Goal: Communication & Community: Answer question/provide support

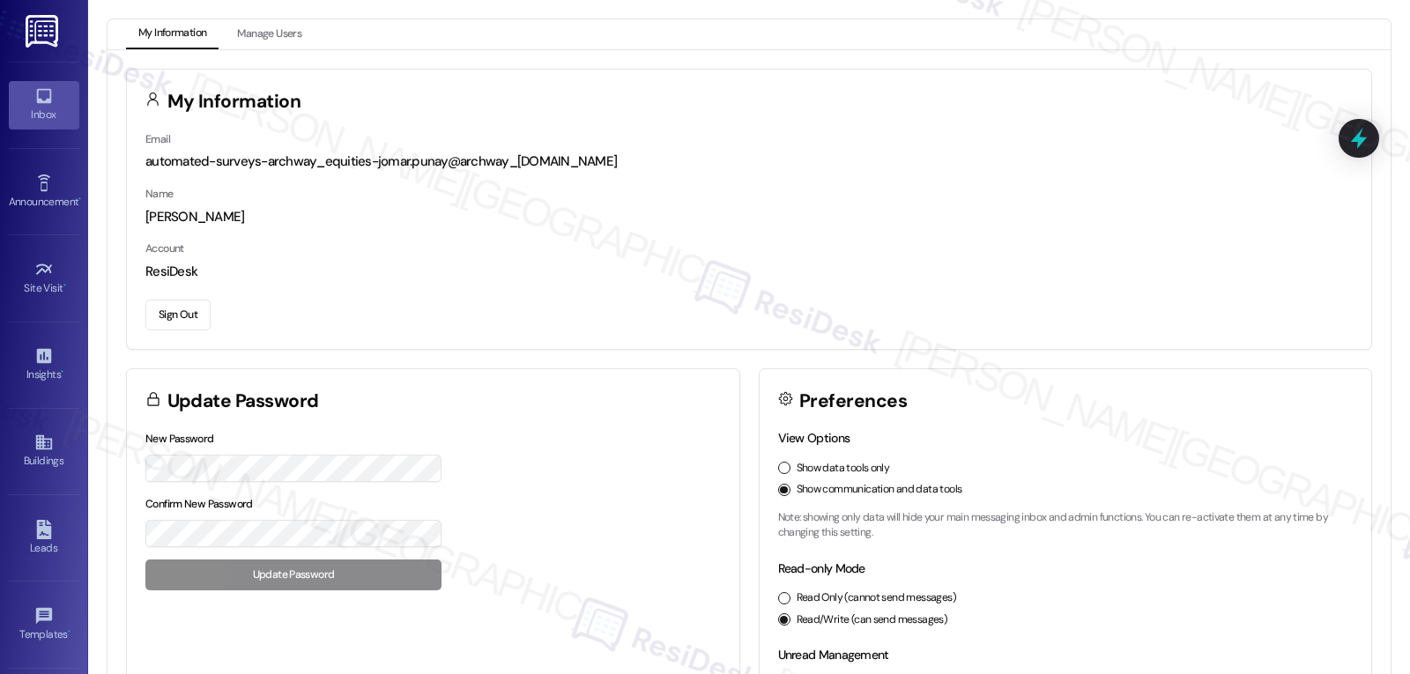
click at [33, 117] on div "Inbox" at bounding box center [44, 115] width 88 height 18
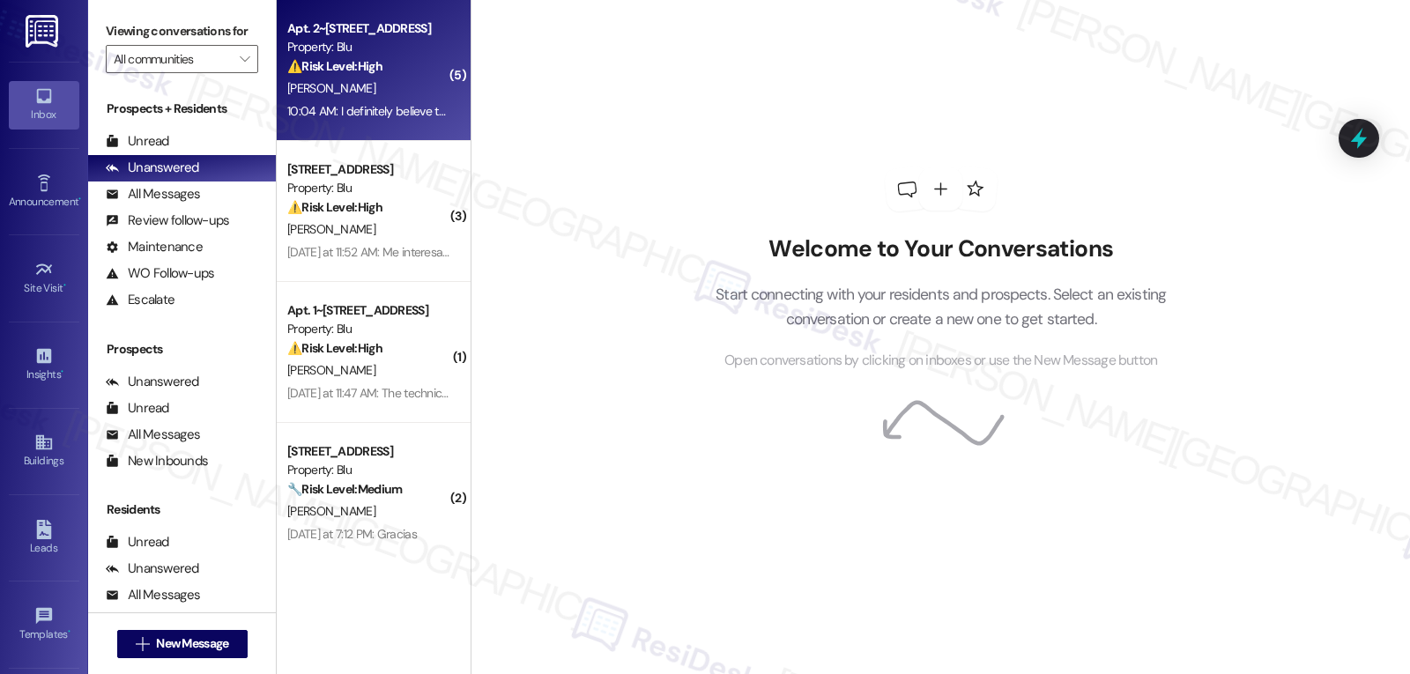
click at [398, 105] on div "10:04 AM: I definitely believe this is a resident because this is happening way…" at bounding box center [952, 111] width 1330 height 16
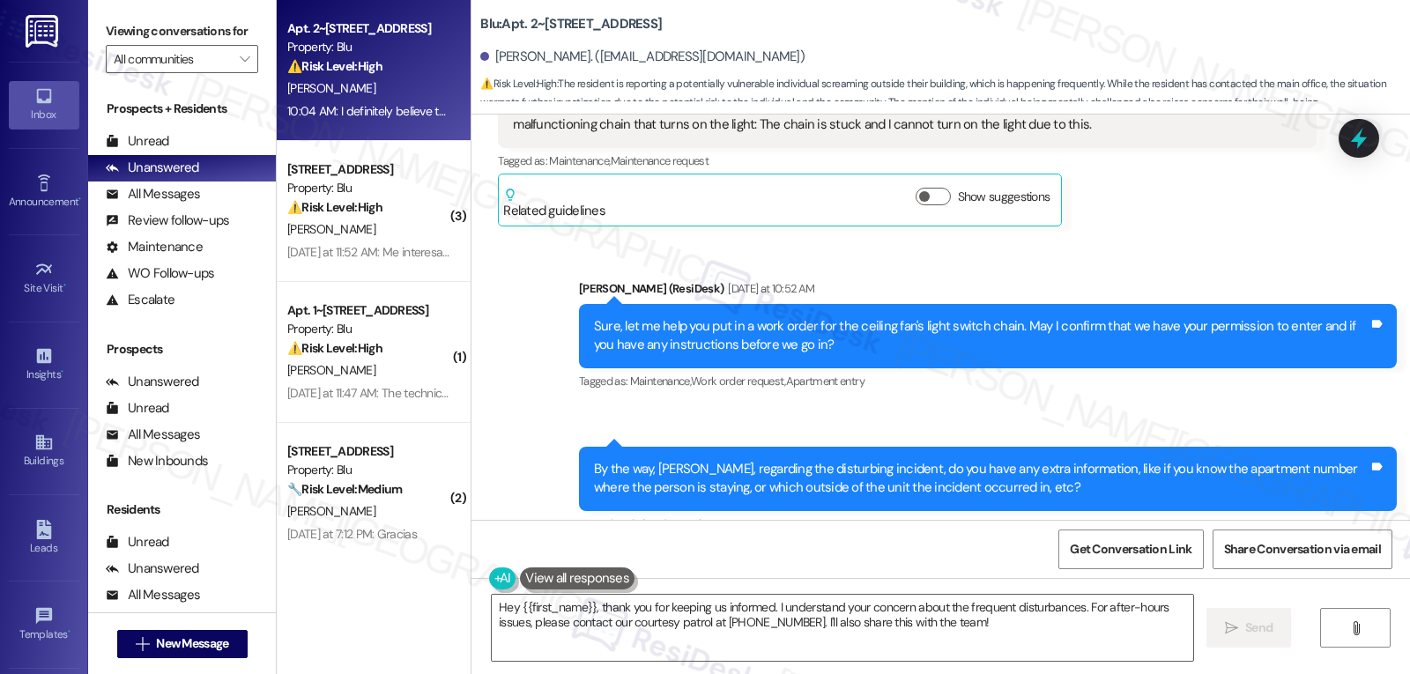
scroll to position [16882, 0]
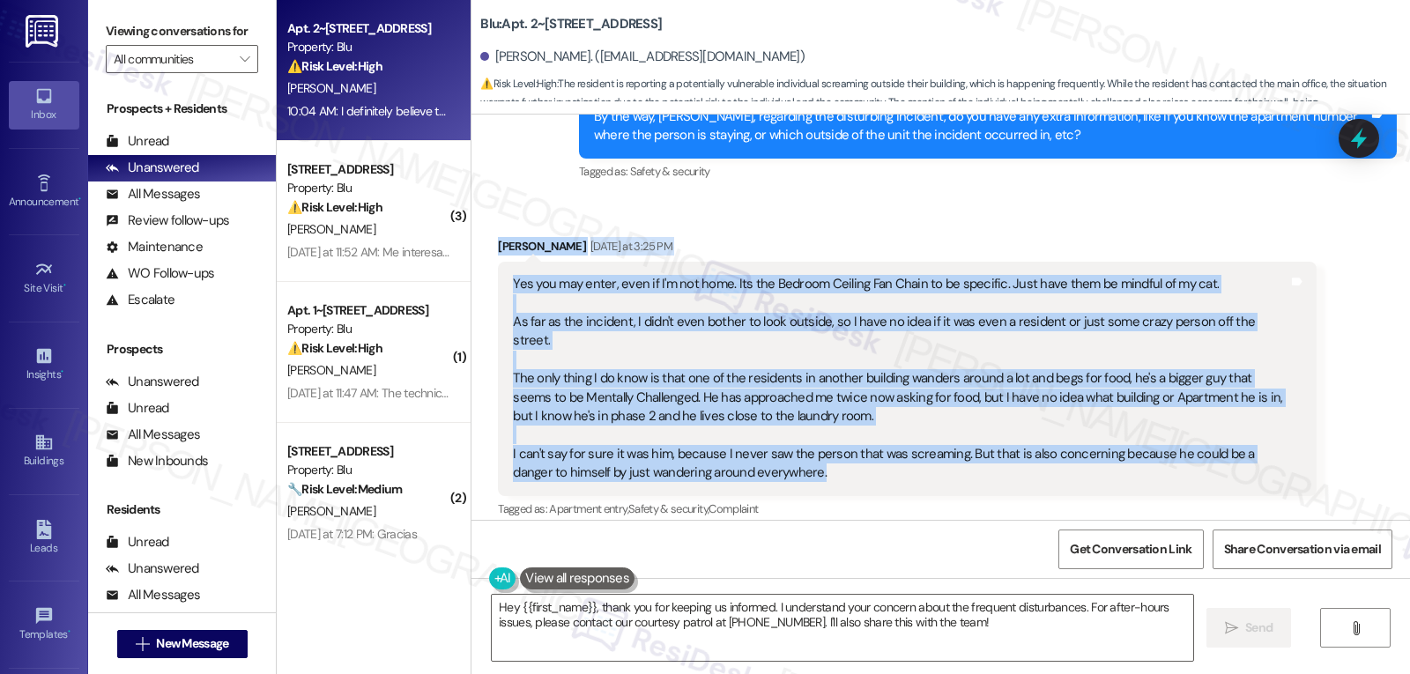
drag, startPoint x: 479, startPoint y: 135, endPoint x: 838, endPoint y: 338, distance: 412.1
click at [838, 338] on div "Received via SMS [PERSON_NAME] [DATE] at 3:25 PM Yes you may enter, even if I'm…" at bounding box center [907, 405] width 844 height 363
click at [712, 275] on div "Yes you may enter, even if I'm not home. Its the Bedroom Ceiling Fan Chain to b…" at bounding box center [900, 379] width 775 height 208
click at [560, 275] on div "Yes you may enter, even if I'm not home. Its the Bedroom Ceiling Fan Chain to b…" at bounding box center [900, 379] width 775 height 208
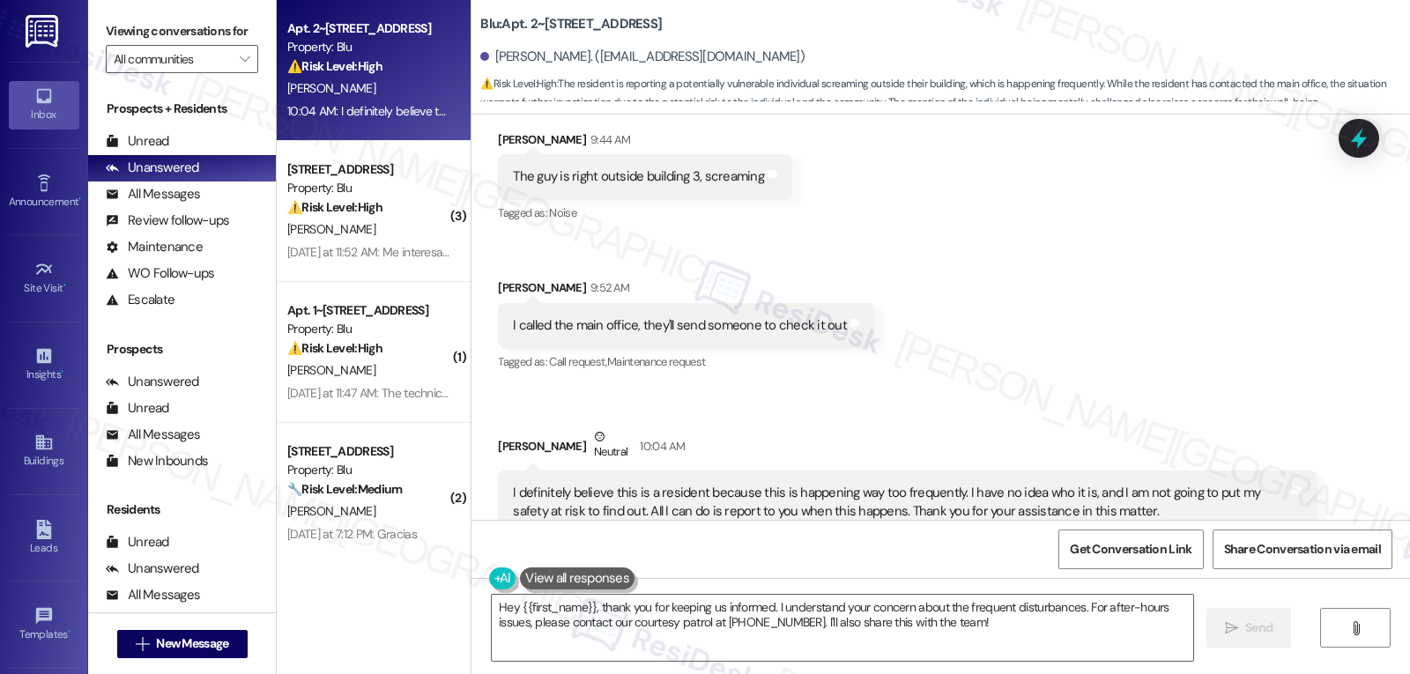
scroll to position [17763, 0]
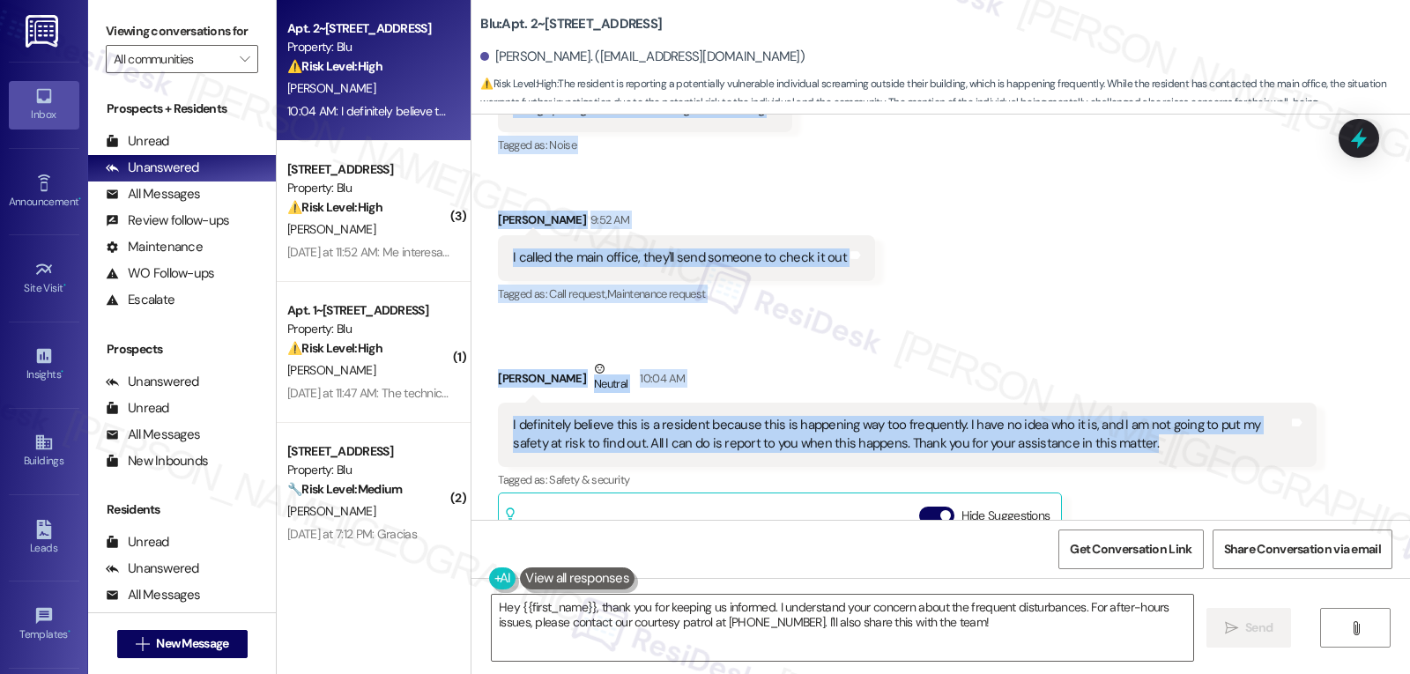
drag, startPoint x: 483, startPoint y: 137, endPoint x: 1134, endPoint y: 323, distance: 676.5
click at [1134, 323] on div "Lease started [DATE] 8:00 PM Survey, sent via SMS Residesk Automated Survey [DA…" at bounding box center [941, 317] width 939 height 405
copy div "[PERSON_NAME] [DATE] at 3:25 PM Yes you may enter, even if I'm not home. Its th…"
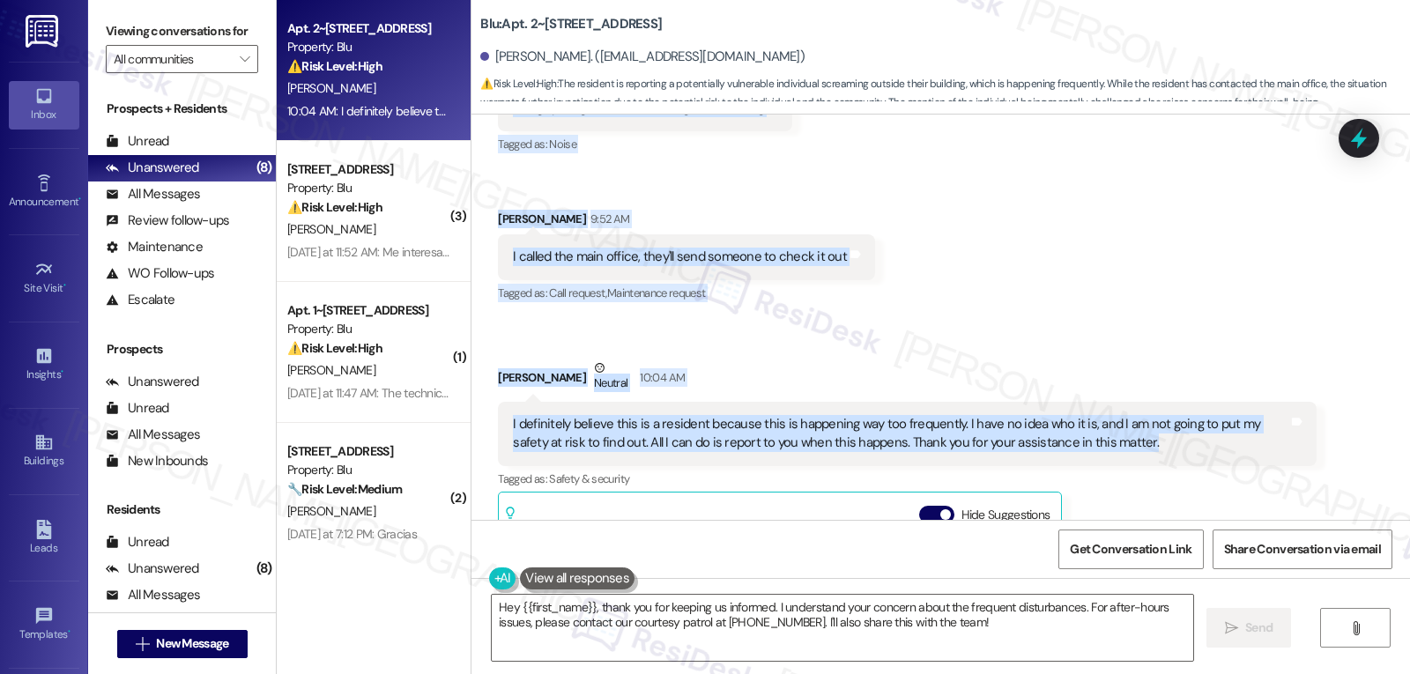
scroll to position [17940, 0]
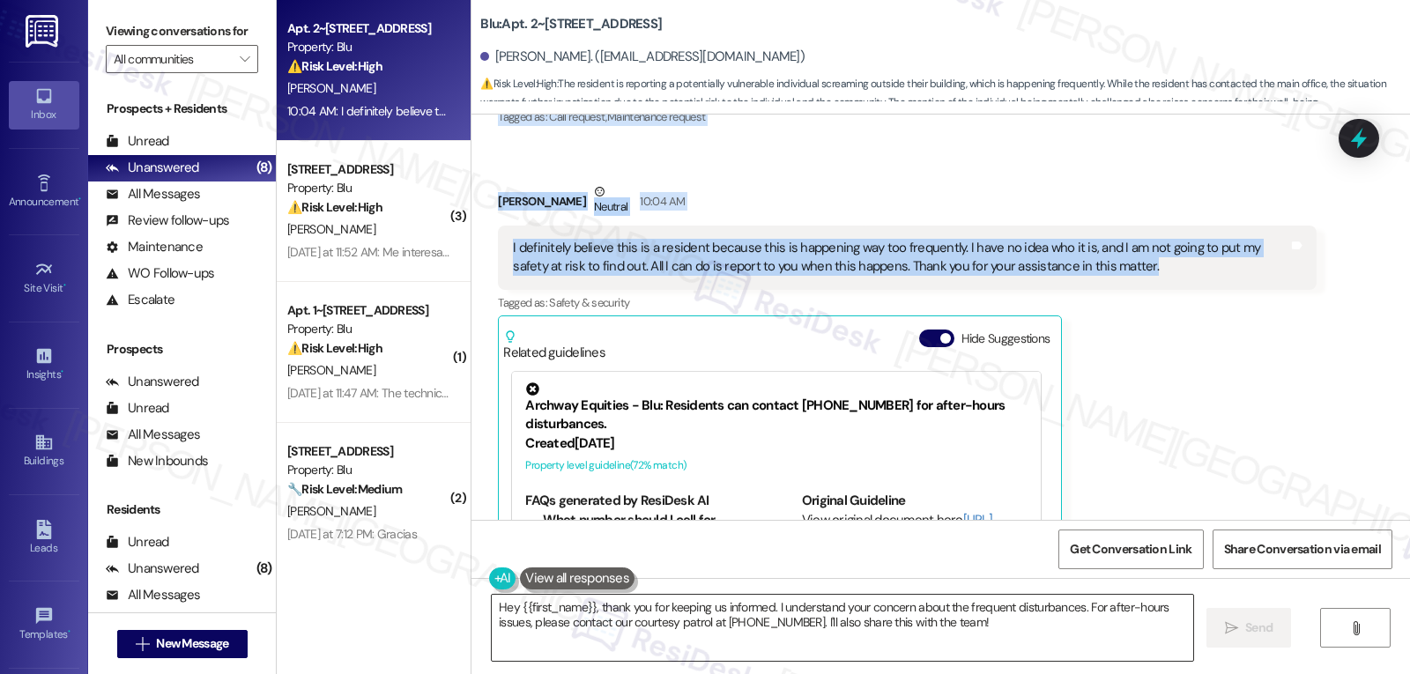
click at [770, 625] on textarea "Hey {{first_name}}, thank you for keeping us informed. I understand your concer…" at bounding box center [843, 628] width 702 height 66
paste textarea "i [PERSON_NAME], thank you for keeping us updated and for sharing these details…"
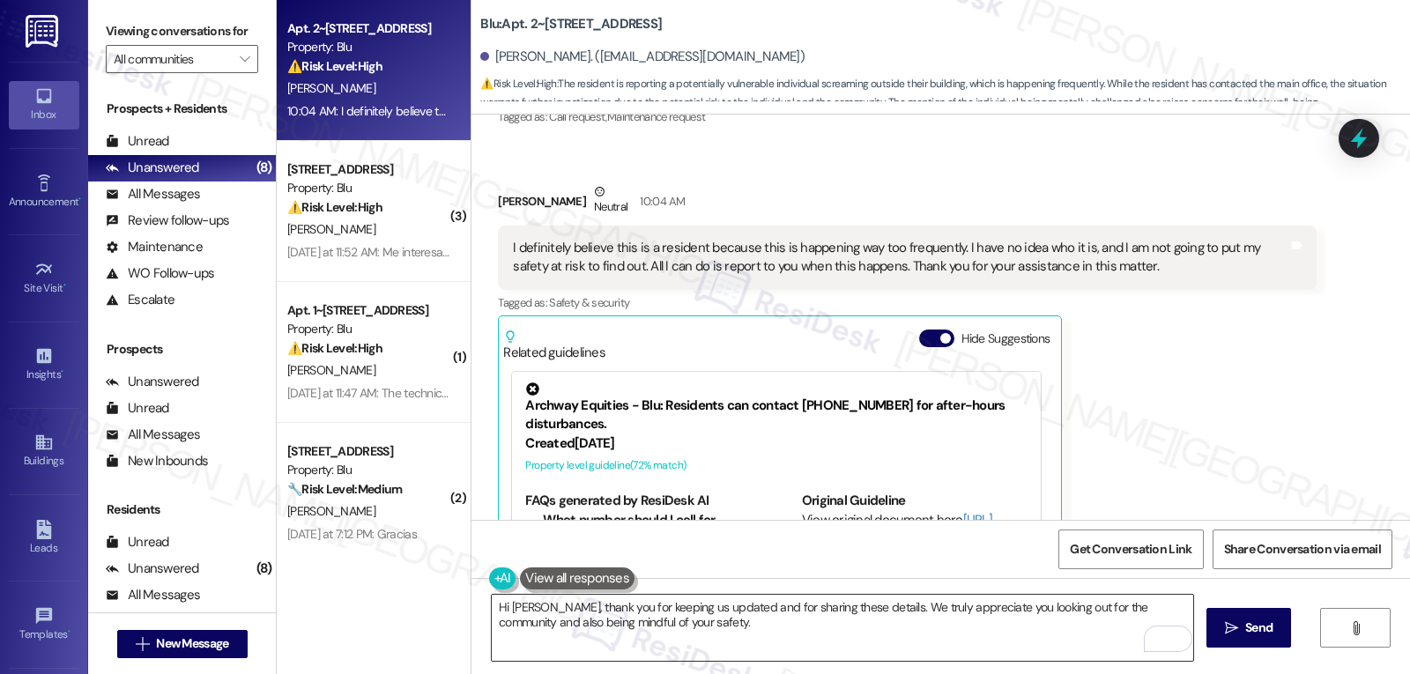
click at [873, 642] on textarea "Hi [PERSON_NAME], thank you for keeping us updated and for sharing these detail…" at bounding box center [843, 628] width 702 height 66
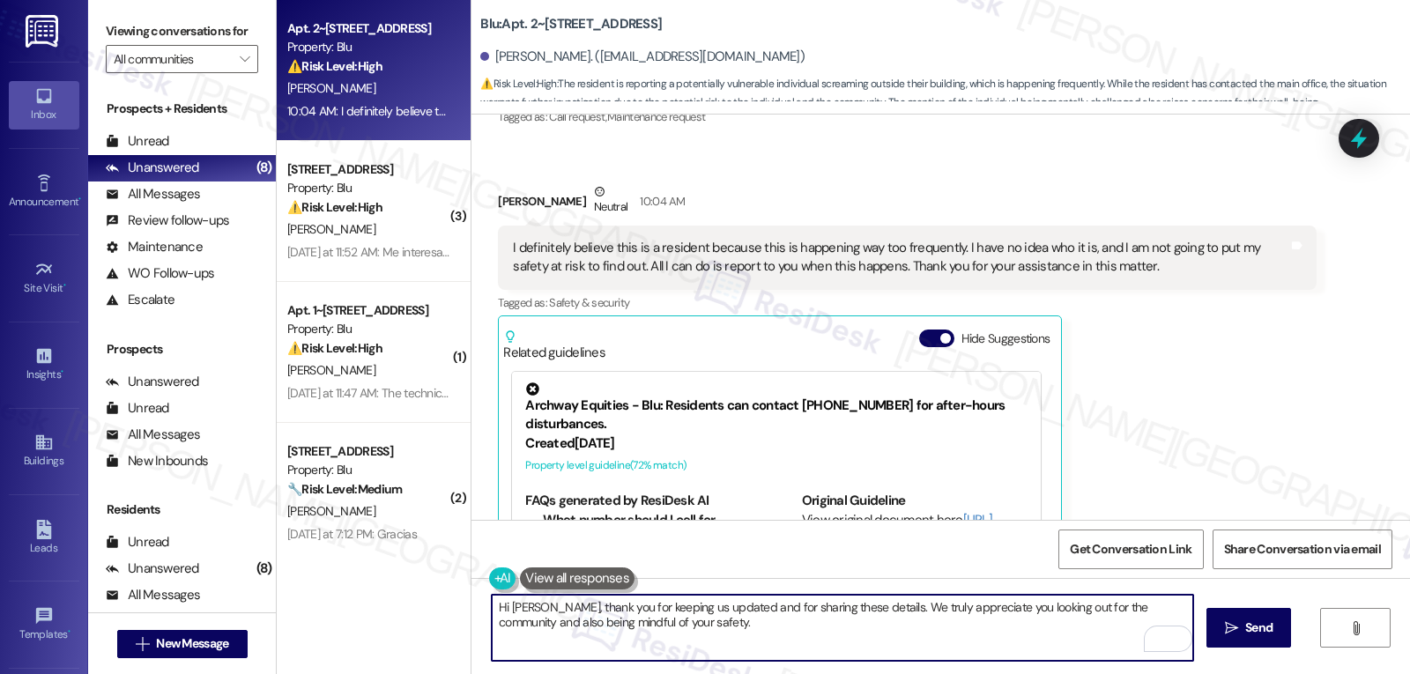
paste textarea "egarding the individual outside [GEOGRAPHIC_DATA], we’ve noted your concerns an…"
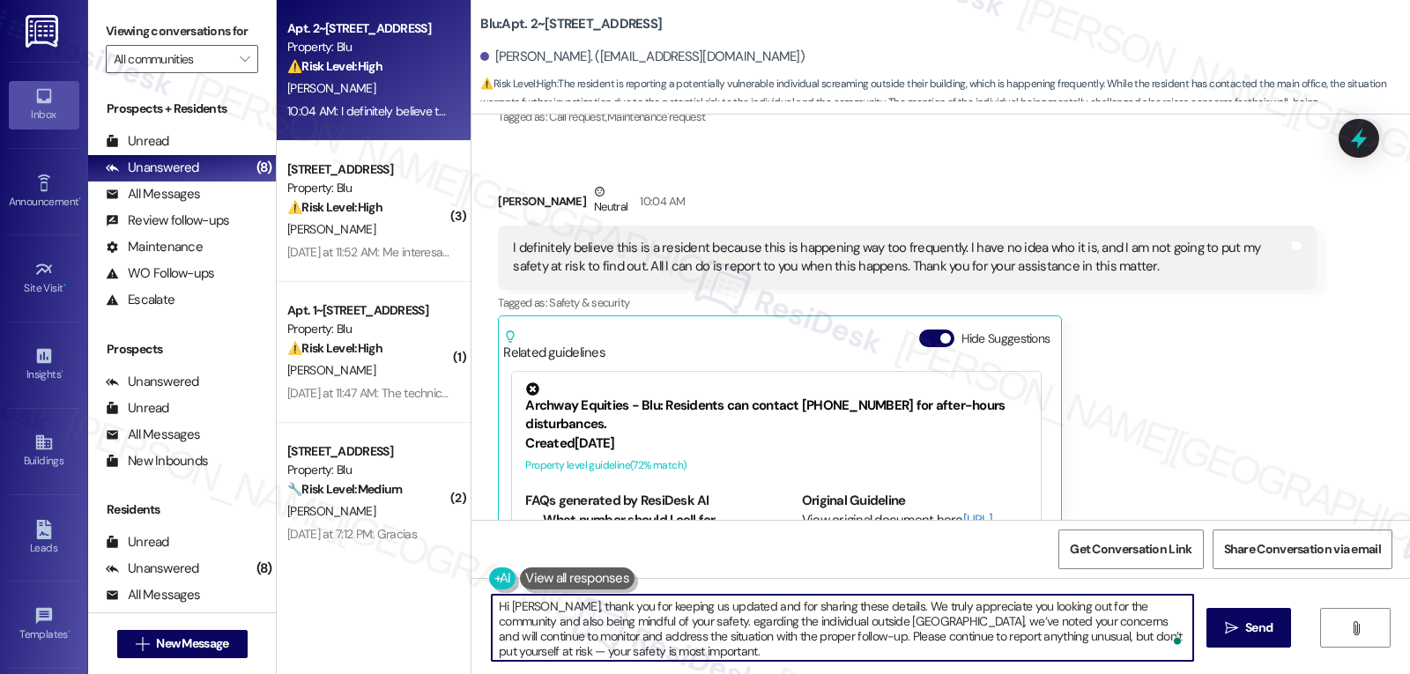
scroll to position [0, 0]
click at [1102, 636] on textarea "Hi [PERSON_NAME], thank you for keeping us updated and for sharing these detail…" at bounding box center [843, 628] width 702 height 66
click at [839, 652] on textarea "Hi [PERSON_NAME], thank you for keeping us updated and for sharing these detail…" at bounding box center [843, 628] width 702 height 66
click at [779, 658] on textarea "Hi [PERSON_NAME], thank you for keeping us updated and for sharing these detail…" at bounding box center [843, 628] width 702 height 66
type textarea "Hi [PERSON_NAME], thank you for keeping us updated and for sharing these detail…"
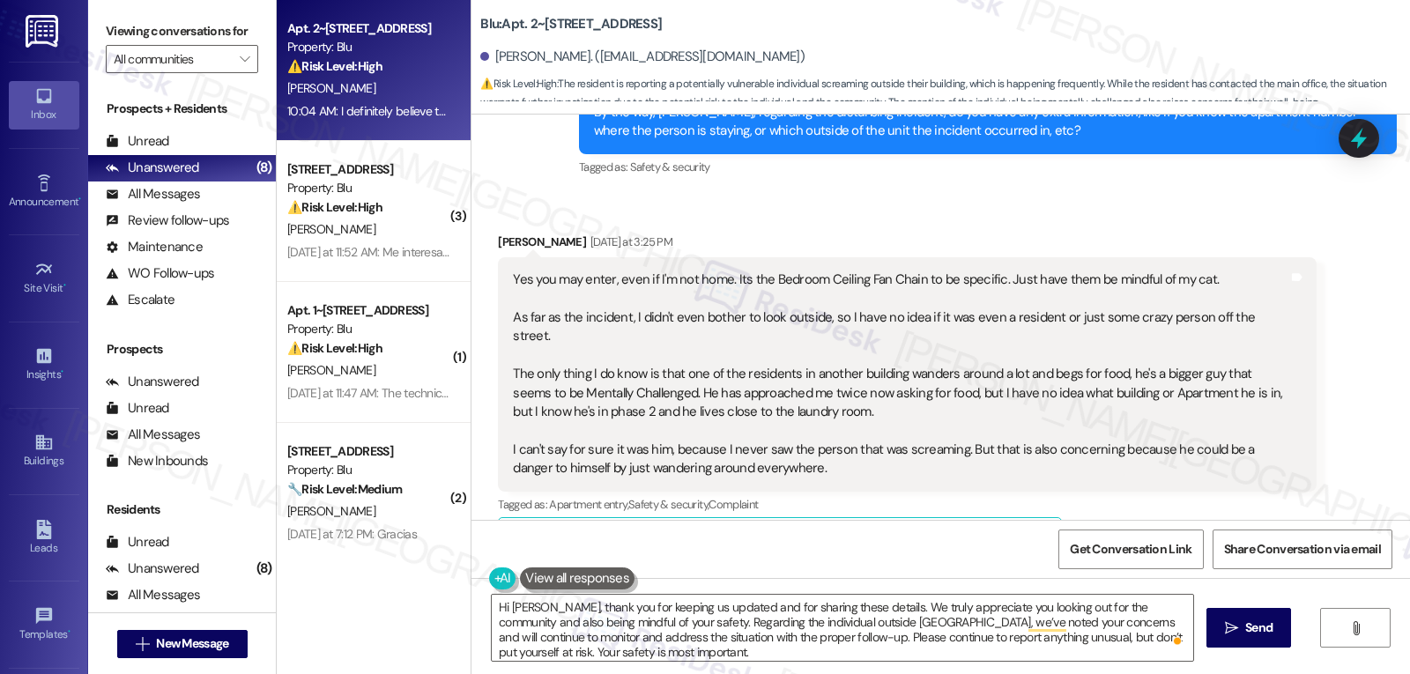
scroll to position [16883, 0]
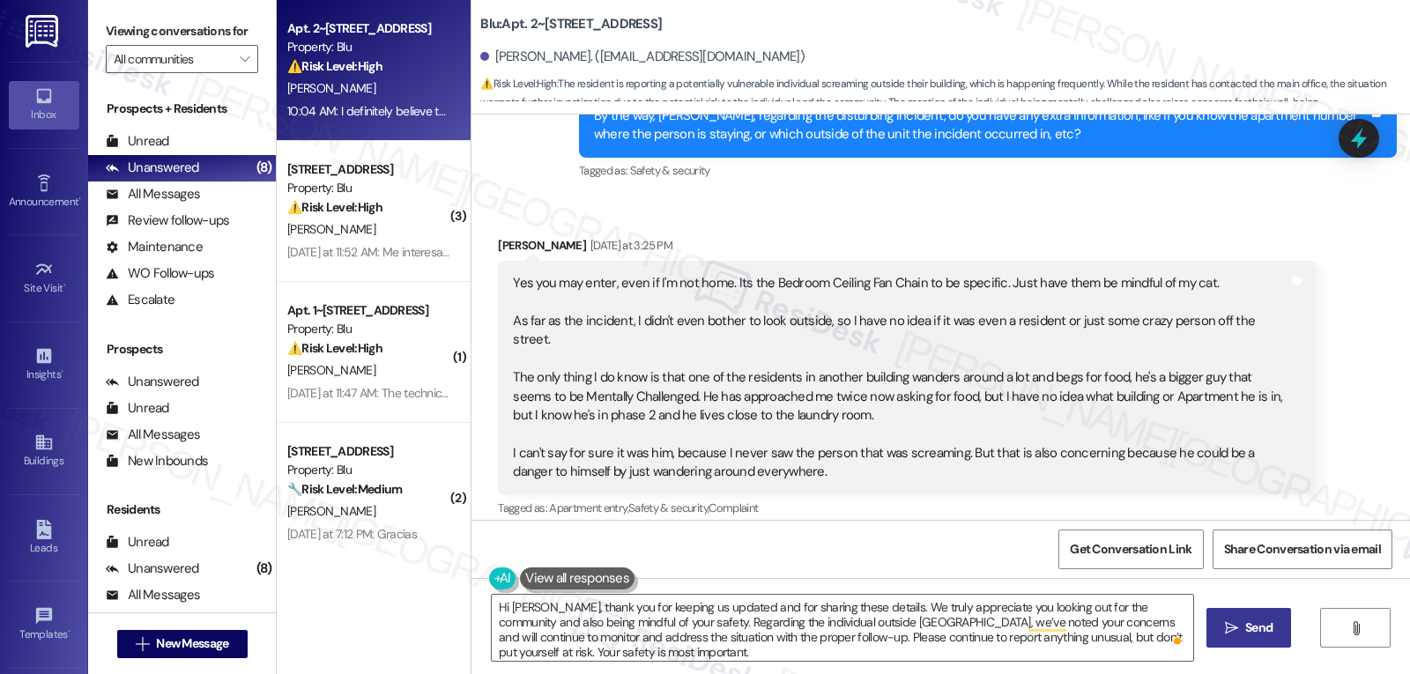
click at [1234, 611] on button " Send" at bounding box center [1249, 628] width 85 height 40
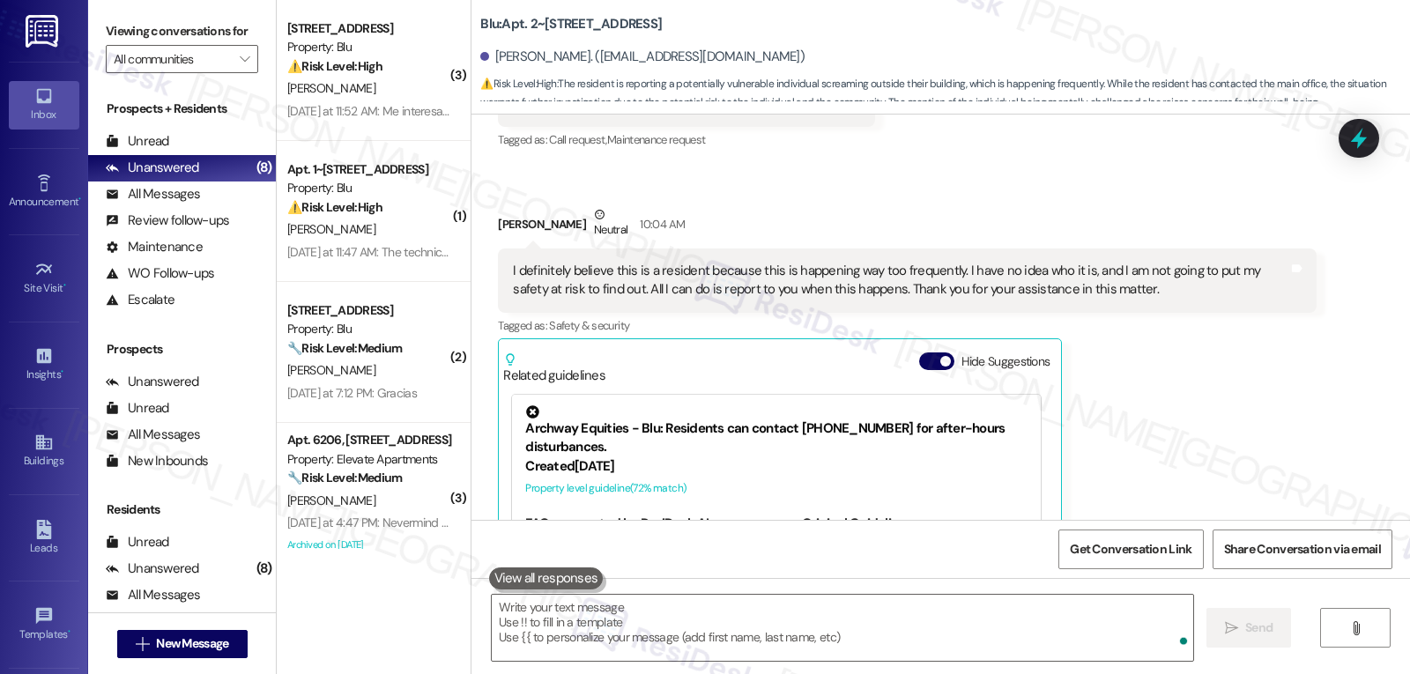
scroll to position [17939, 0]
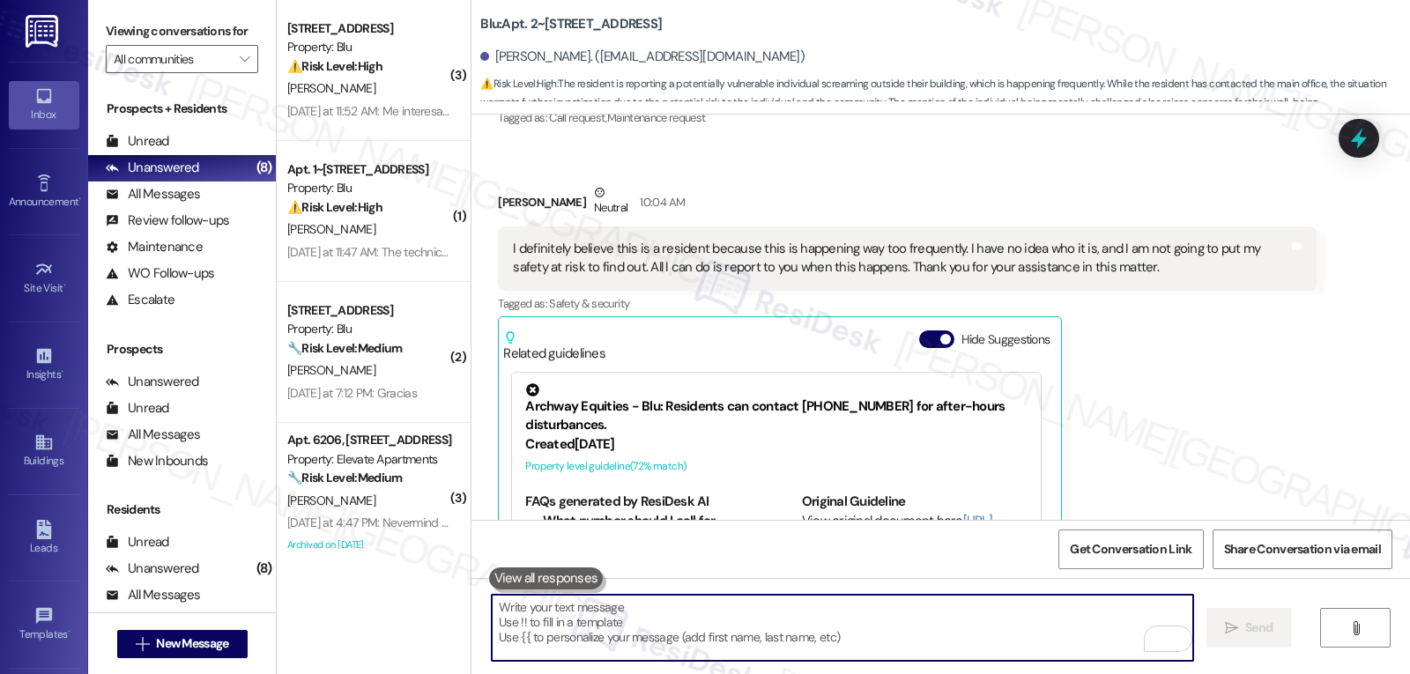
click at [688, 611] on textarea "To enrich screen reader interactions, please activate Accessibility in Grammarl…" at bounding box center [843, 628] width 702 height 66
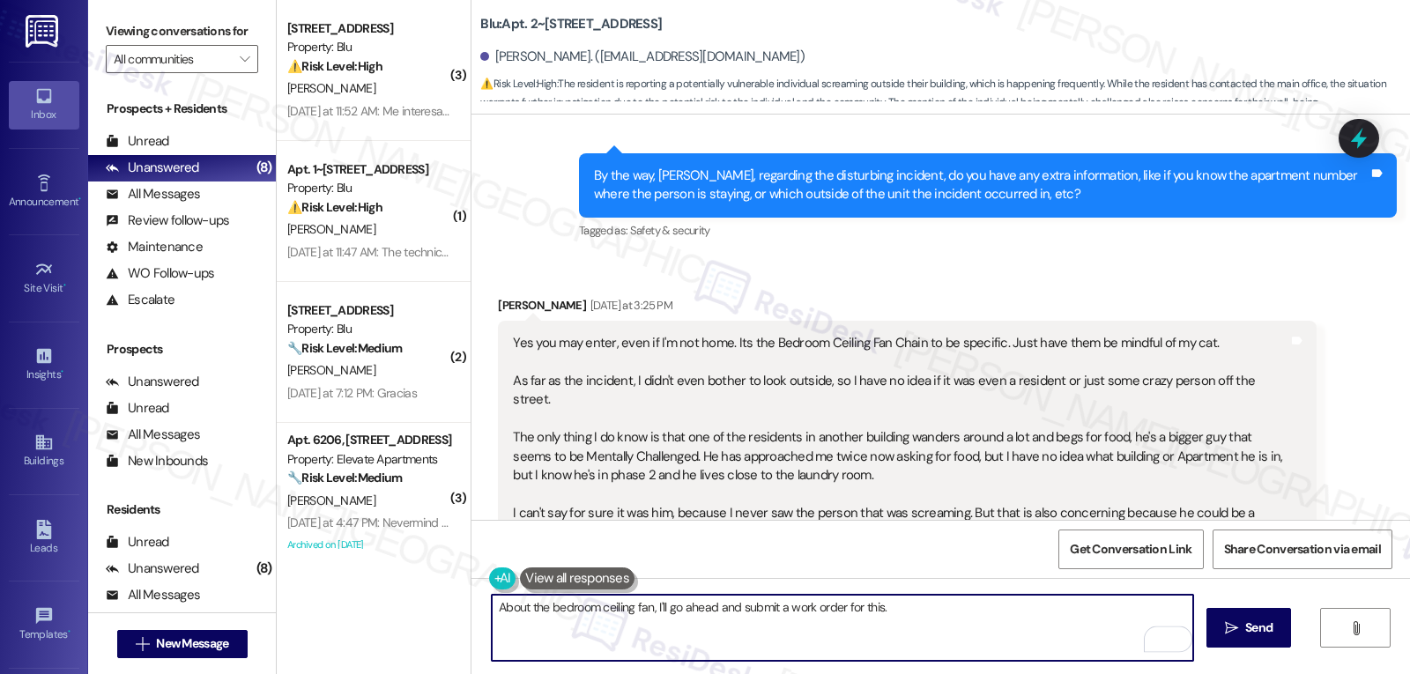
scroll to position [16705, 0]
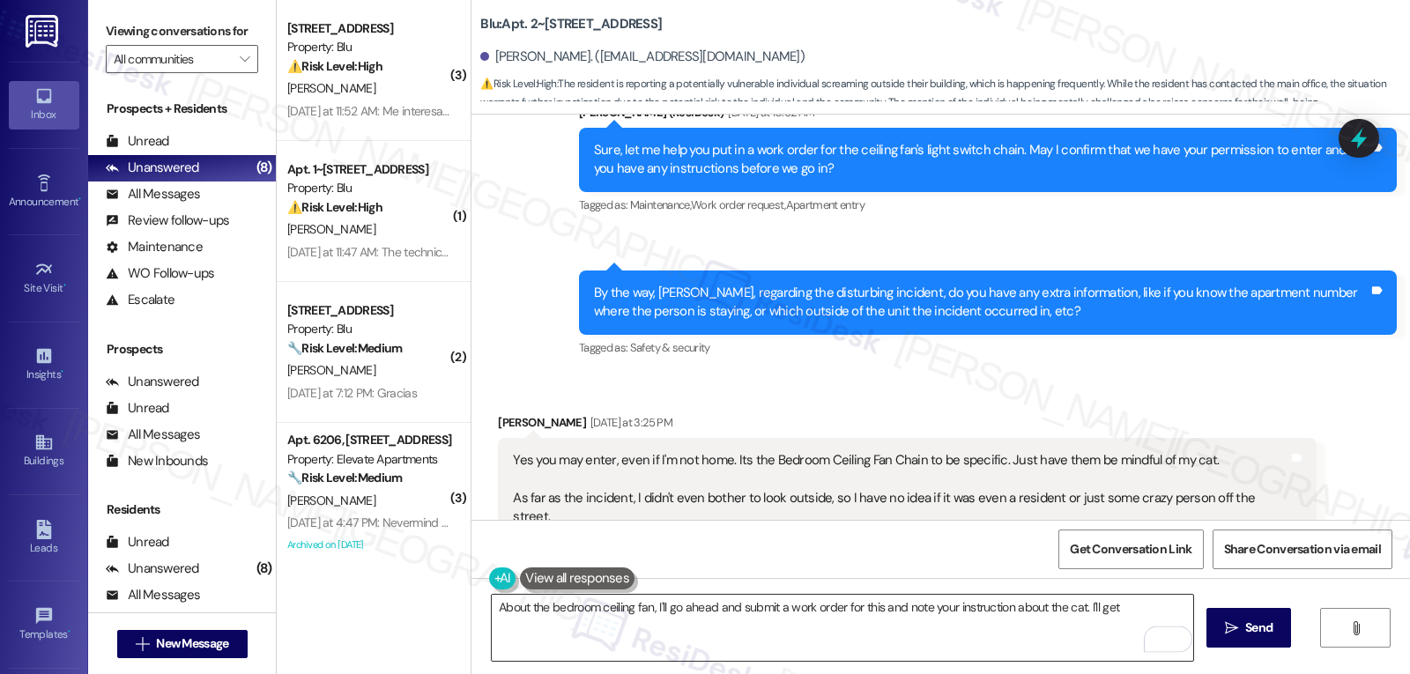
click at [1133, 614] on textarea "About the bedroom ceiling fan, I'll go ahead and submit a work order for this a…" at bounding box center [843, 628] width 702 height 66
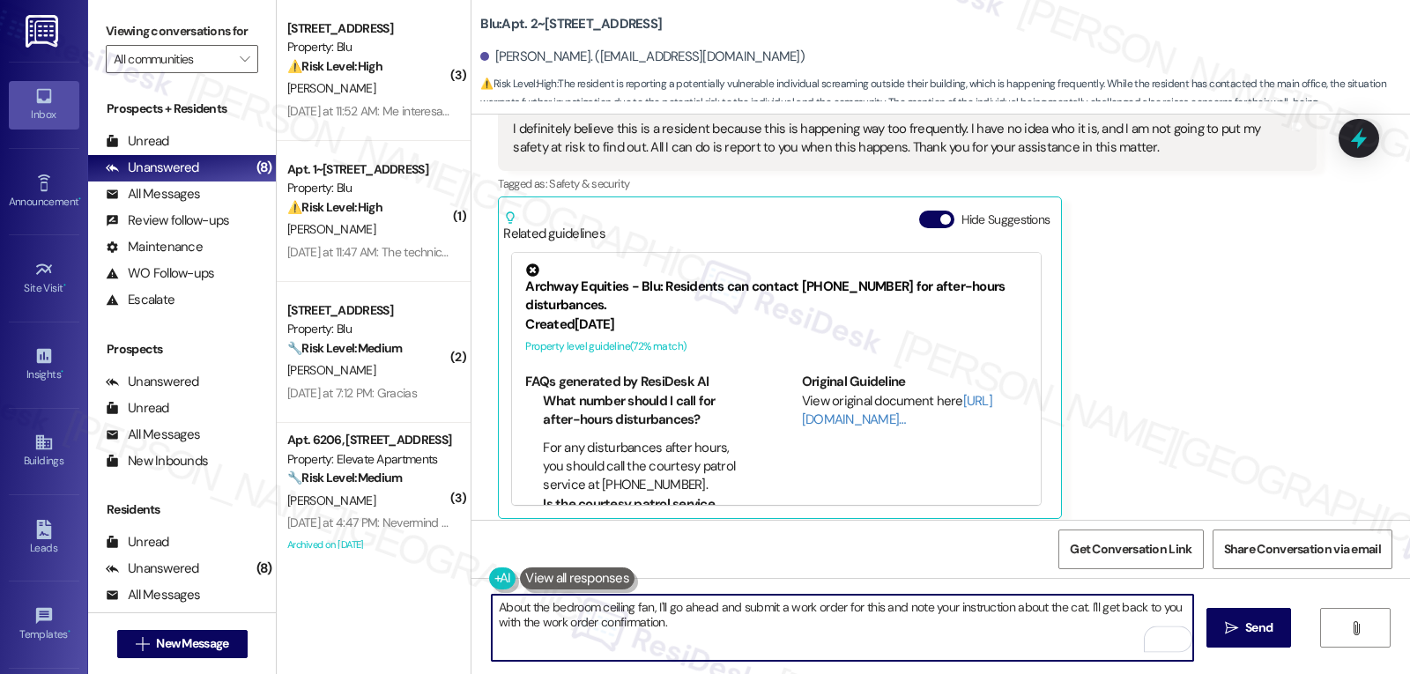
scroll to position [18101, 0]
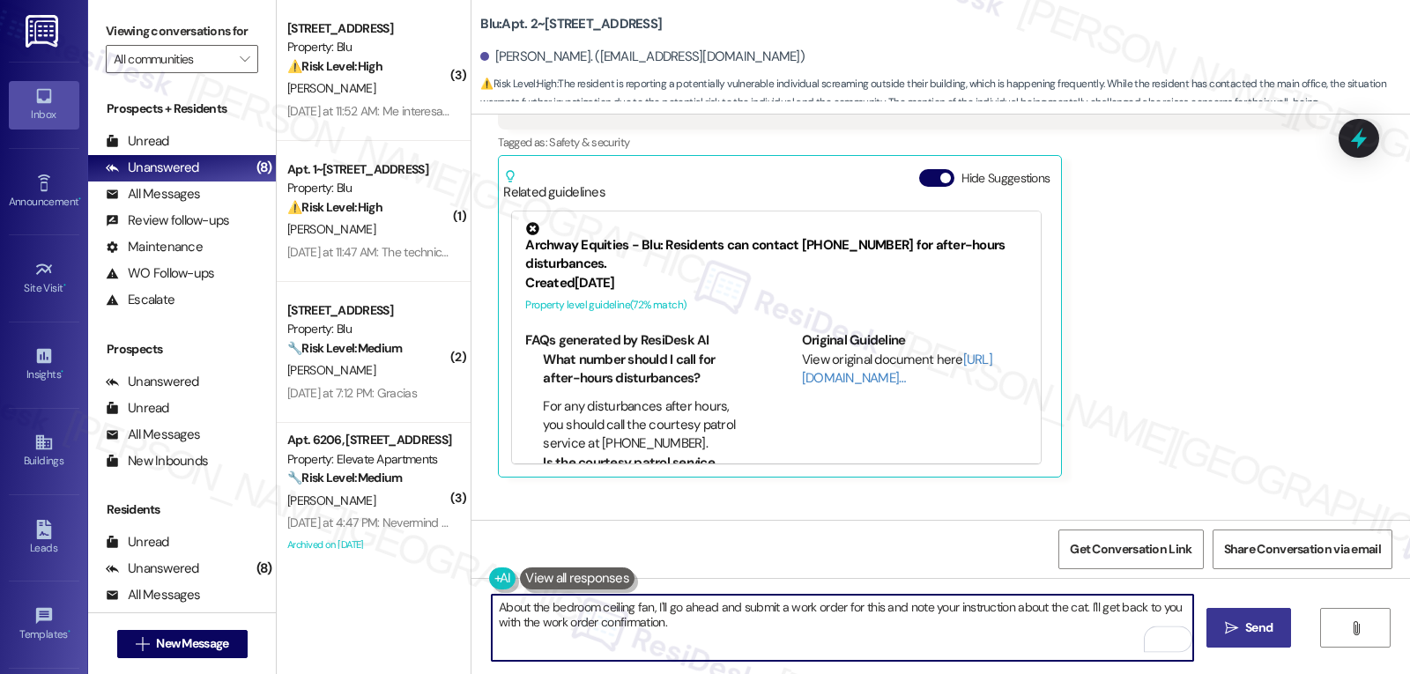
type textarea "About the bedroom ceiling fan, I'll go ahead and submit a work order for this a…"
click at [1222, 623] on span " Send" at bounding box center [1250, 628] width 56 height 19
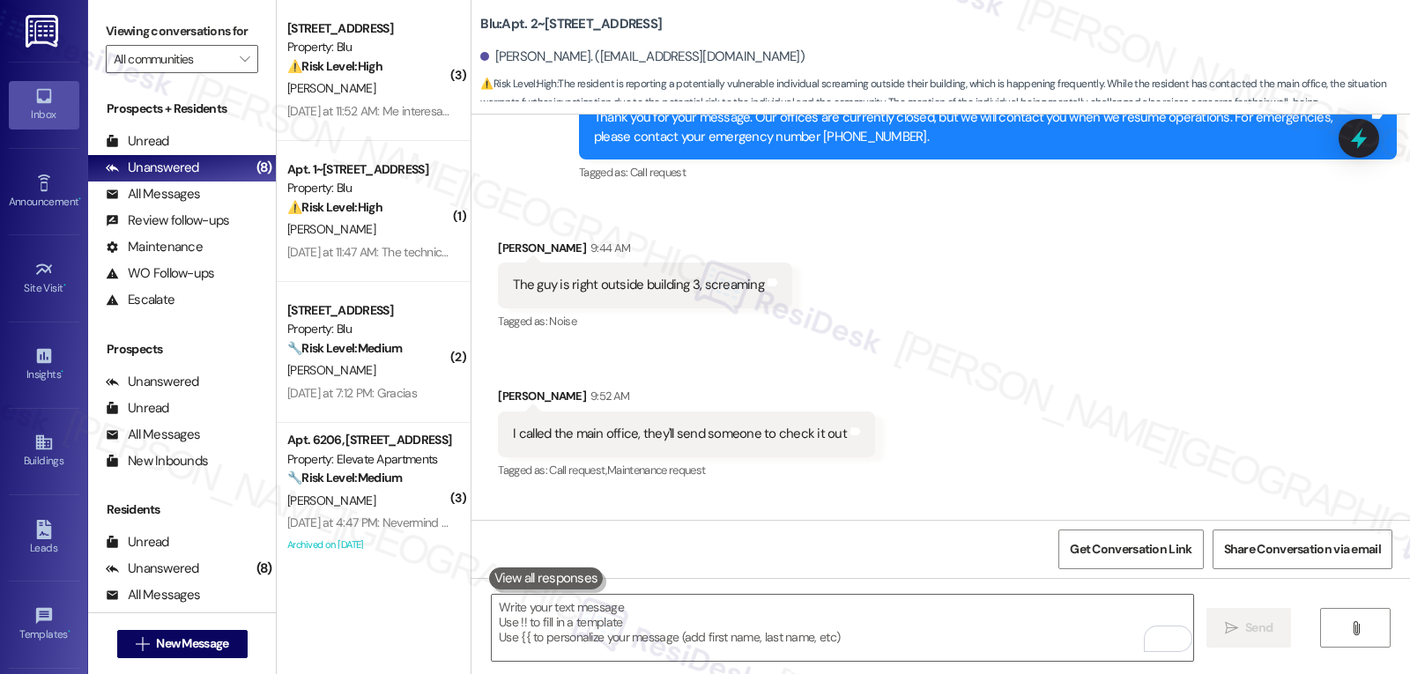
scroll to position [18243, 0]
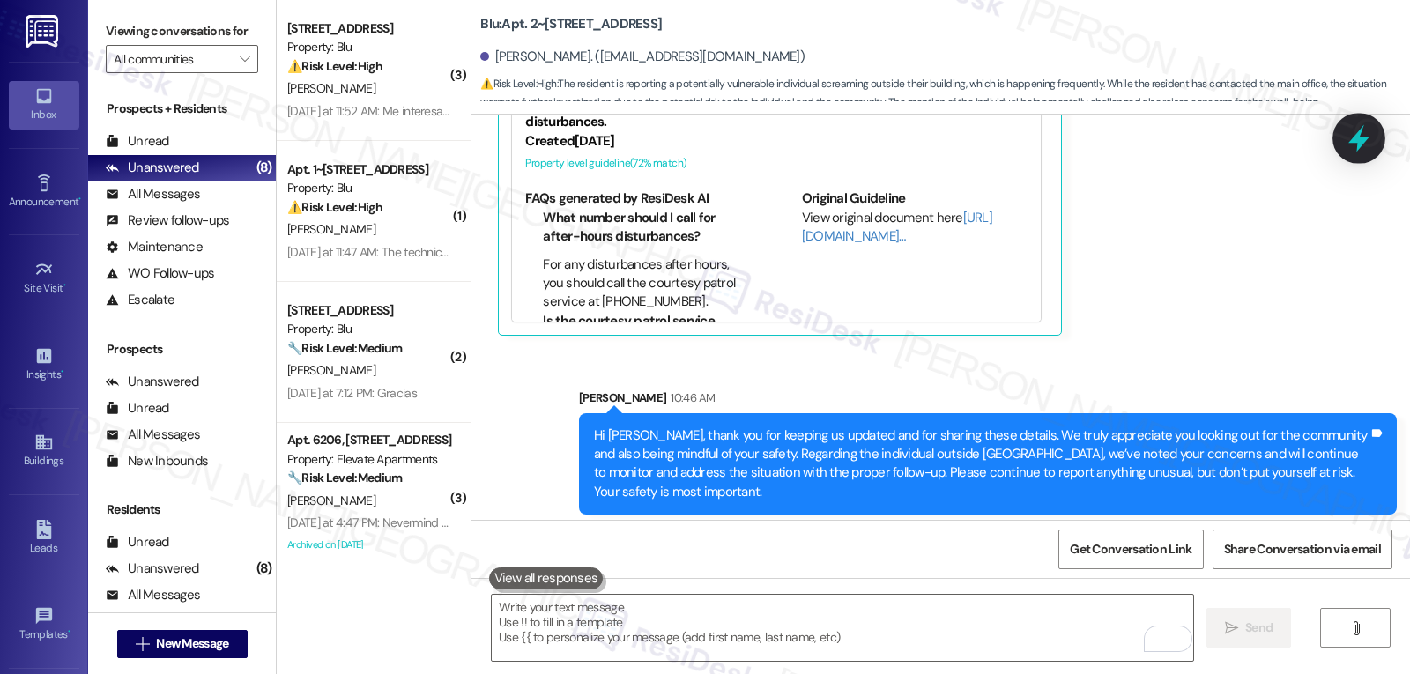
click at [1350, 138] on icon at bounding box center [1359, 138] width 30 height 30
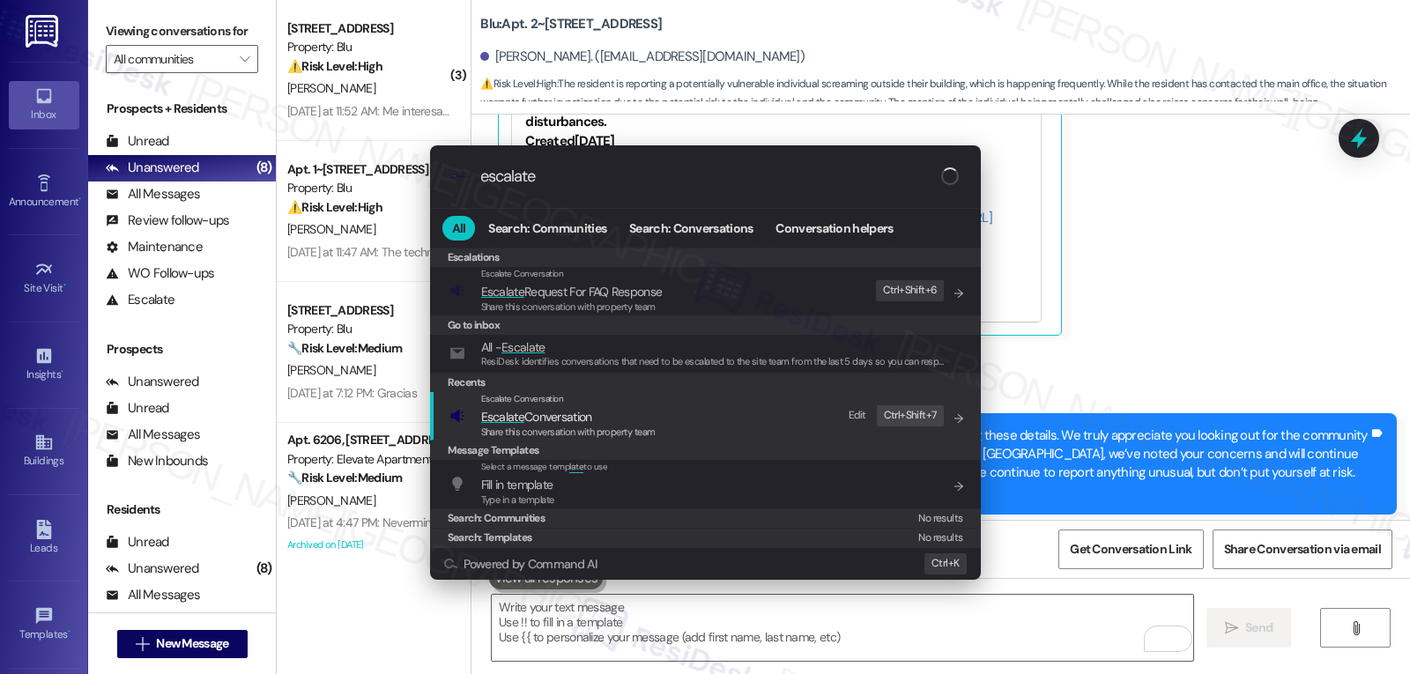
type input "escalate"
click at [616, 413] on span "Escalate Conversation" at bounding box center [568, 416] width 175 height 19
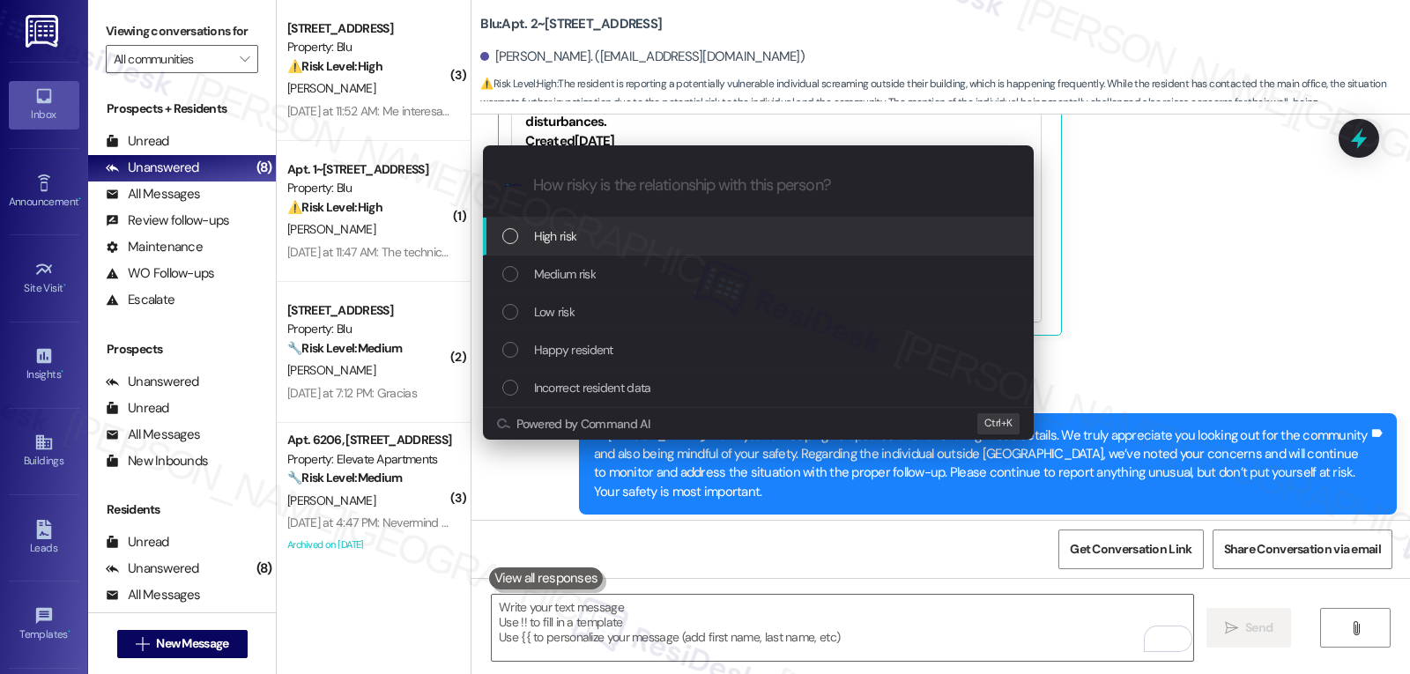
click at [622, 248] on div "High risk" at bounding box center [758, 237] width 551 height 38
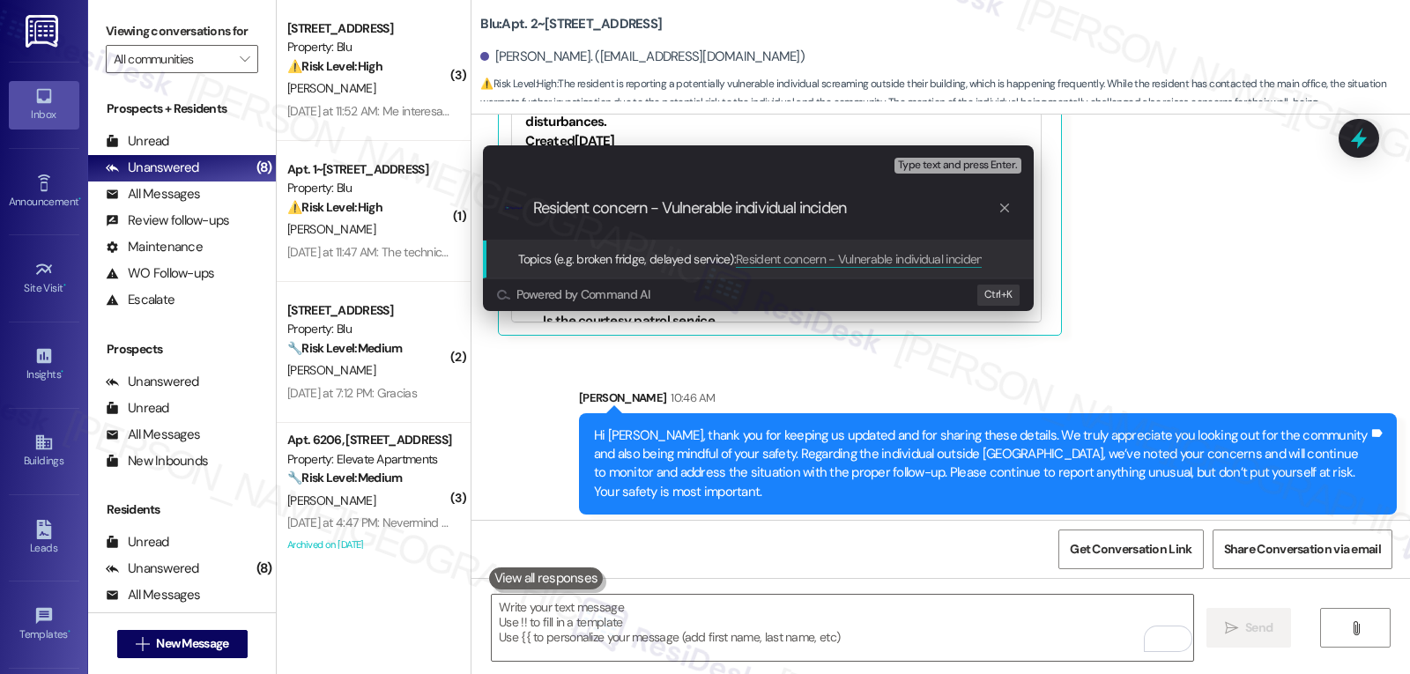
type input "Resident concern - Vulnerable individual incident"
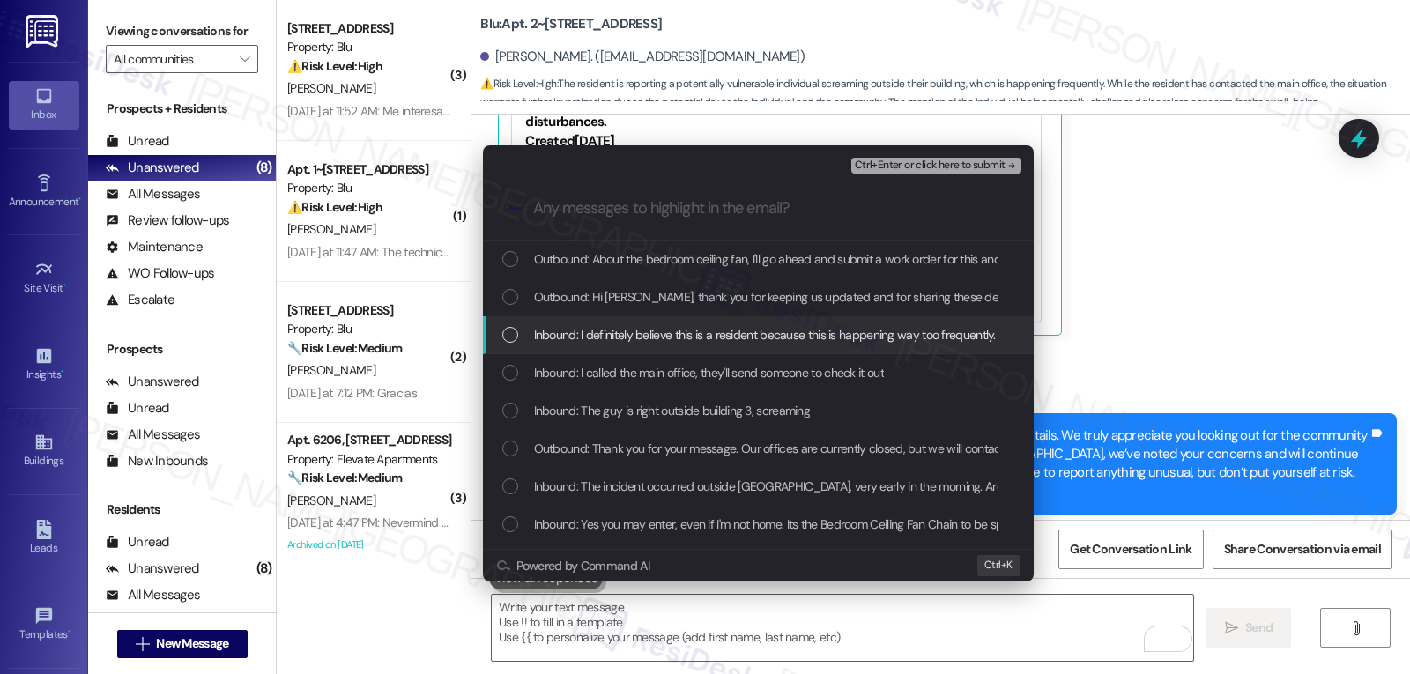
click at [542, 329] on span "Inbound: I definitely believe this is a resident because this is happening way …" at bounding box center [1196, 334] width 1324 height 19
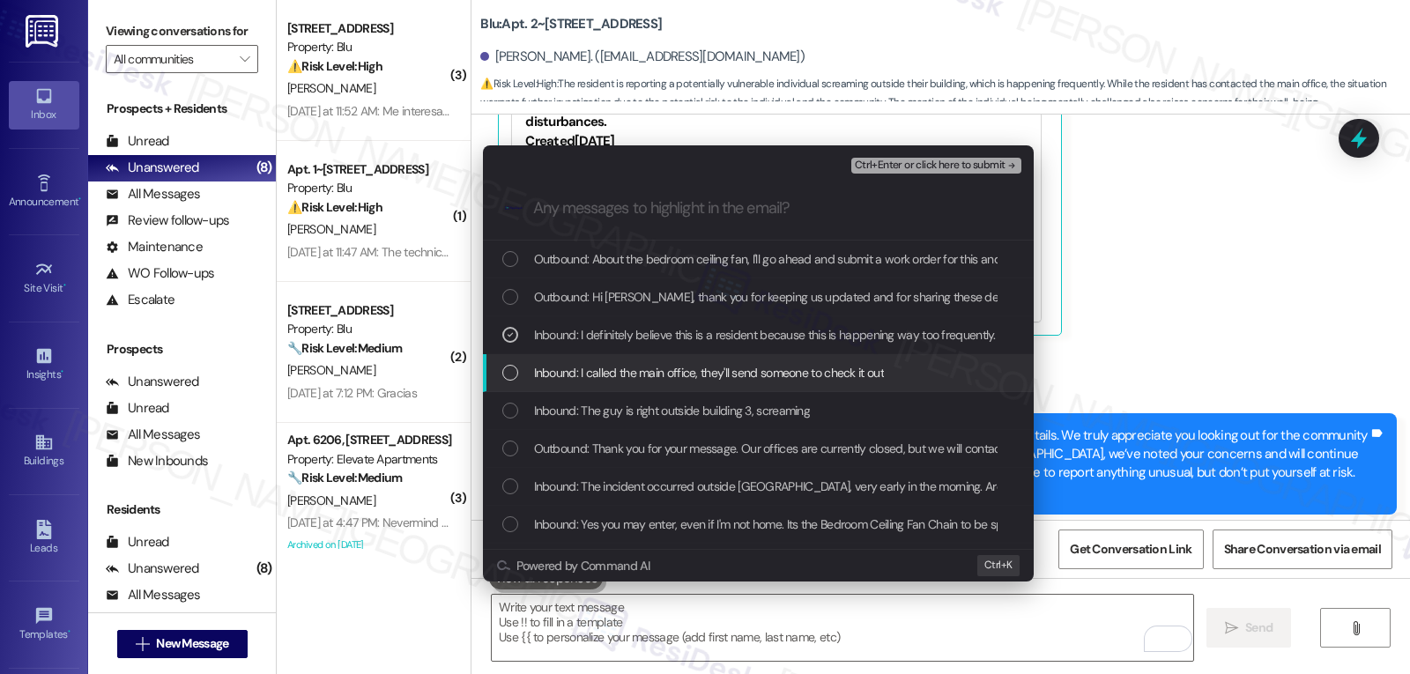
click at [534, 368] on span "Inbound: I called the main office, they'll send someone to check it out" at bounding box center [709, 372] width 350 height 19
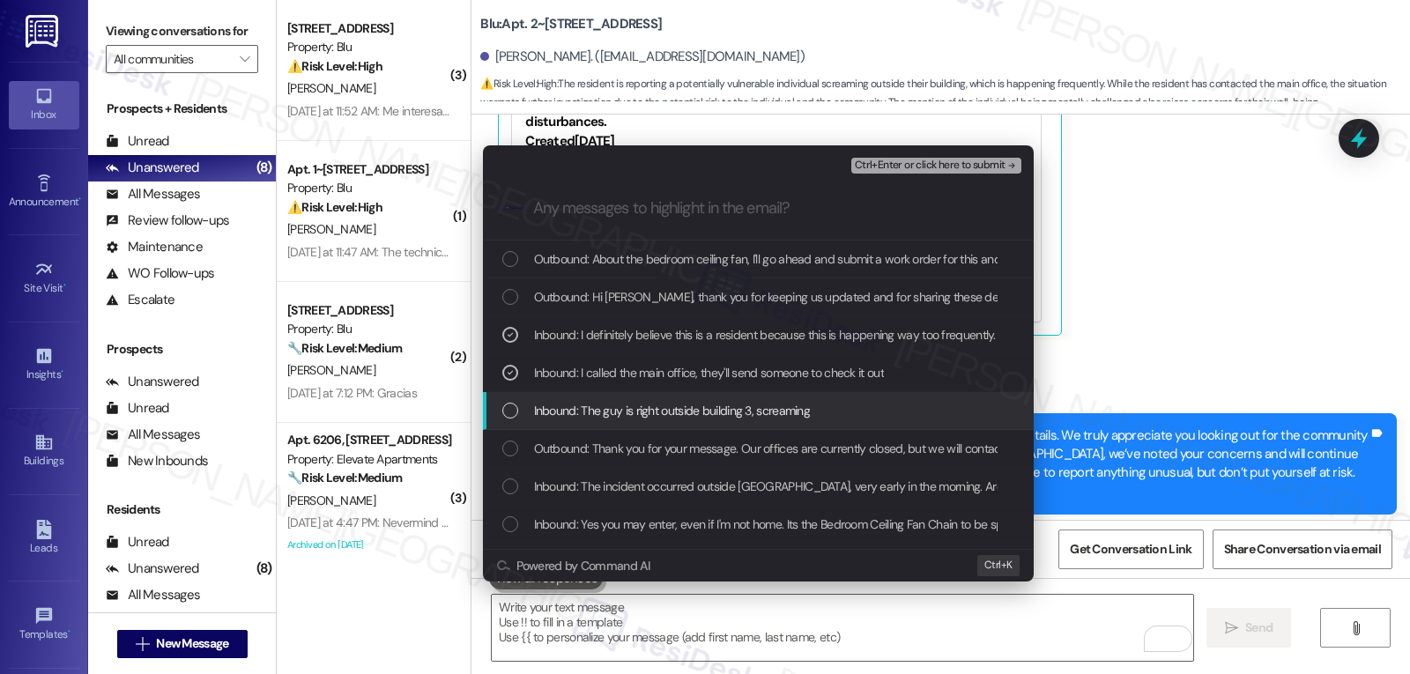
click at [518, 405] on div "Inbound: The guy is right outside building 3, screaming" at bounding box center [760, 410] width 516 height 19
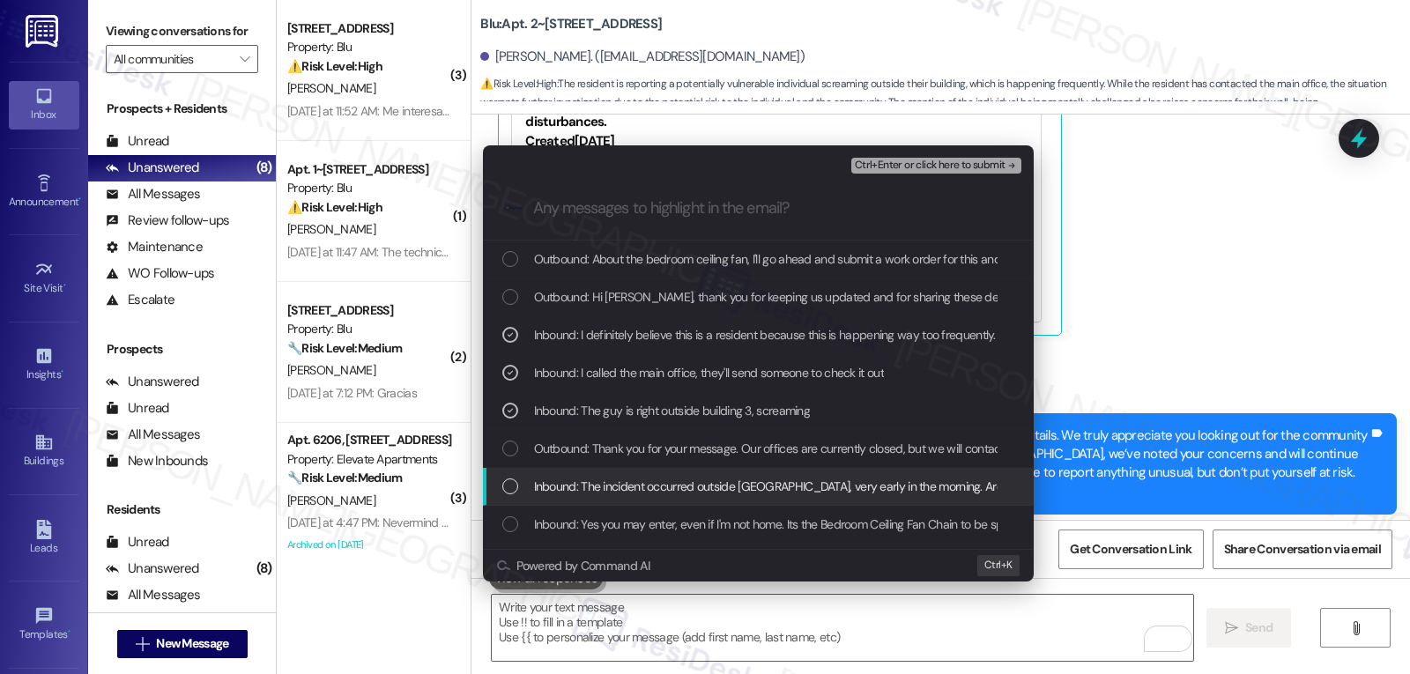
click at [505, 485] on div "List of options" at bounding box center [510, 487] width 16 height 16
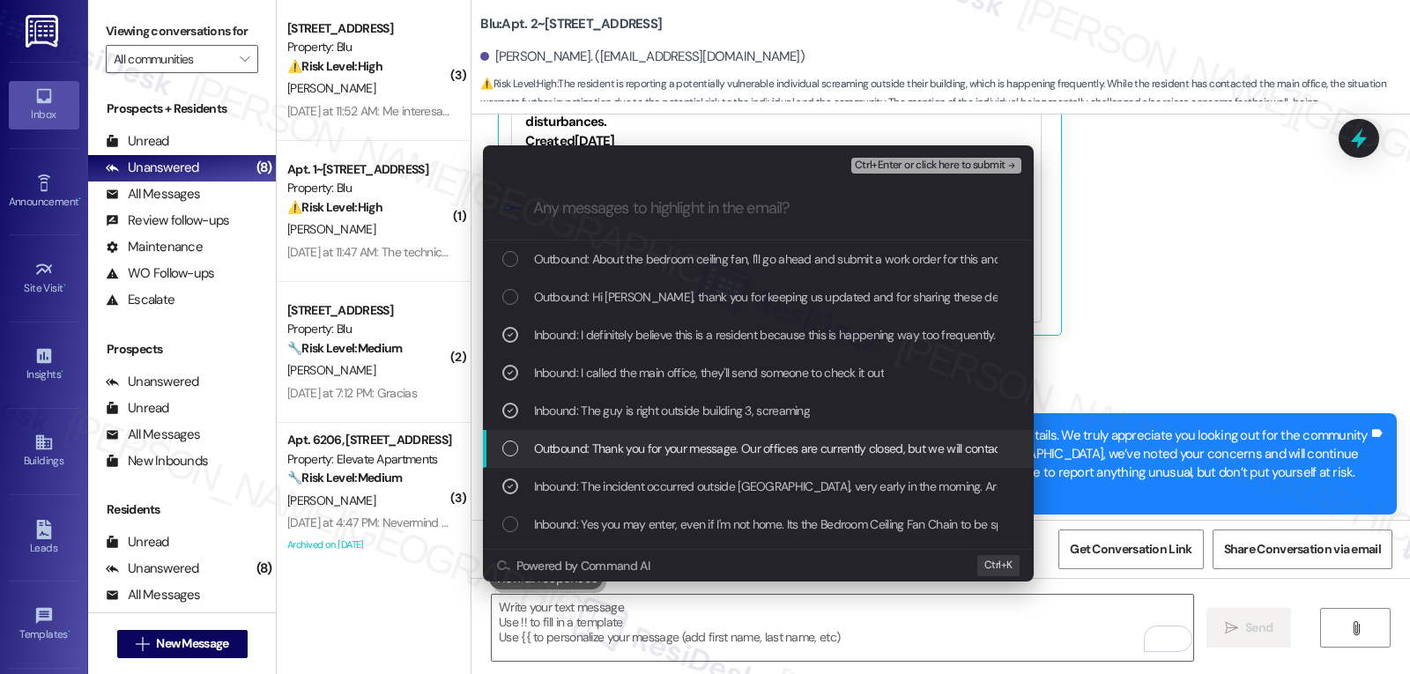
scroll to position [176, 0]
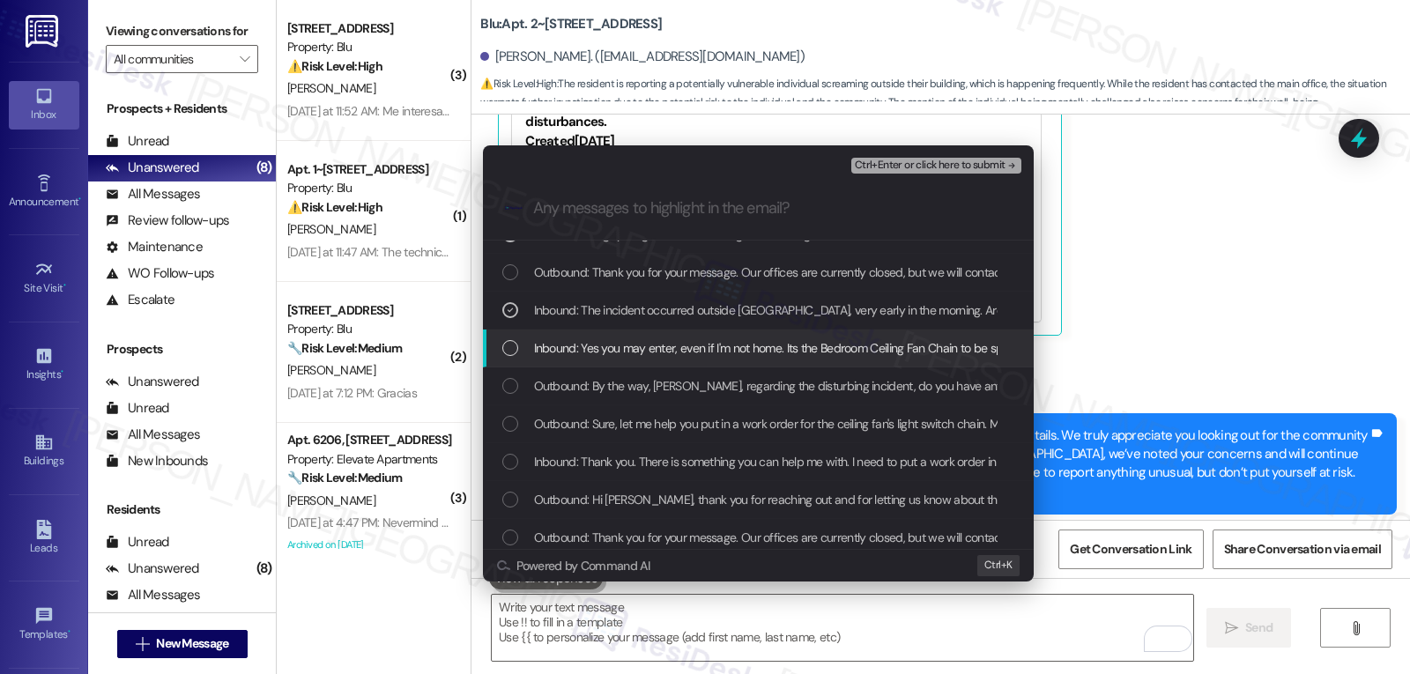
click at [512, 341] on div "List of options" at bounding box center [510, 348] width 16 height 16
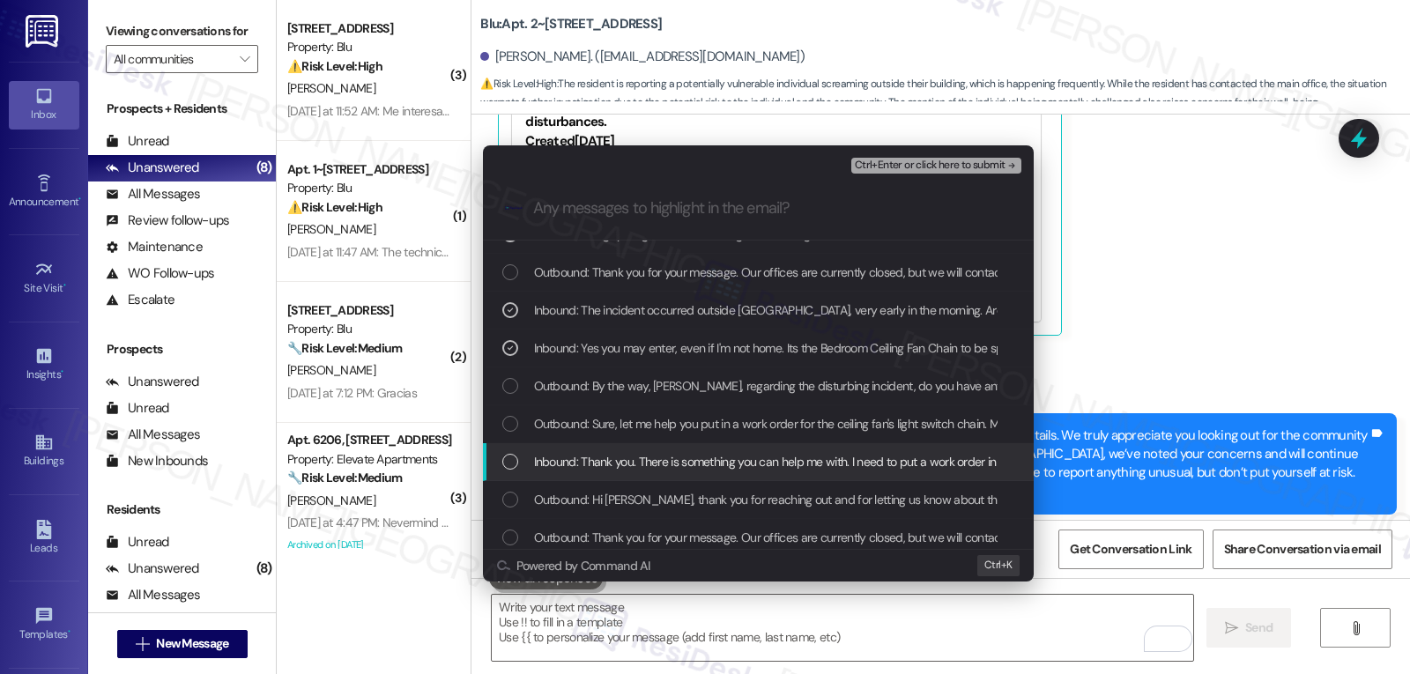
click at [512, 463] on div "List of options" at bounding box center [510, 462] width 16 height 16
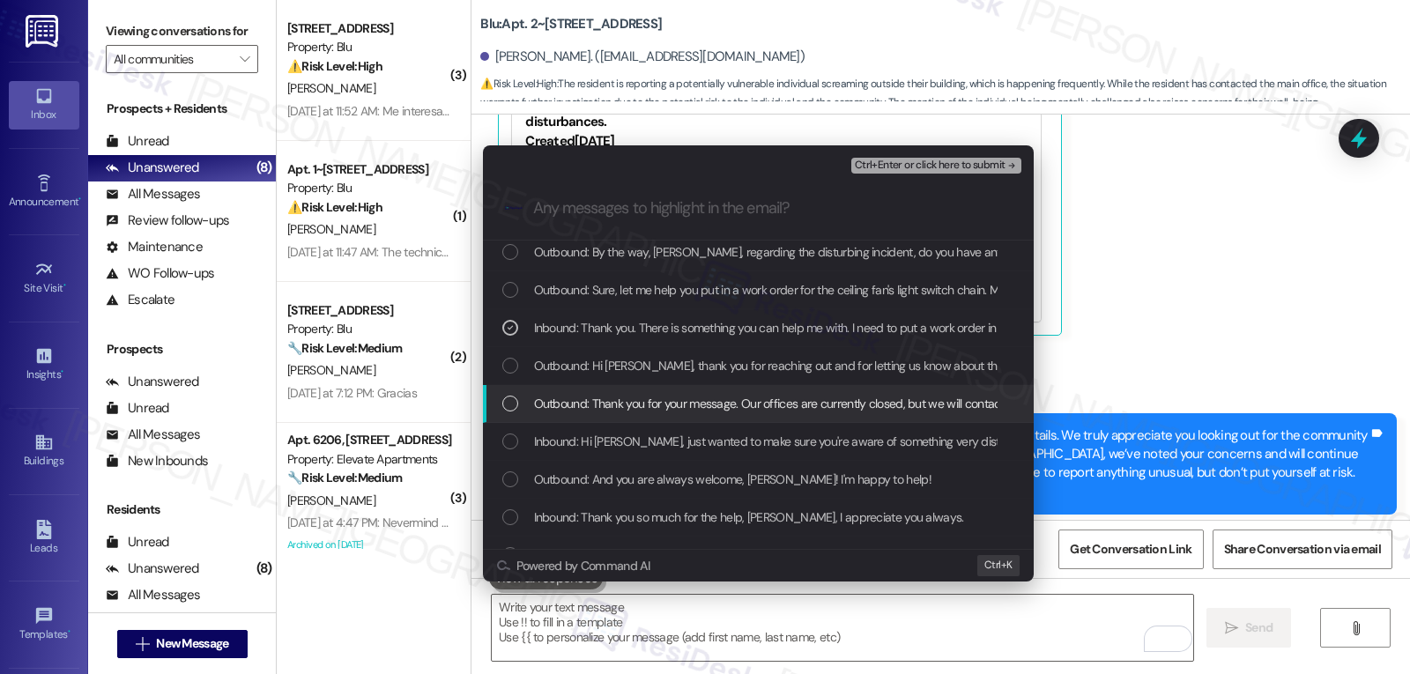
scroll to position [353, 0]
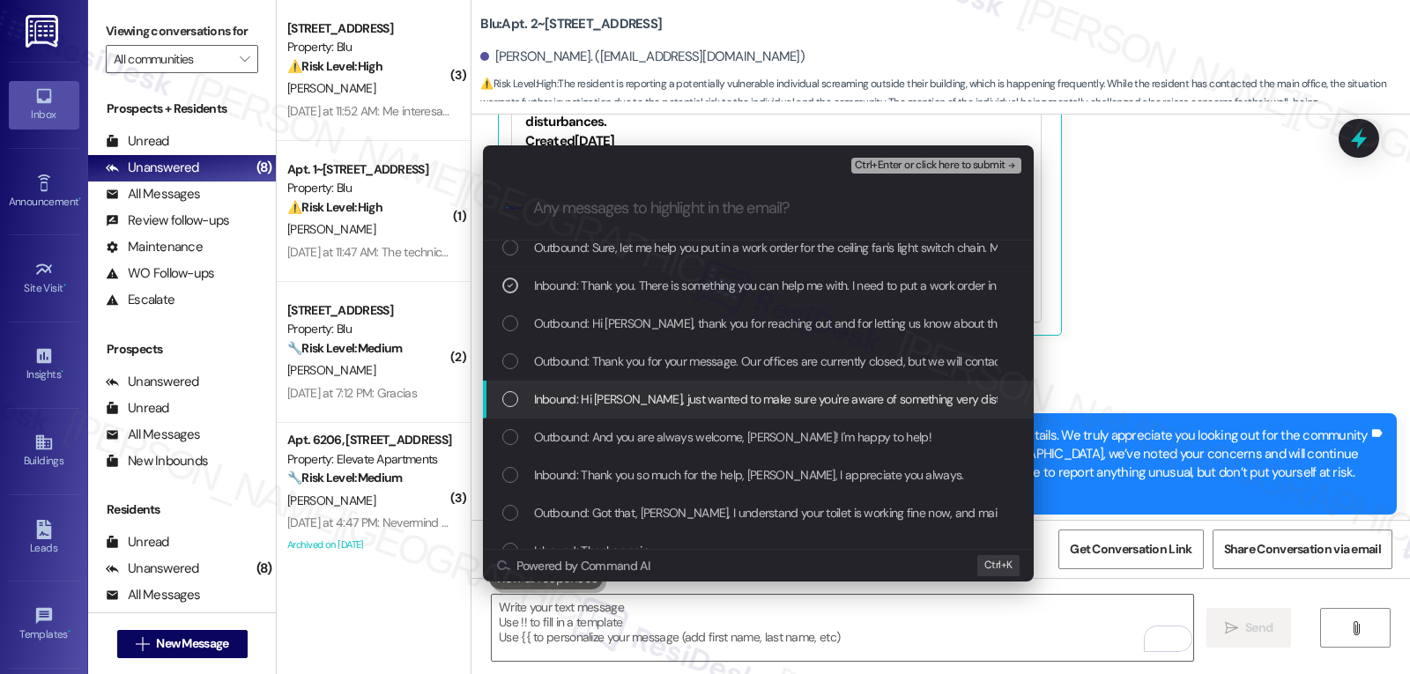
click at [524, 390] on div "Inbound: Hi [PERSON_NAME], just wanted to make sure you're aware of something v…" at bounding box center [760, 399] width 516 height 19
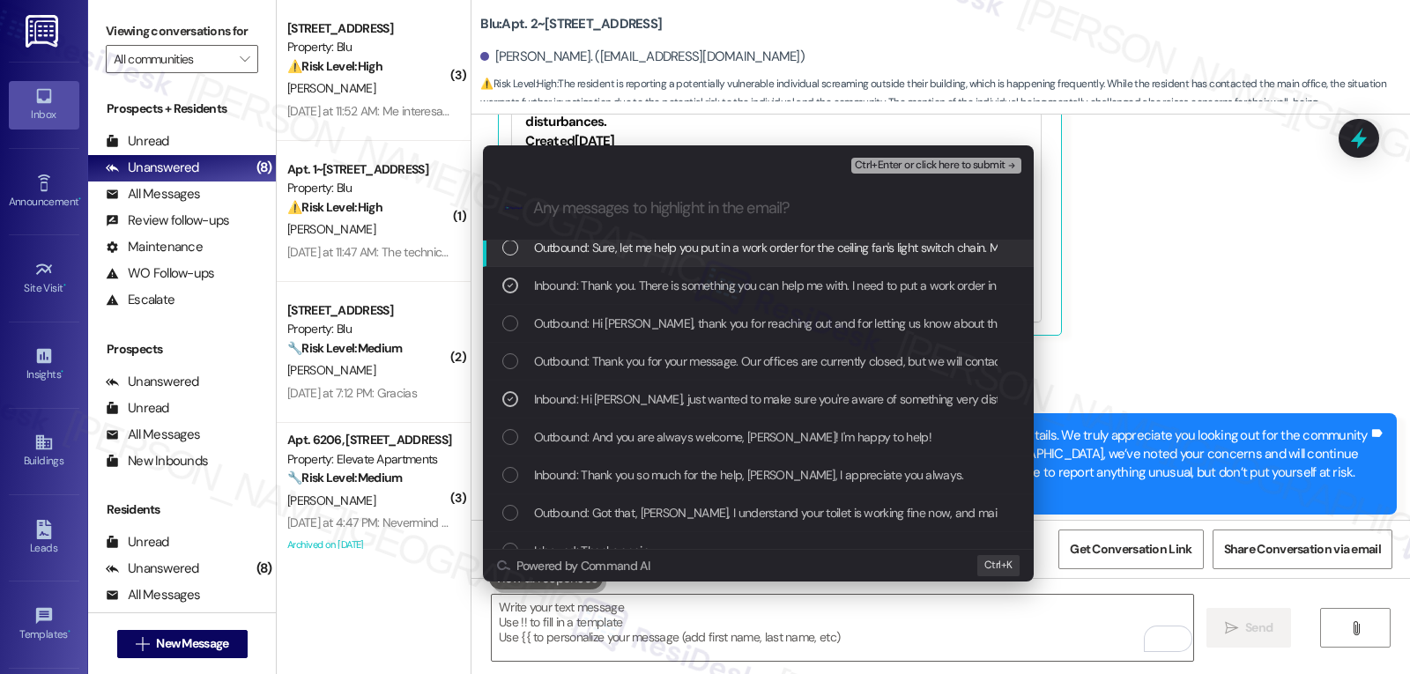
click at [954, 162] on span "Ctrl+Enter or click here to submit" at bounding box center [930, 166] width 151 height 12
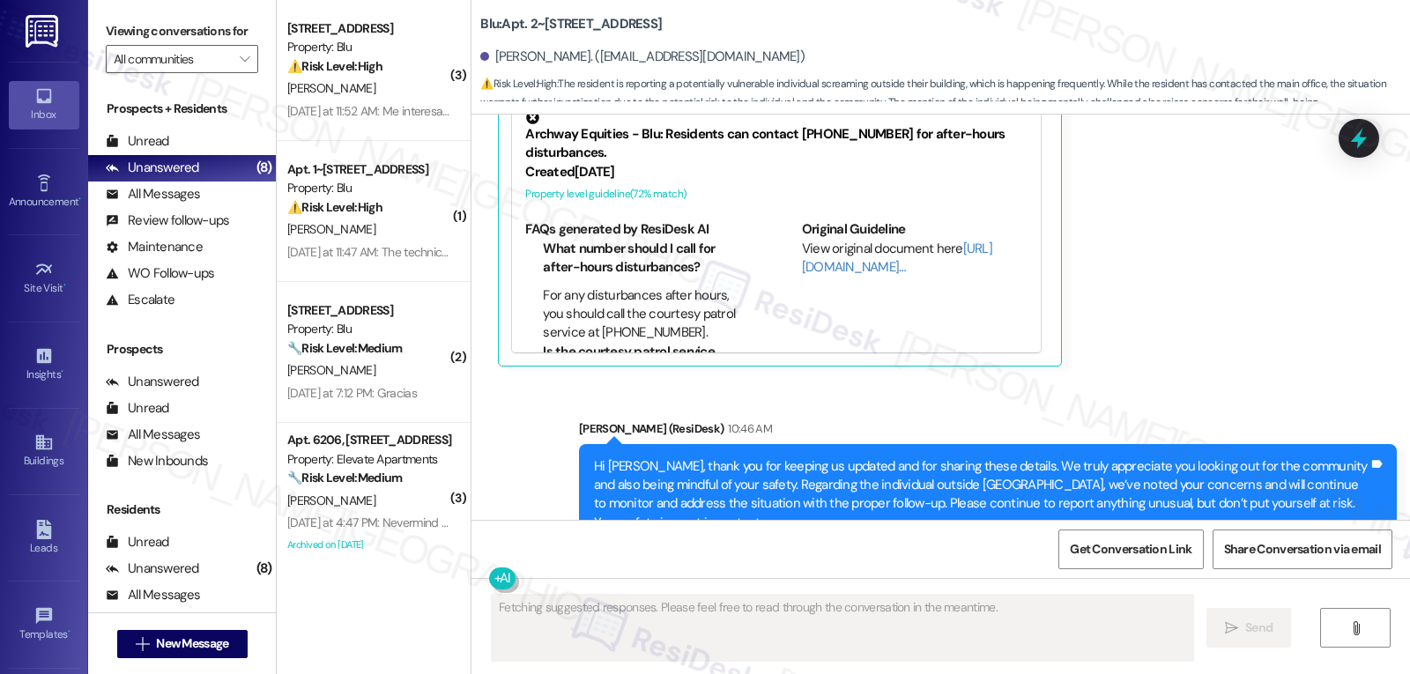
scroll to position [18270, 0]
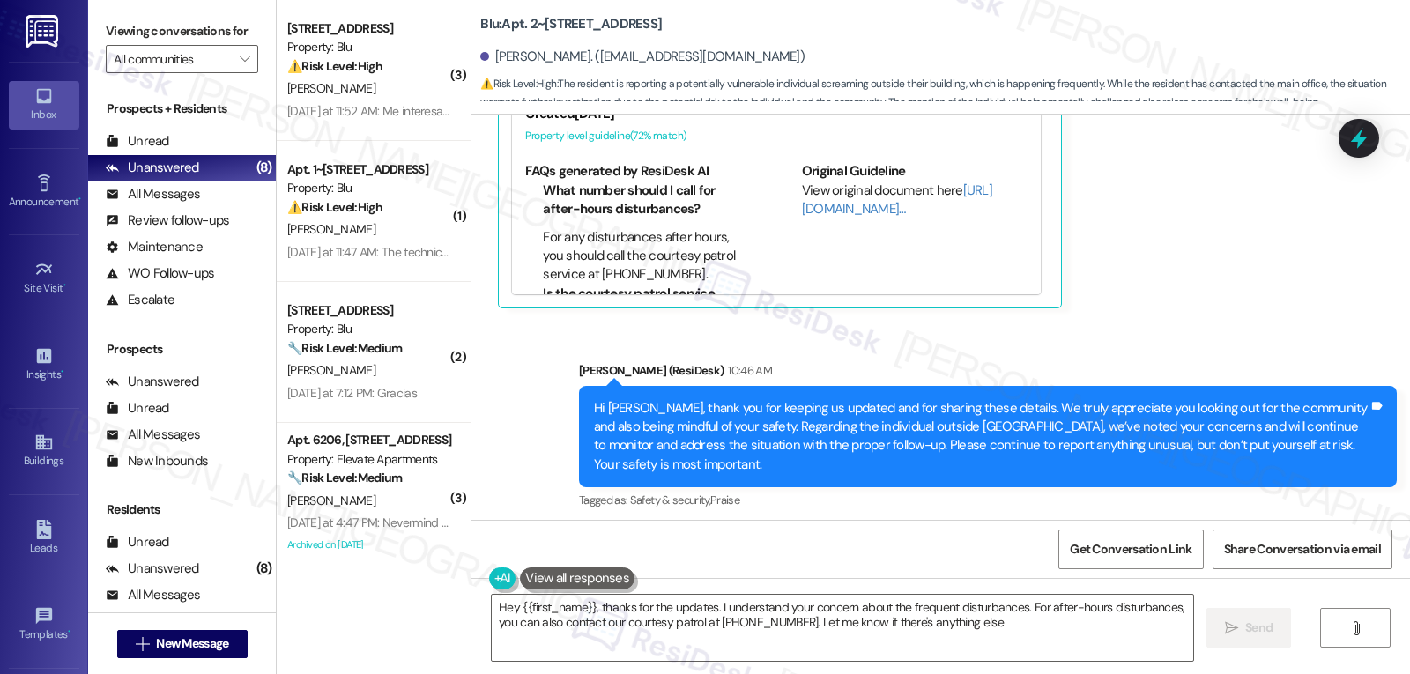
type textarea "Hey {{first_name}}, thanks for the updates. I understand your concern about the…"
click at [1353, 140] on icon at bounding box center [1359, 138] width 21 height 27
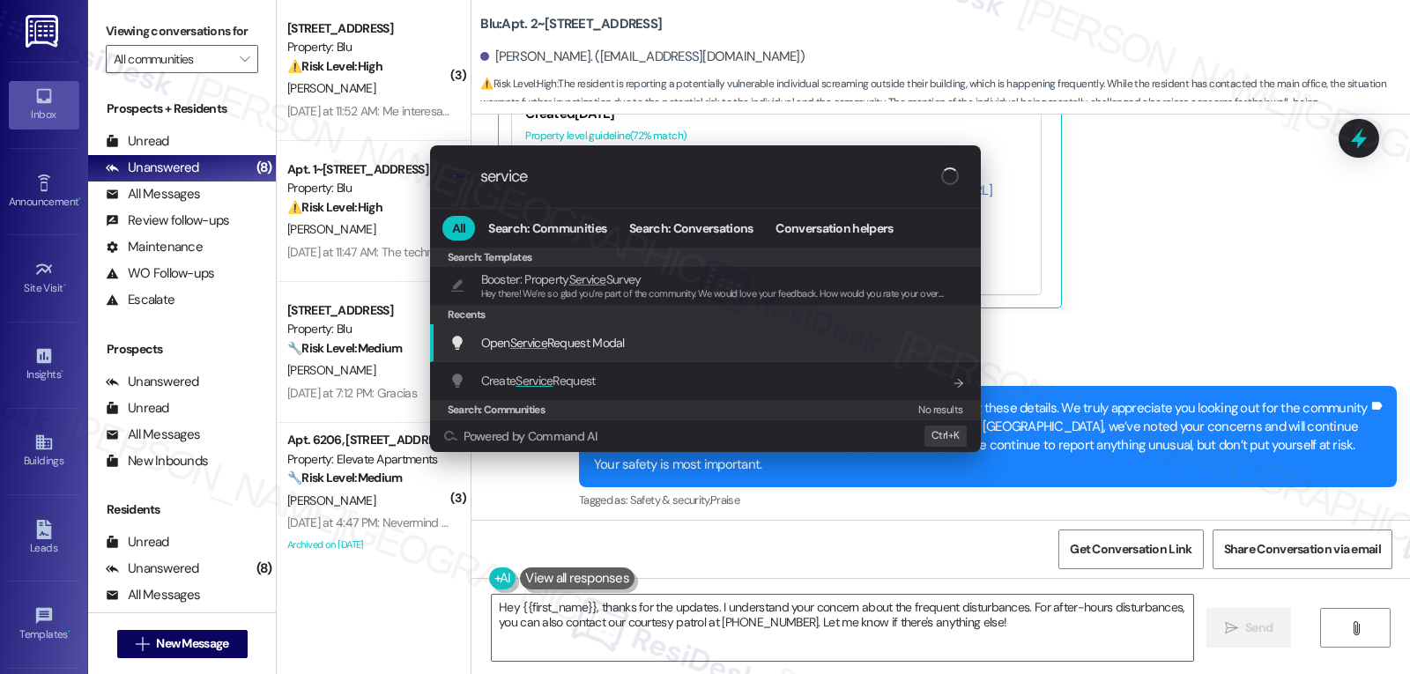
click at [595, 351] on span "Open Service Request Modal" at bounding box center [553, 343] width 144 height 16
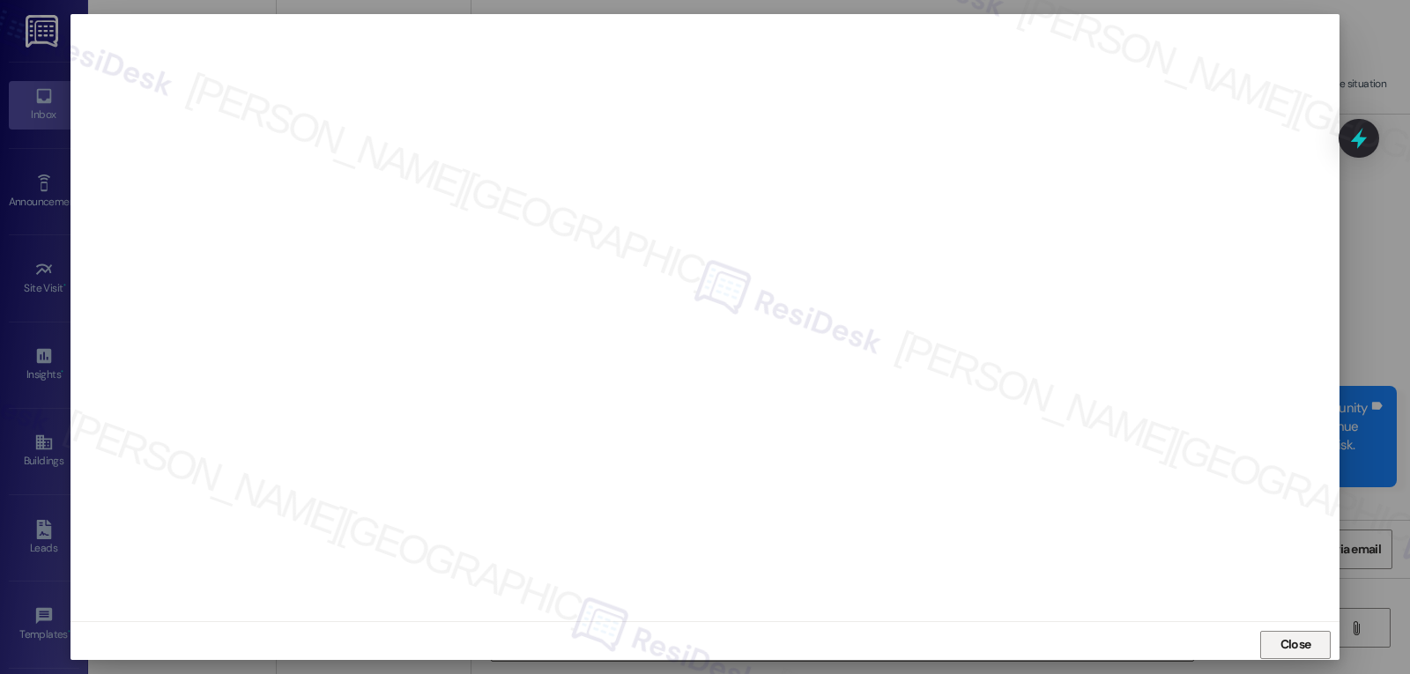
click at [1286, 652] on span "Close" at bounding box center [1296, 645] width 31 height 19
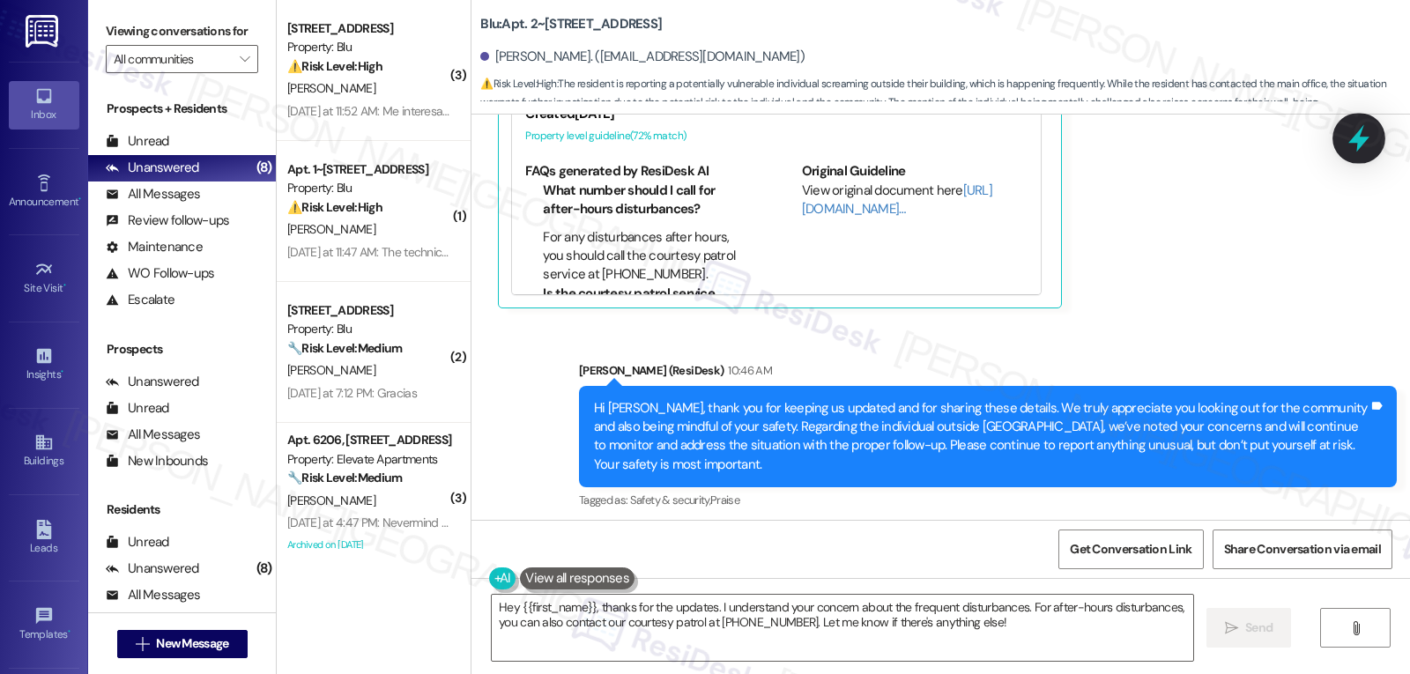
click at [1354, 138] on icon at bounding box center [1359, 138] width 21 height 27
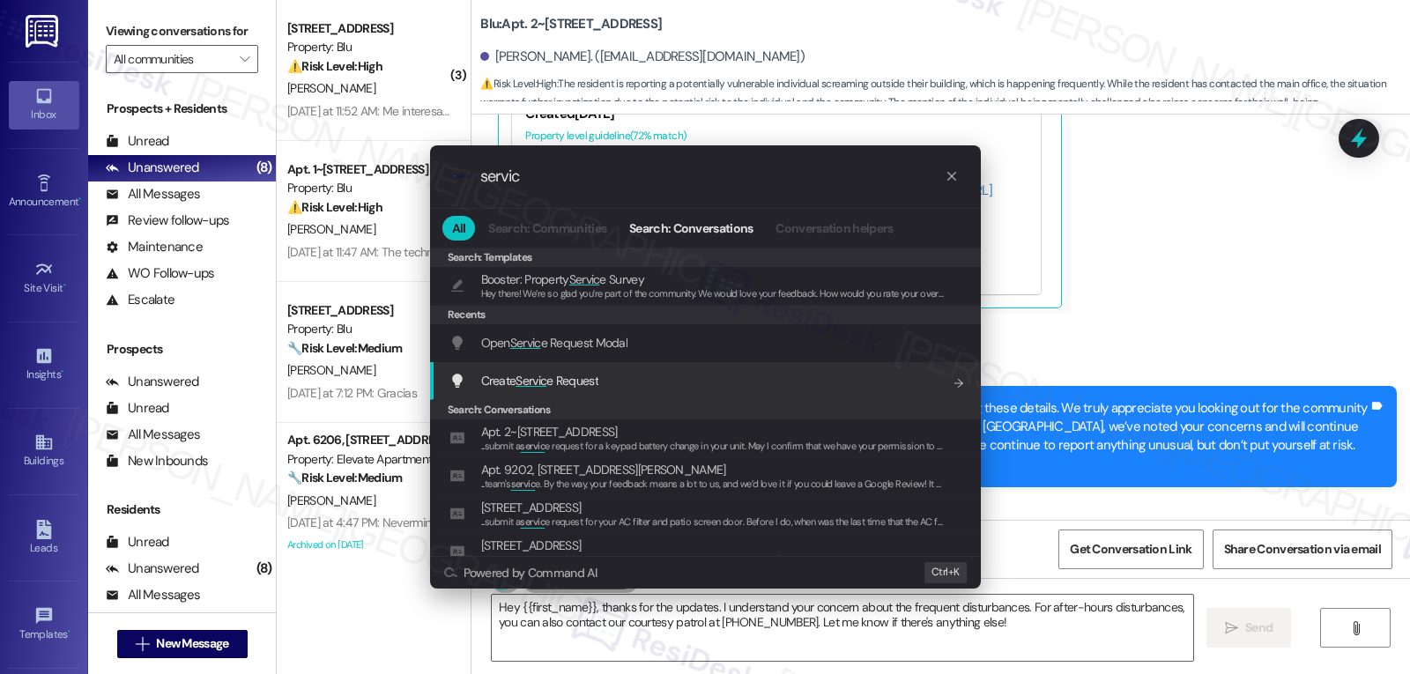
click at [581, 342] on span "Open Servic e Request Modal" at bounding box center [554, 343] width 147 height 16
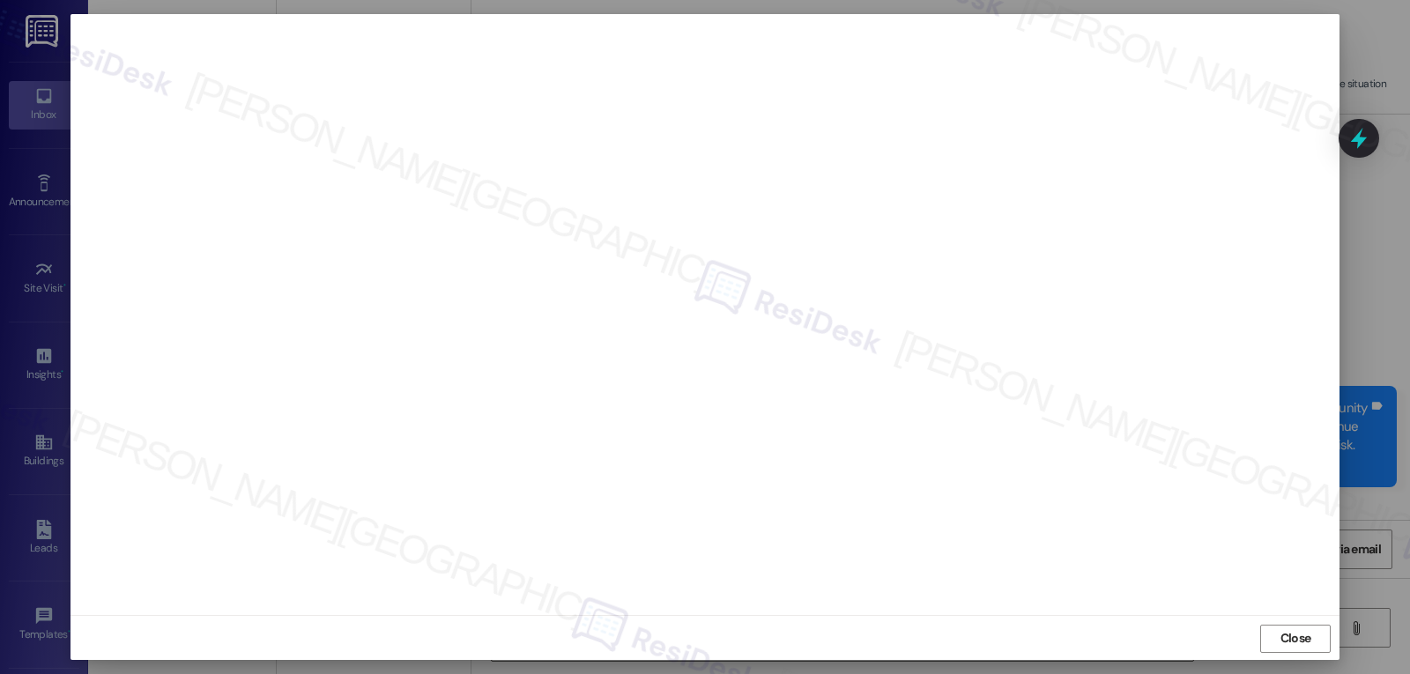
scroll to position [8, 0]
click at [1277, 633] on span "Close" at bounding box center [1296, 637] width 38 height 19
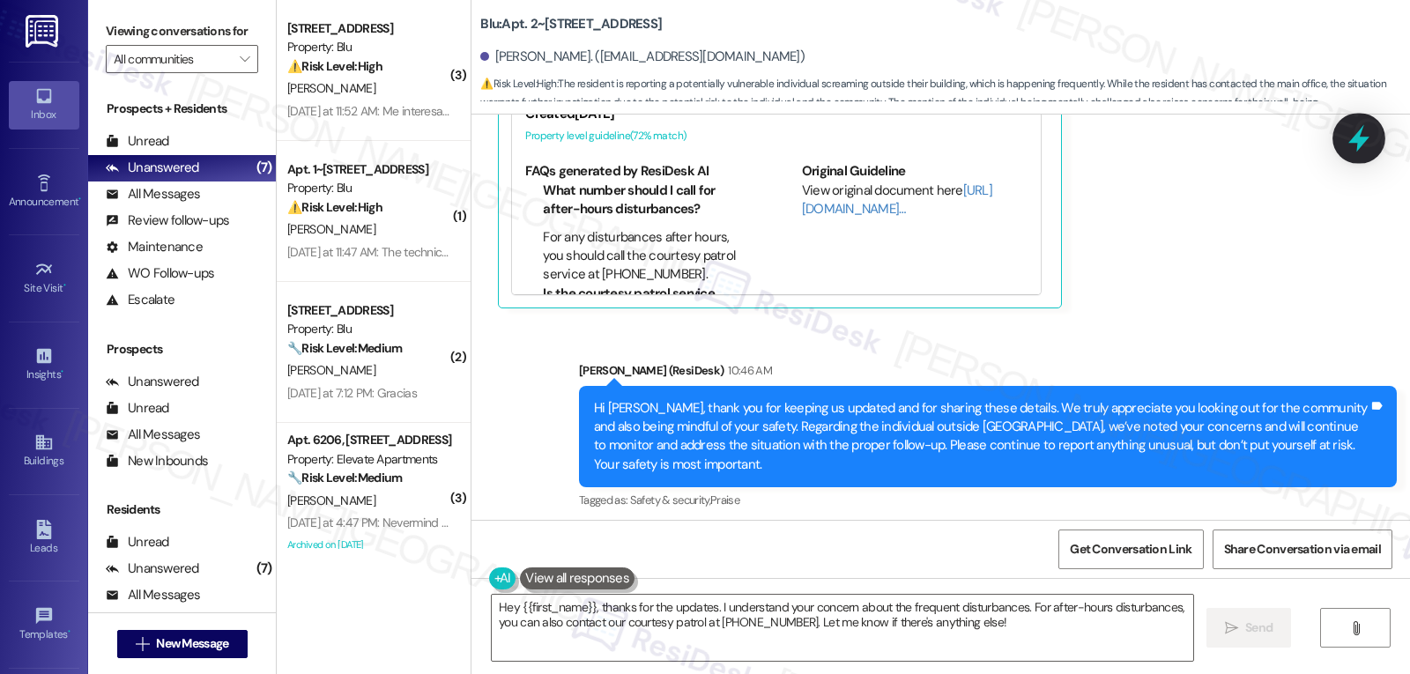
click at [1364, 137] on icon at bounding box center [1359, 138] width 30 height 30
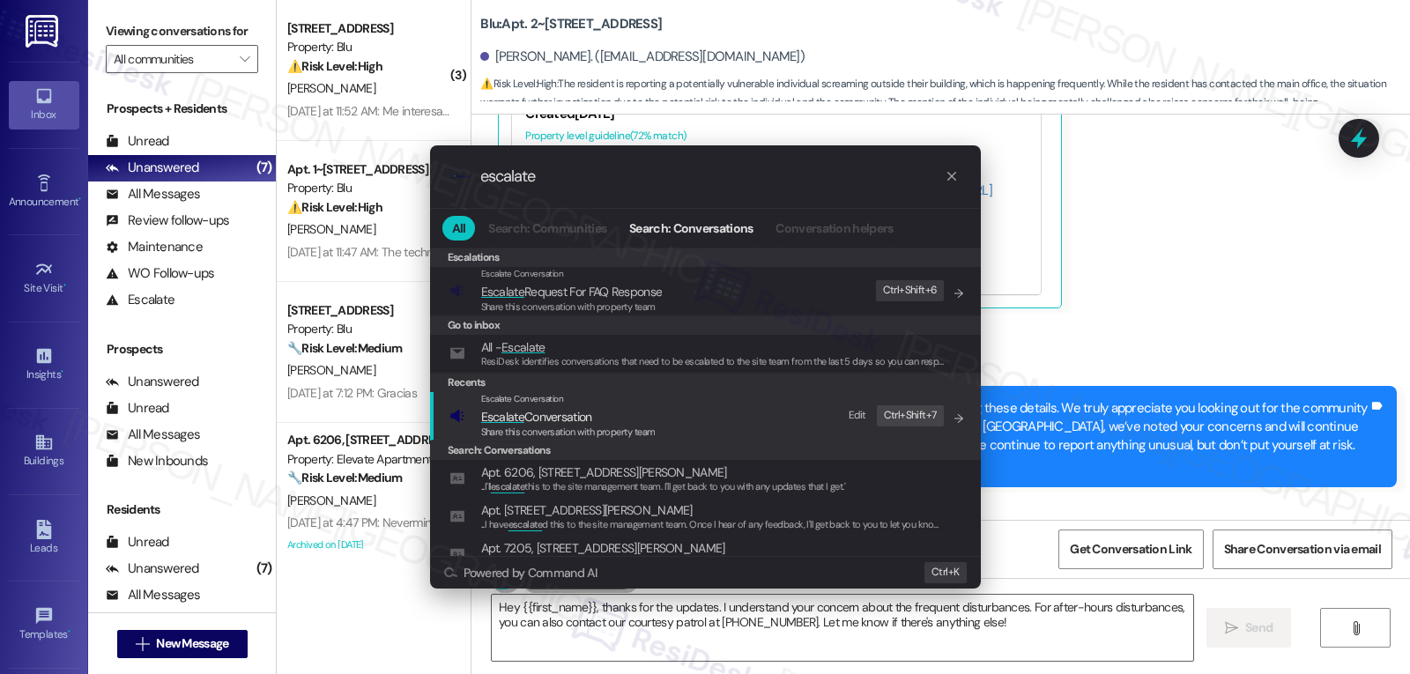
type input "escalate"
click at [635, 416] on span "Escalate Conversation" at bounding box center [568, 416] width 175 height 19
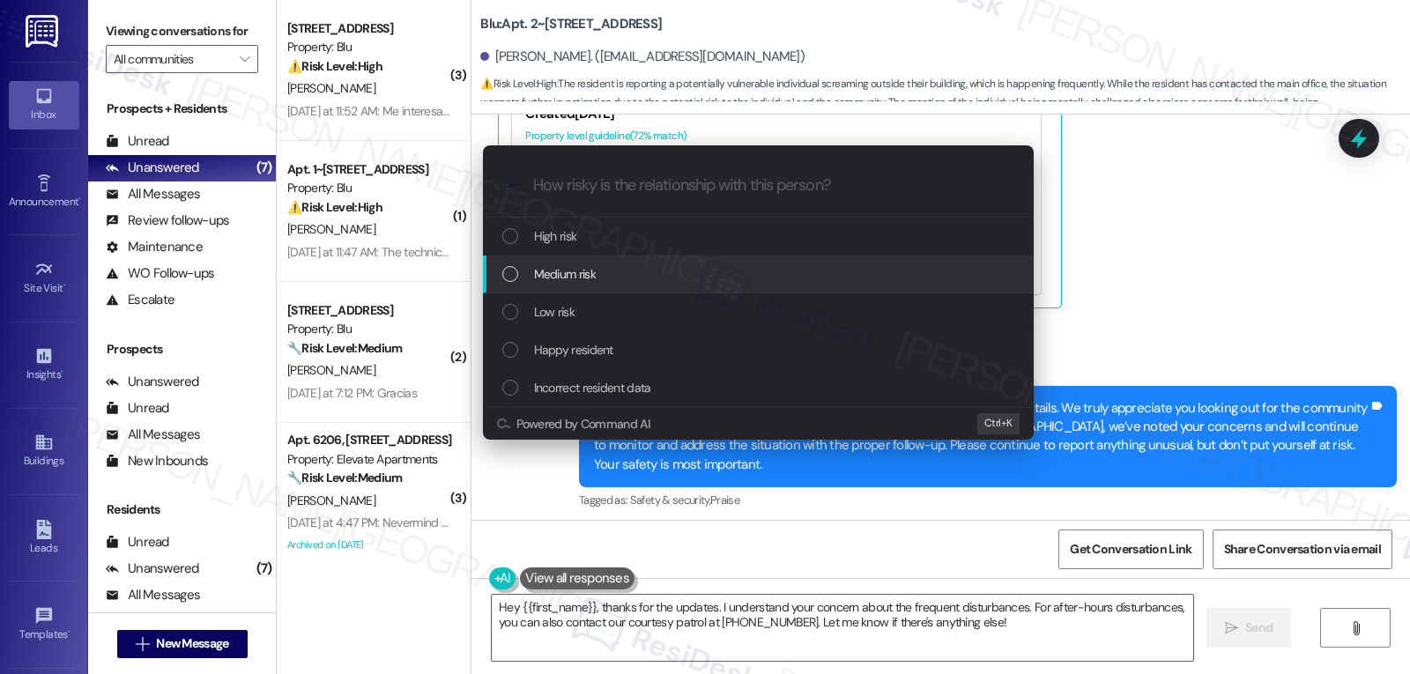
click at [707, 274] on div "Medium risk" at bounding box center [760, 273] width 516 height 19
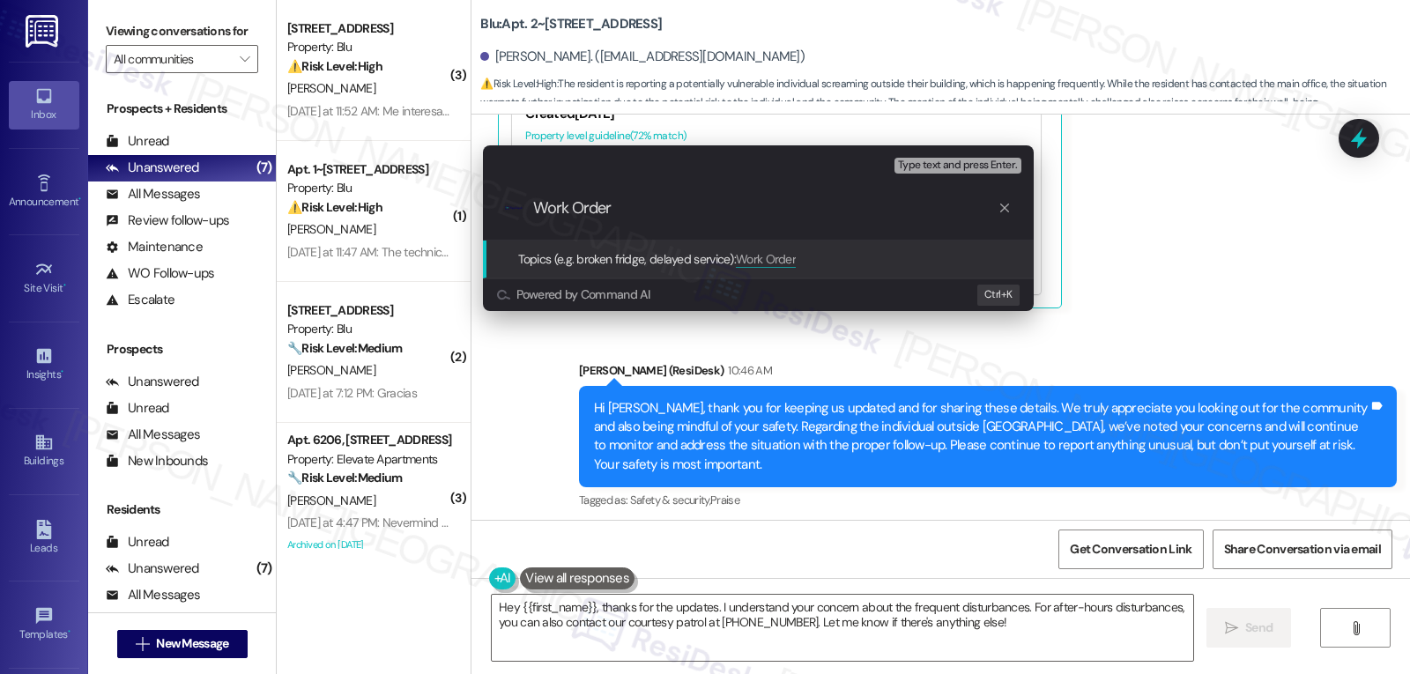
paste input "4055403"
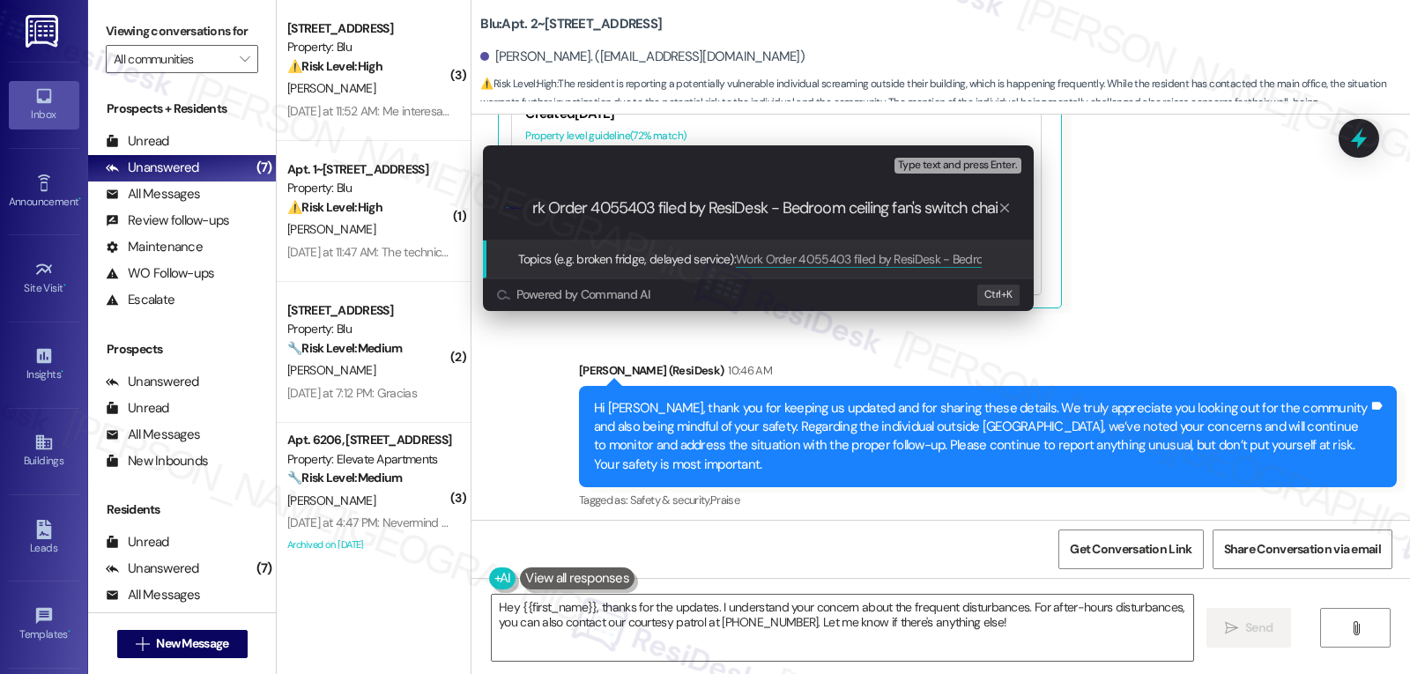
type input "Work Order 4055403 filed by ResiDesk - Bedroom ceiling fan's switch chain"
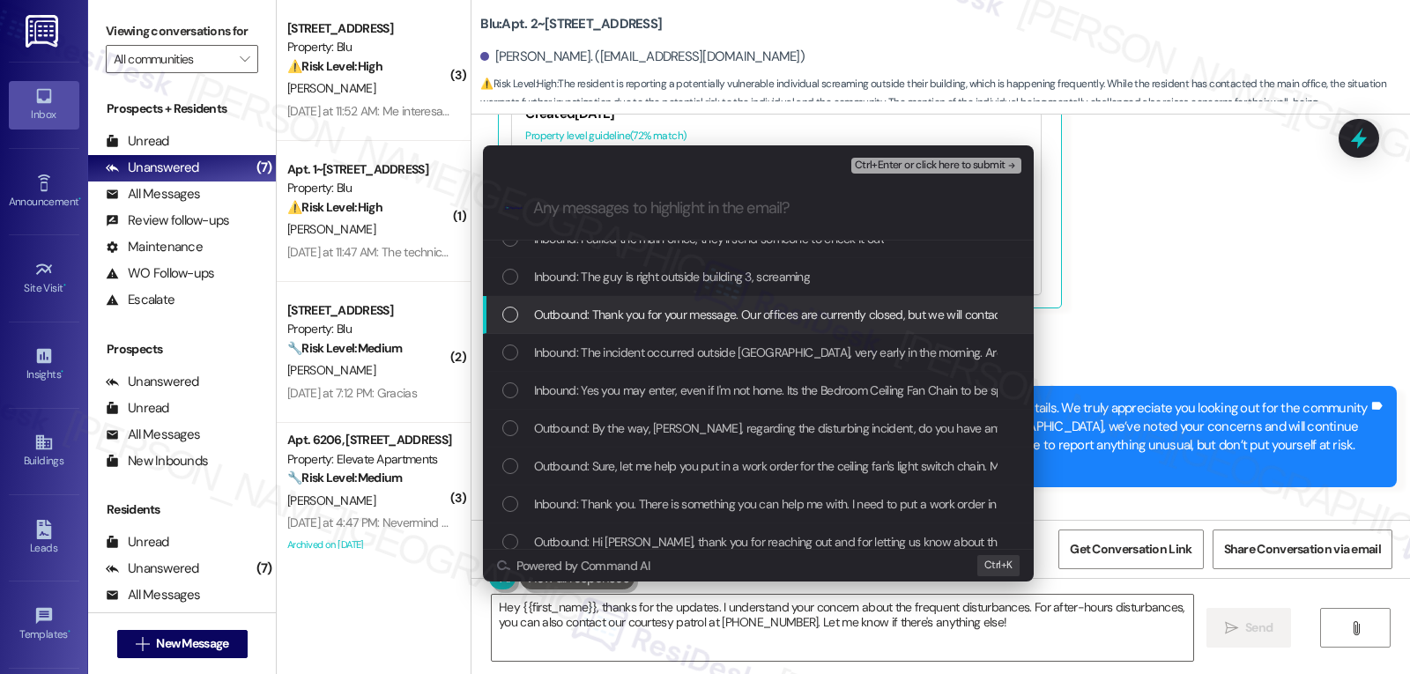
scroll to position [176, 0]
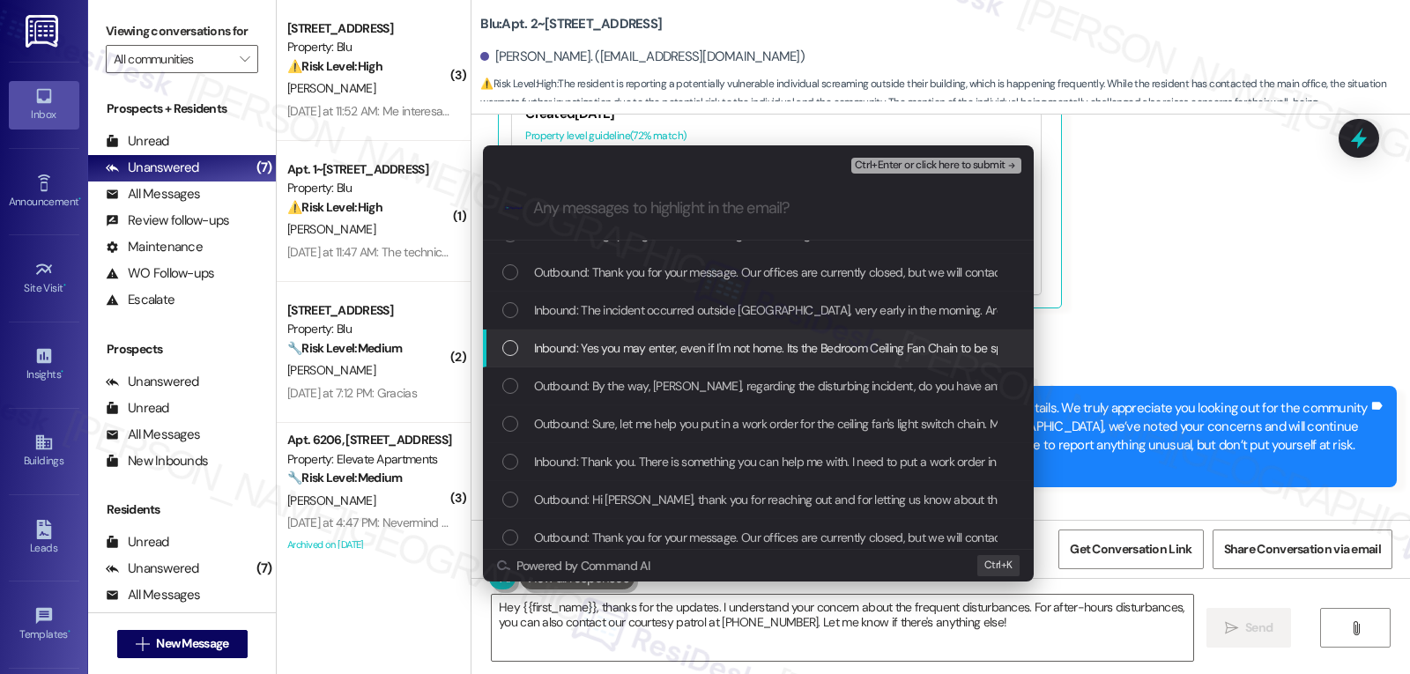
click at [514, 351] on div "List of options" at bounding box center [510, 348] width 16 height 16
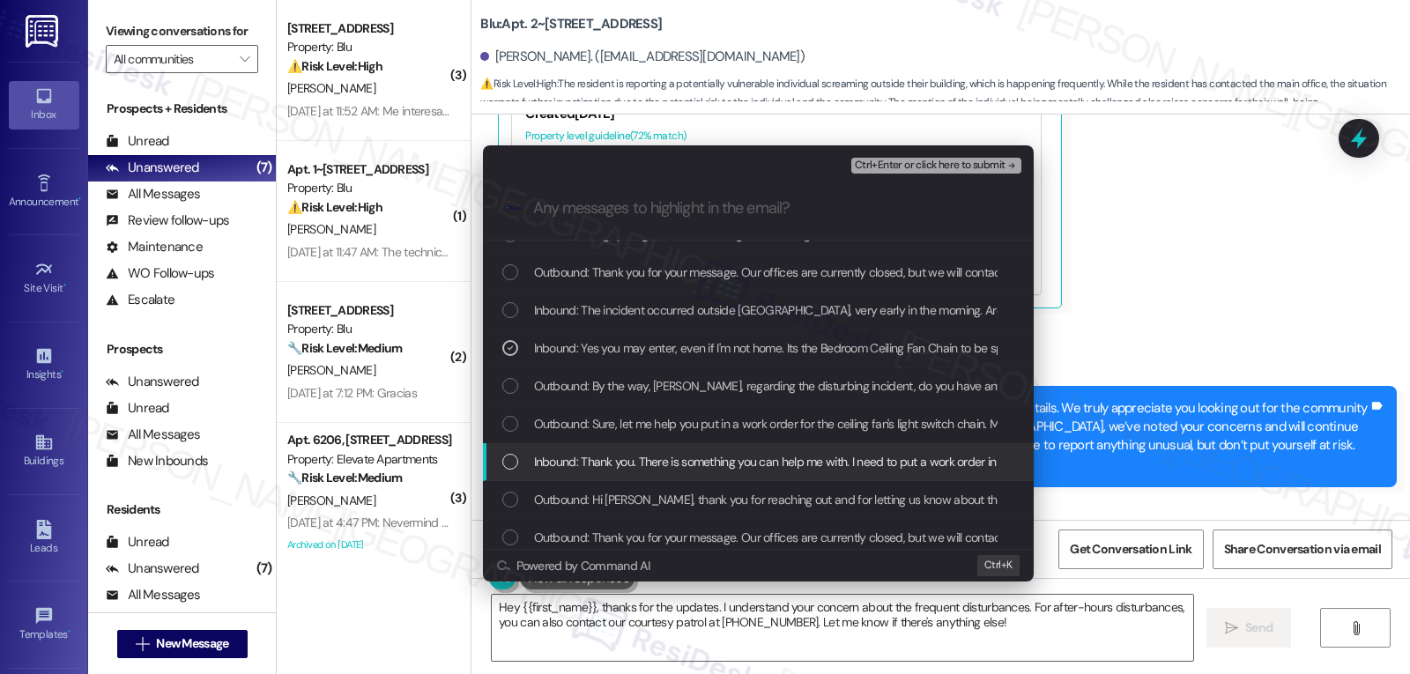
click at [512, 457] on div "List of options" at bounding box center [510, 462] width 16 height 16
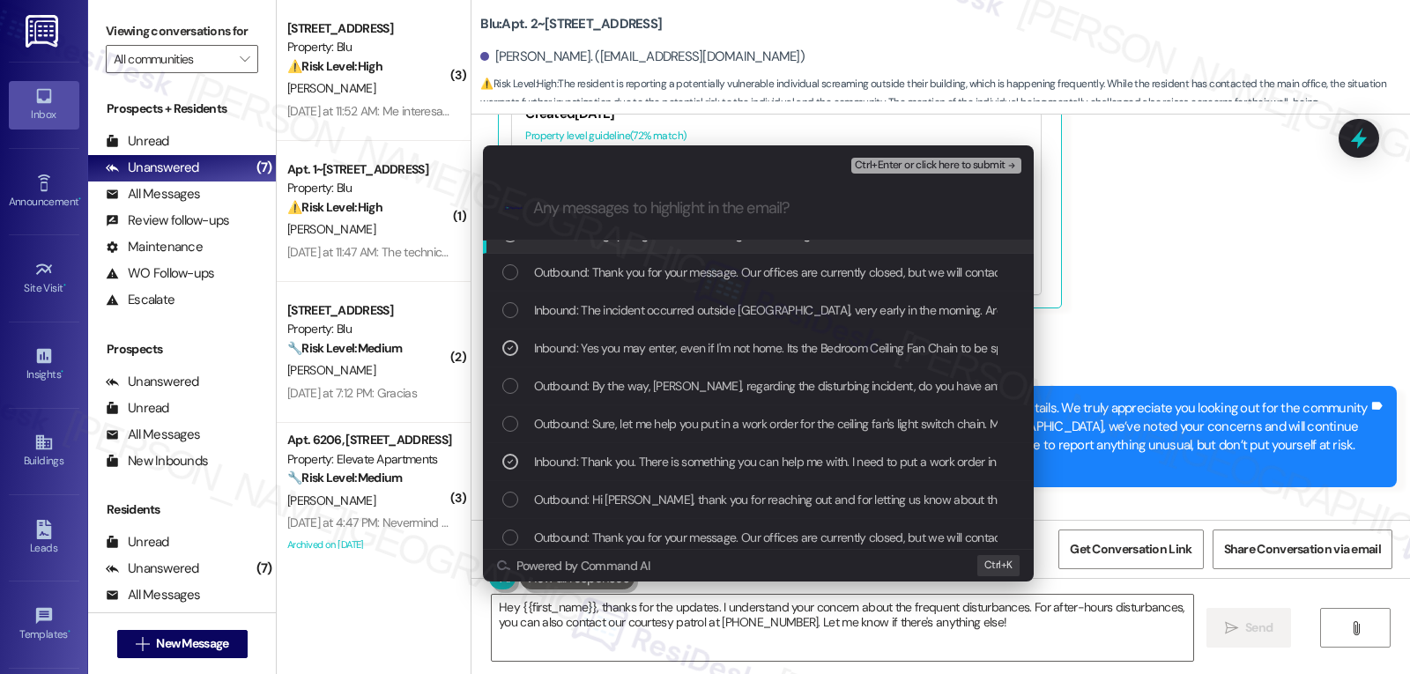
click at [952, 156] on div "Ctrl+Enter or click here to submit" at bounding box center [938, 165] width 174 height 23
click at [970, 162] on span "Ctrl+Enter or click here to submit" at bounding box center [930, 166] width 151 height 12
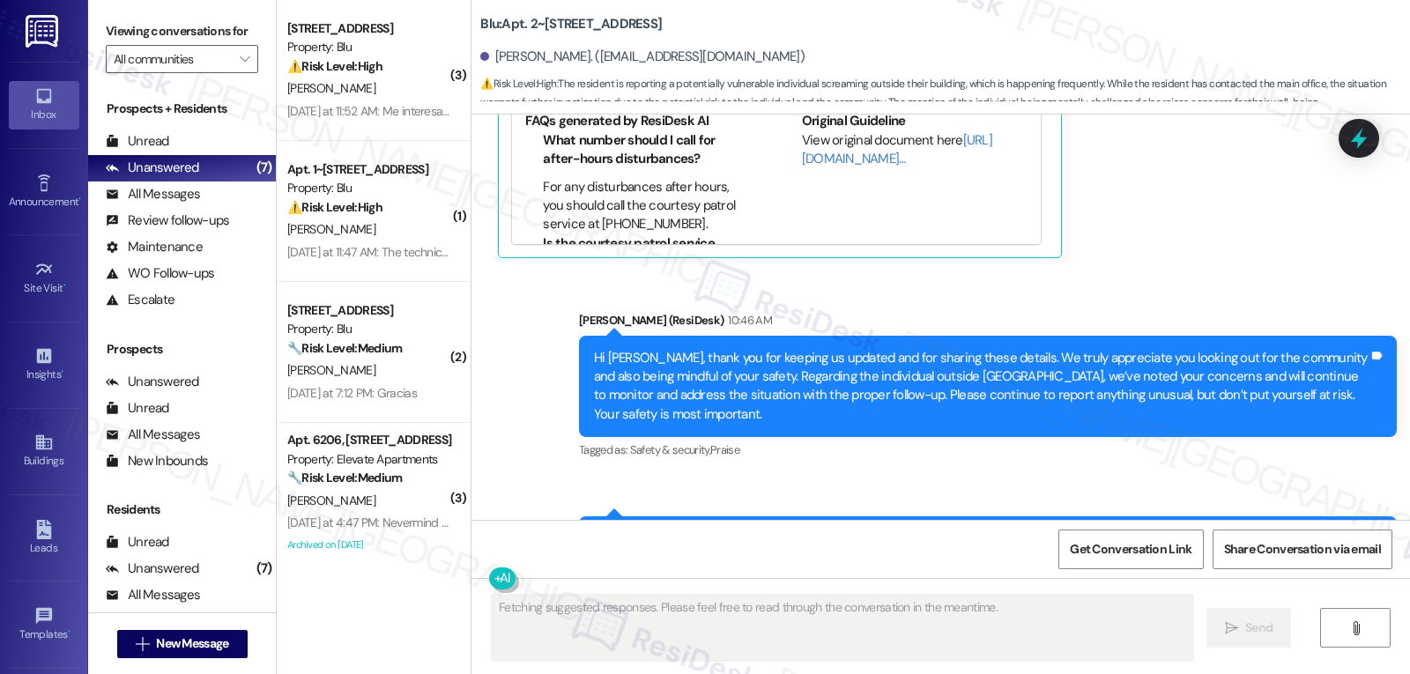
scroll to position [18487, 0]
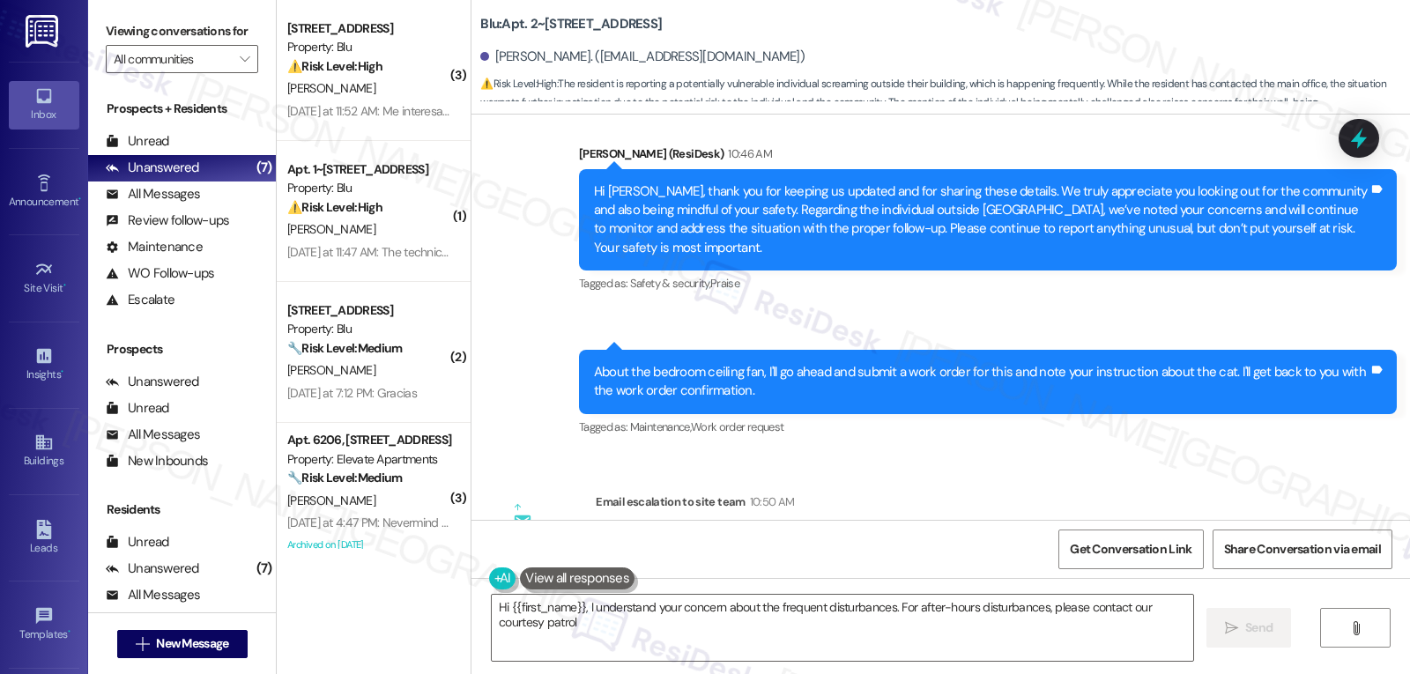
click at [496, 55] on div "[PERSON_NAME]. ([EMAIL_ADDRESS][DOMAIN_NAME])" at bounding box center [642, 57] width 324 height 19
click at [494, 54] on div "[PERSON_NAME]. ([EMAIL_ADDRESS][DOMAIN_NAME])" at bounding box center [642, 57] width 324 height 19
copy div "[PERSON_NAME]"
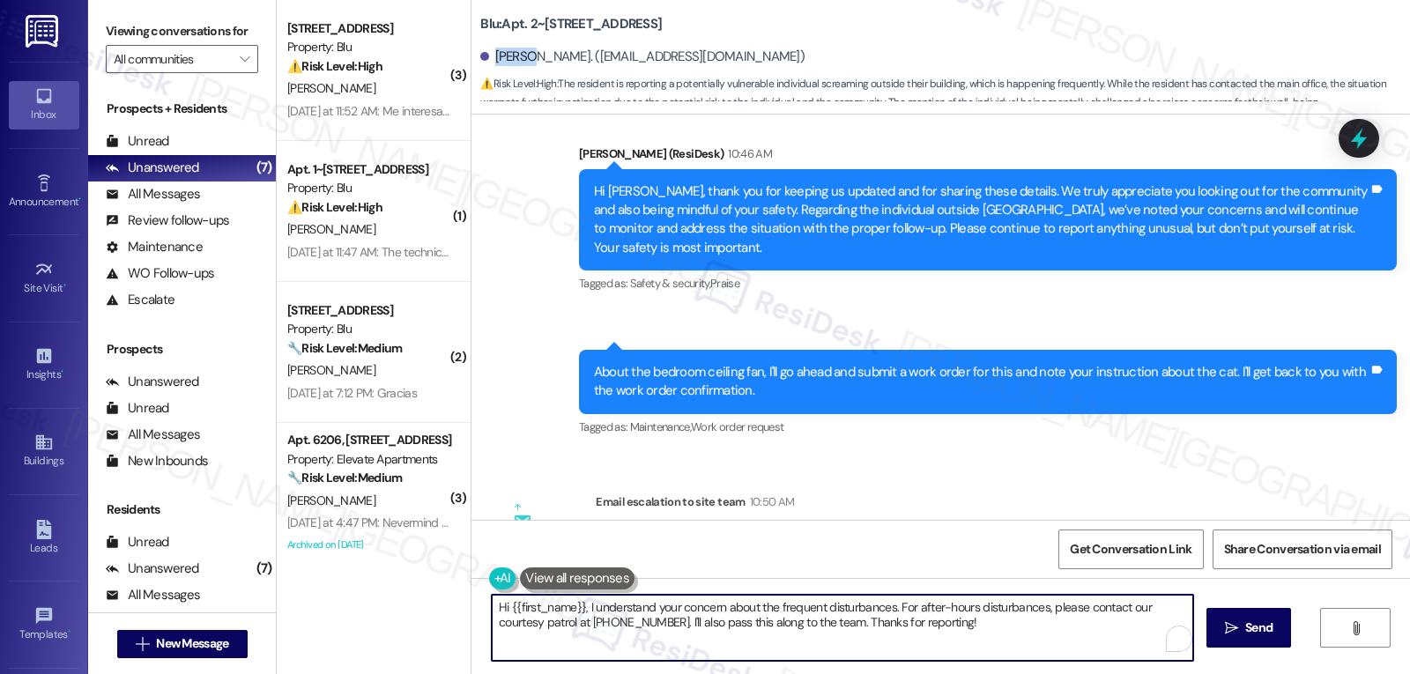
click at [762, 642] on textarea "Hi {{first_name}}, I understand your concern about the frequent disturbances. F…" at bounding box center [843, 628] width 702 height 66
paste textarea "[PERSON_NAME]"
type textarea "[PERSON_NAME], I have submitted the work order for the ceiling fan and notified…"
click at [1242, 621] on span "Send" at bounding box center [1259, 628] width 34 height 19
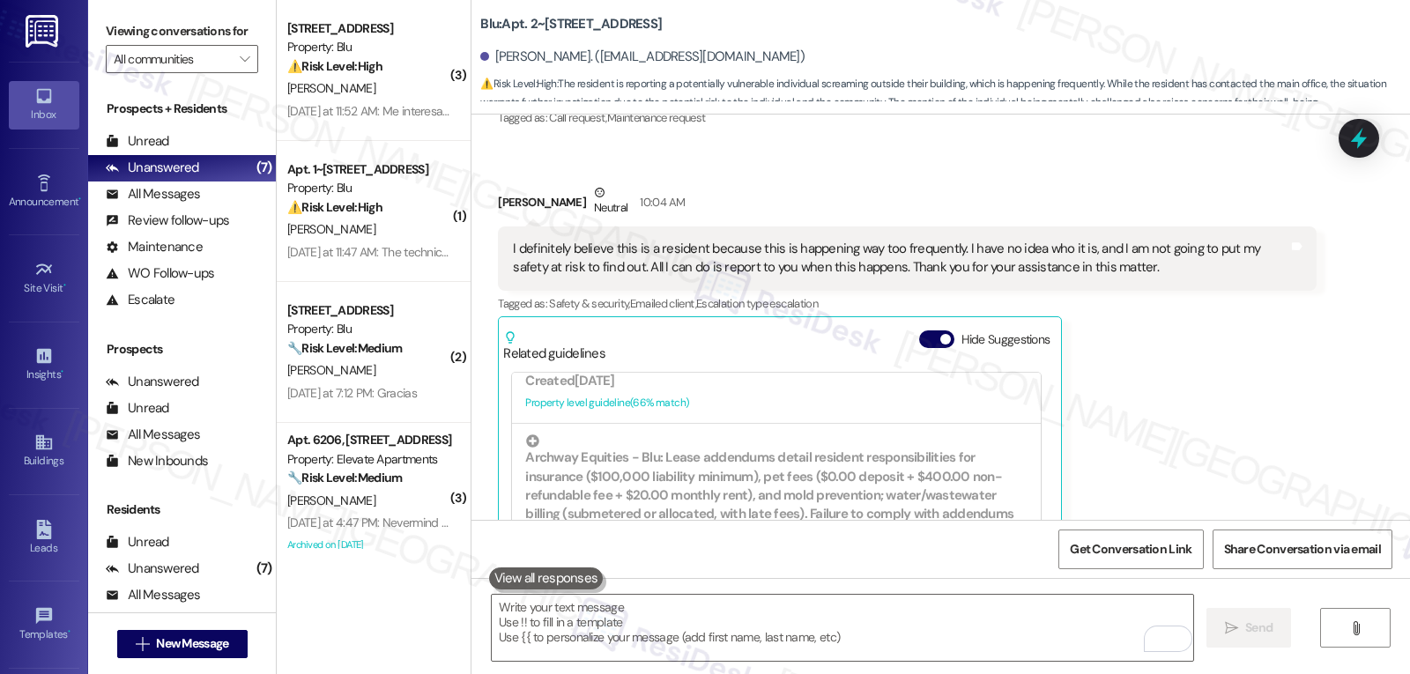
scroll to position [1395, 0]
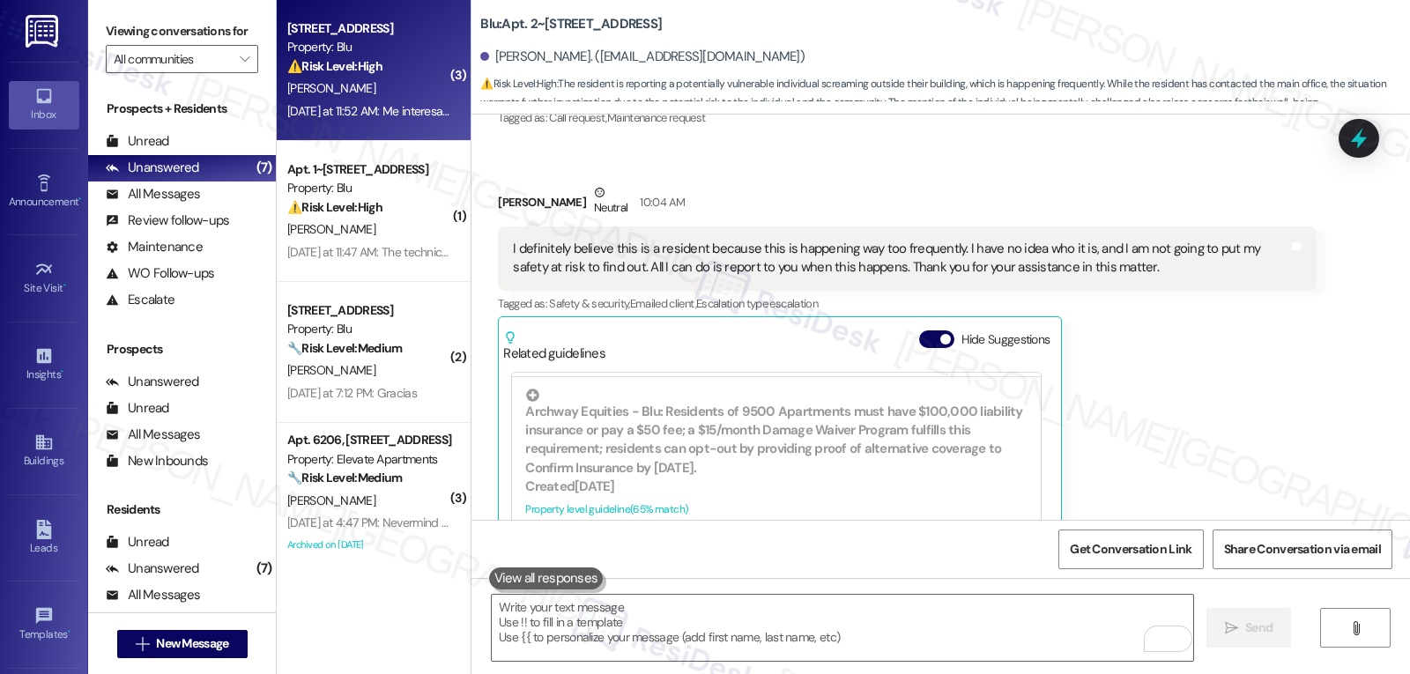
click at [378, 94] on div "[PERSON_NAME]" at bounding box center [369, 89] width 167 height 22
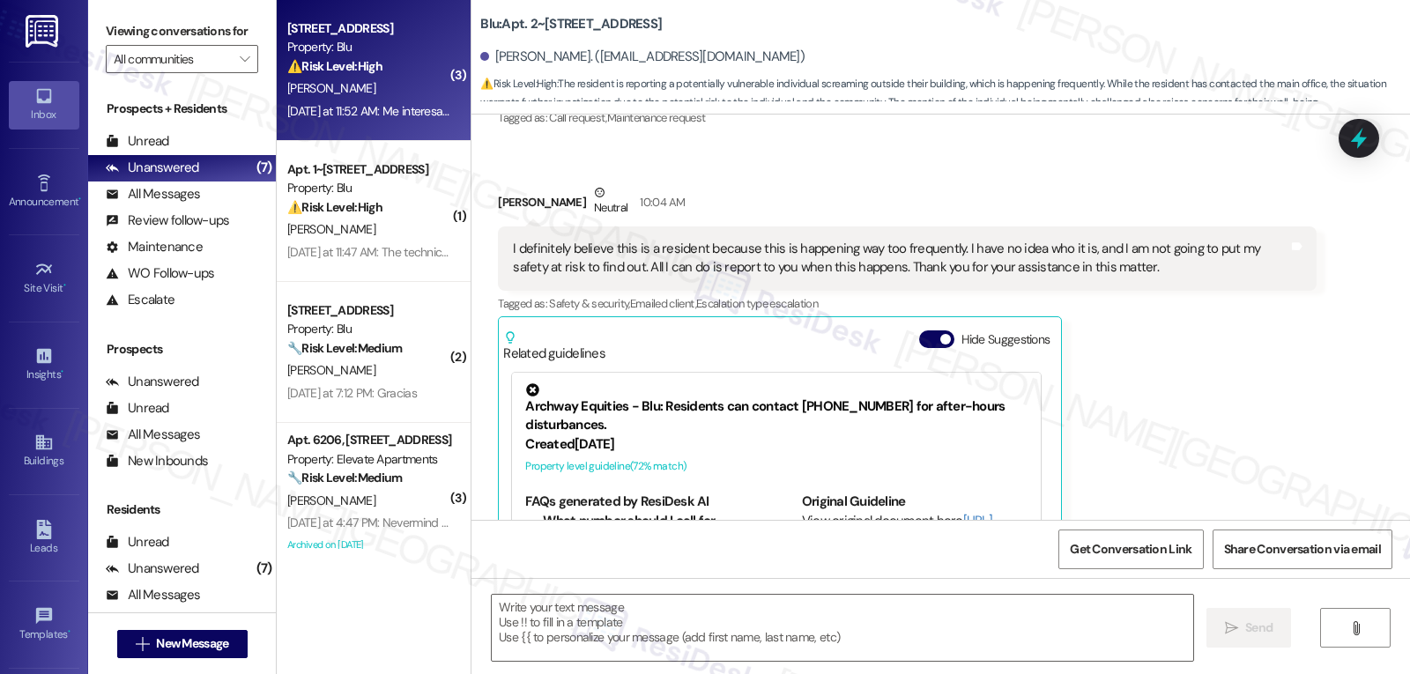
type textarea "Fetching suggested responses. Please feel free to read through the conversation…"
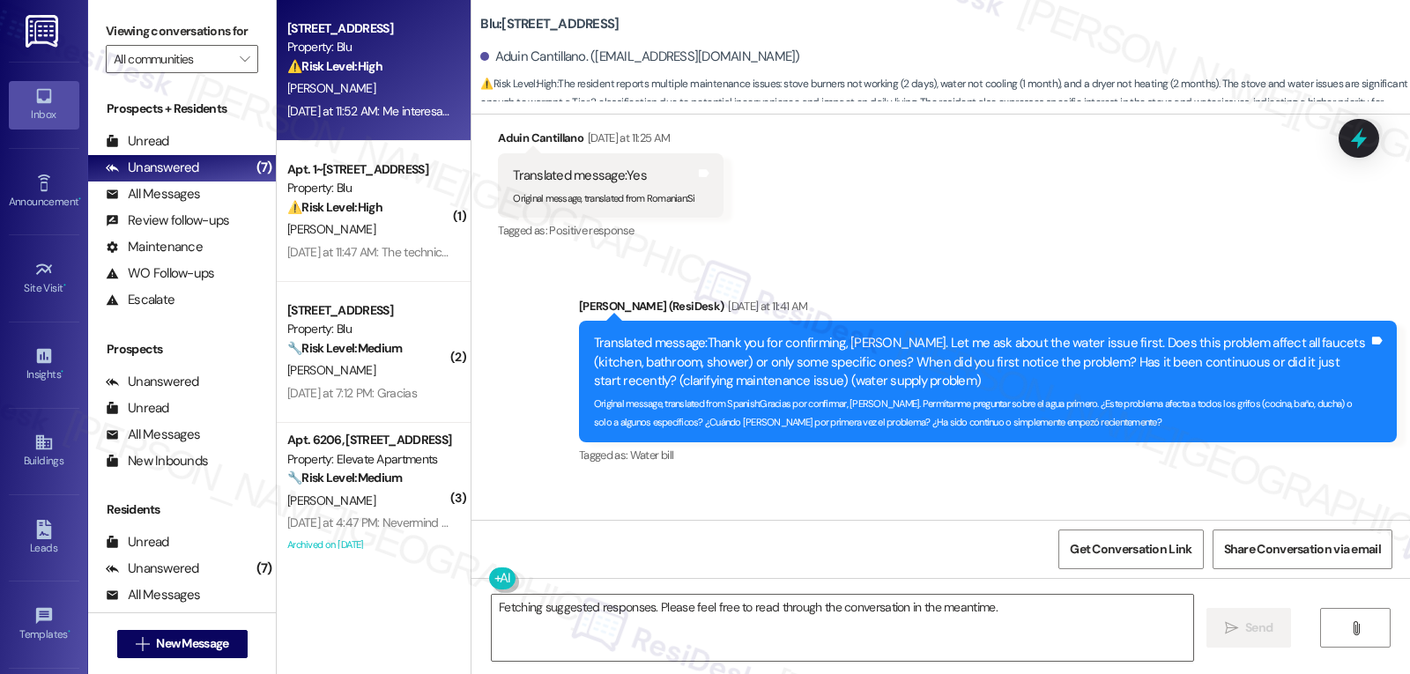
scroll to position [784, 0]
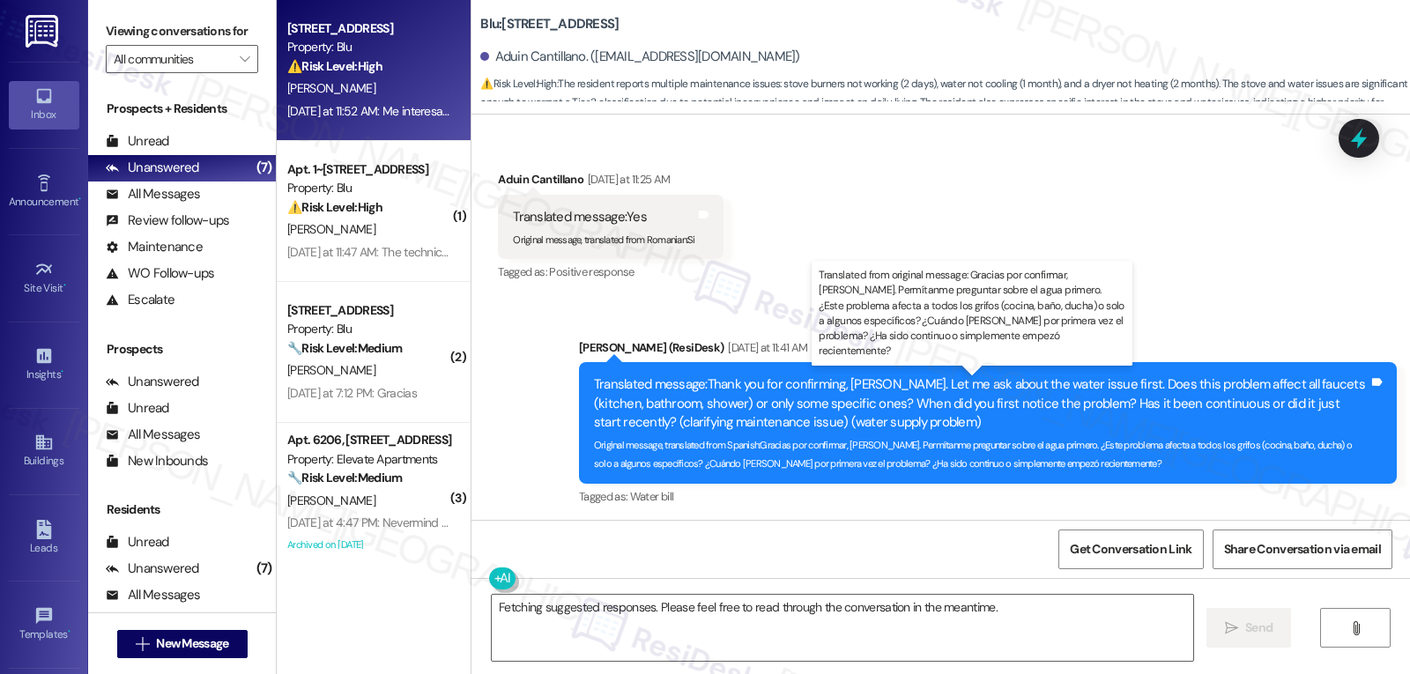
click at [1118, 390] on div "Translated message: Thank you for confirming, [PERSON_NAME]. Let me ask about t…" at bounding box center [981, 403] width 775 height 56
click at [1075, 393] on div "Translated message: Thank you for confirming, [PERSON_NAME]. Let me ask about t…" at bounding box center [981, 403] width 775 height 56
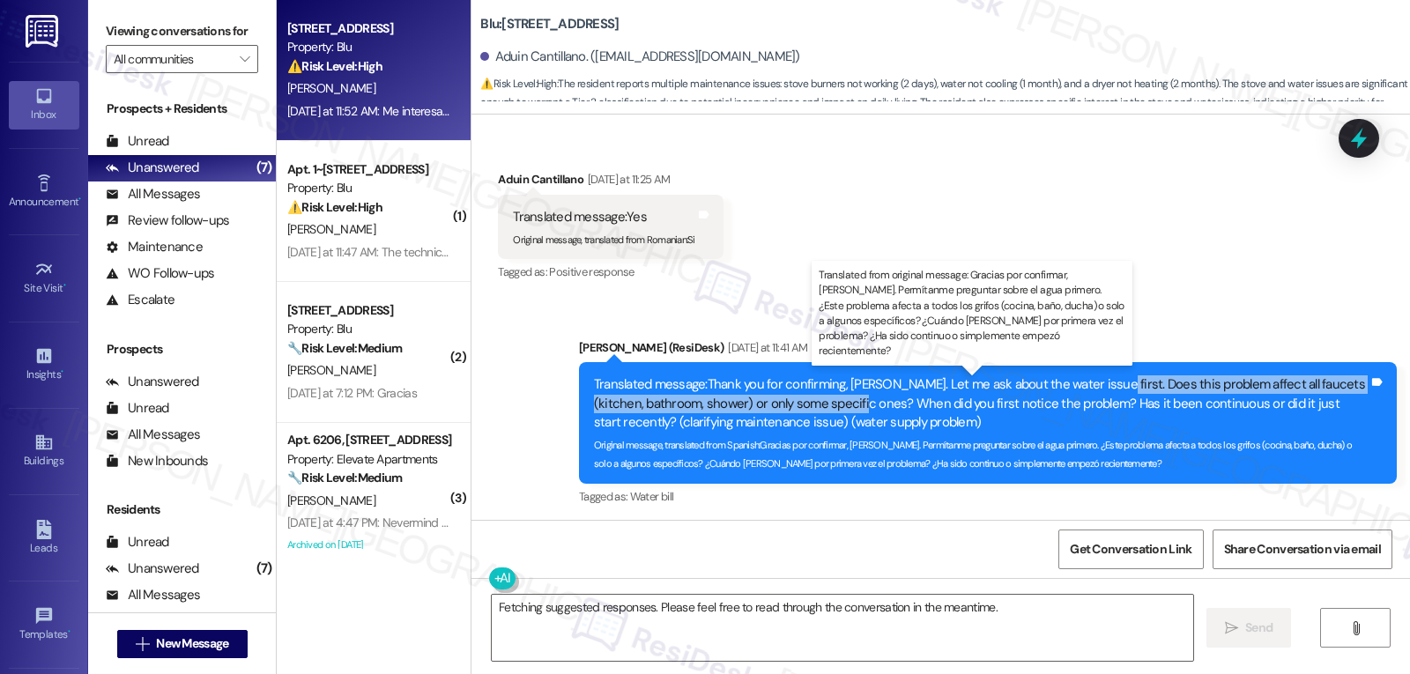
drag, startPoint x: 1082, startPoint y: 380, endPoint x: 844, endPoint y: 406, distance: 239.4
click at [844, 406] on div "Translated message: Thank you for confirming, [PERSON_NAME]. Let me ask about t…" at bounding box center [981, 403] width 775 height 56
copy div "Does this problem affect all faucets (kitchen, bathroom, shower) or only some s…"
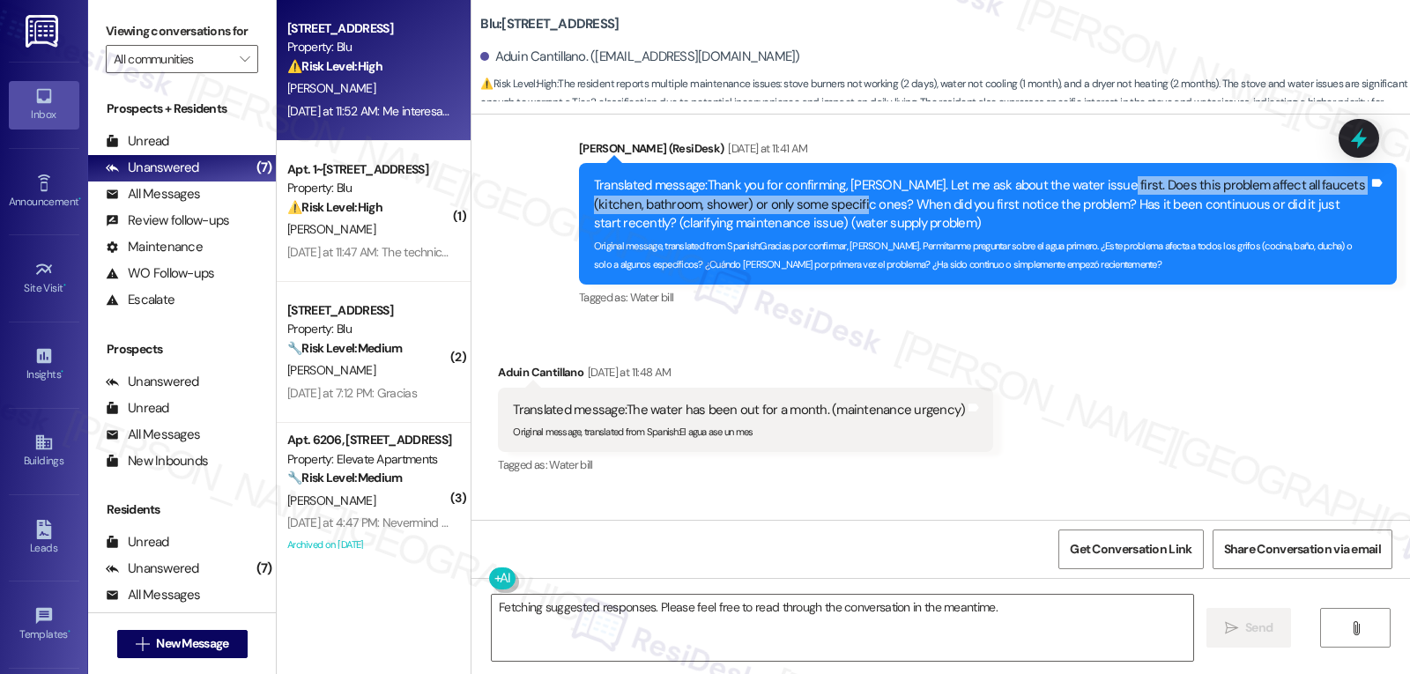
scroll to position [1312, 0]
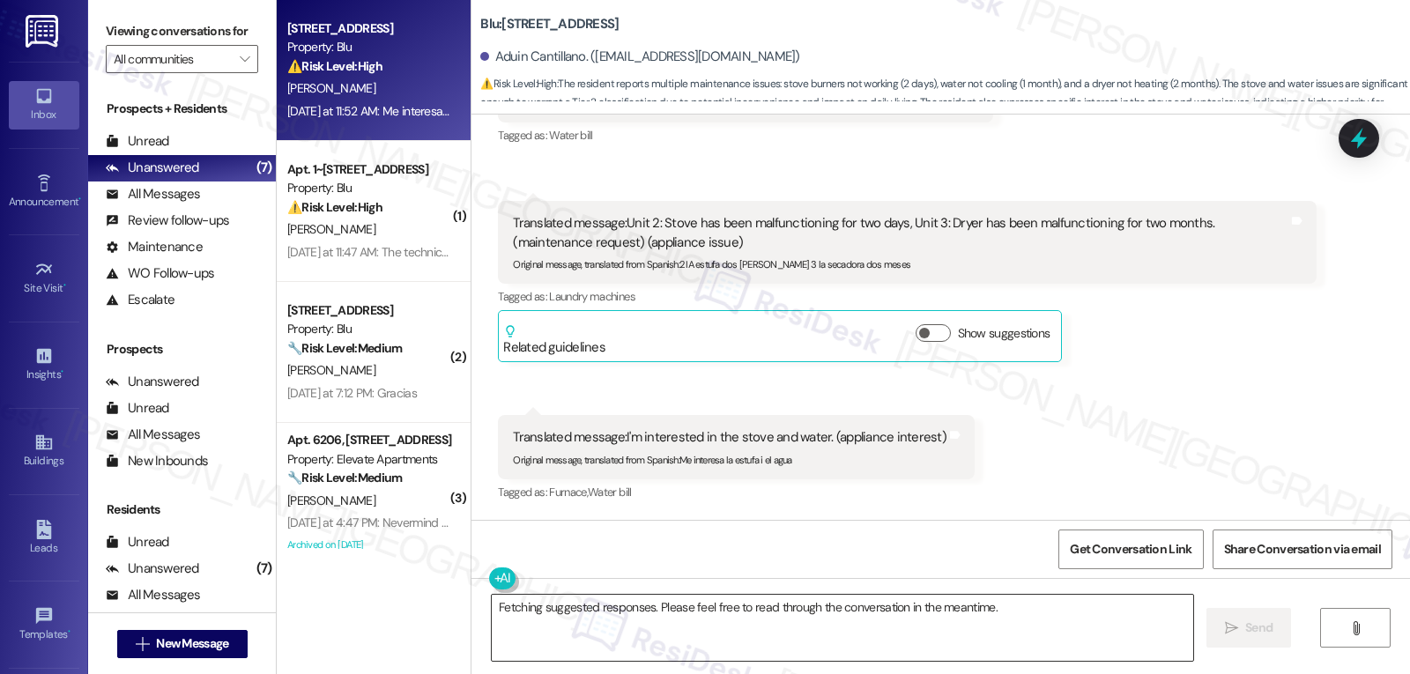
click at [741, 624] on textarea "Fetching suggested responses. Please feel free to read through the conversation…" at bounding box center [843, 628] width 702 height 66
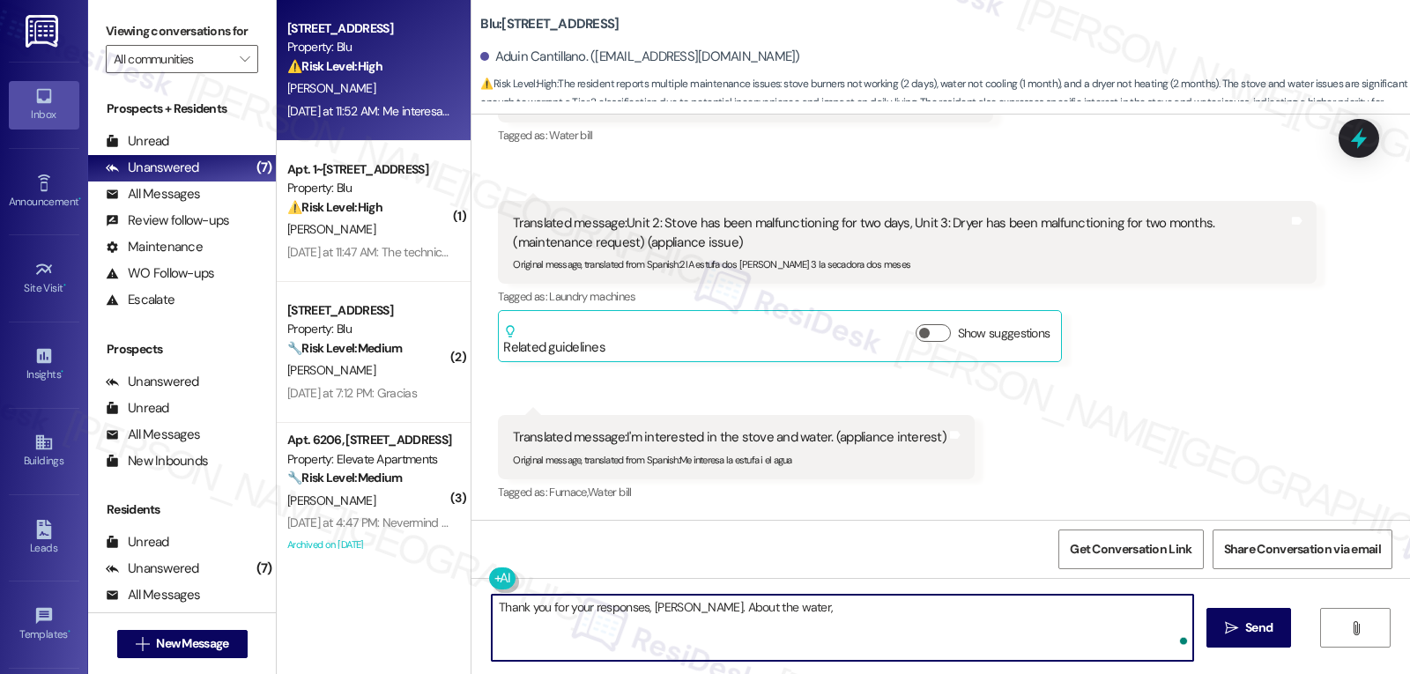
paste textarea "Does this problem affect all faucets (kitchen, bathroom, shower) or only some s…"
click at [735, 621] on textarea "Thank you for your responses, [PERSON_NAME]. About the water, does this problem…" at bounding box center [843, 628] width 702 height 66
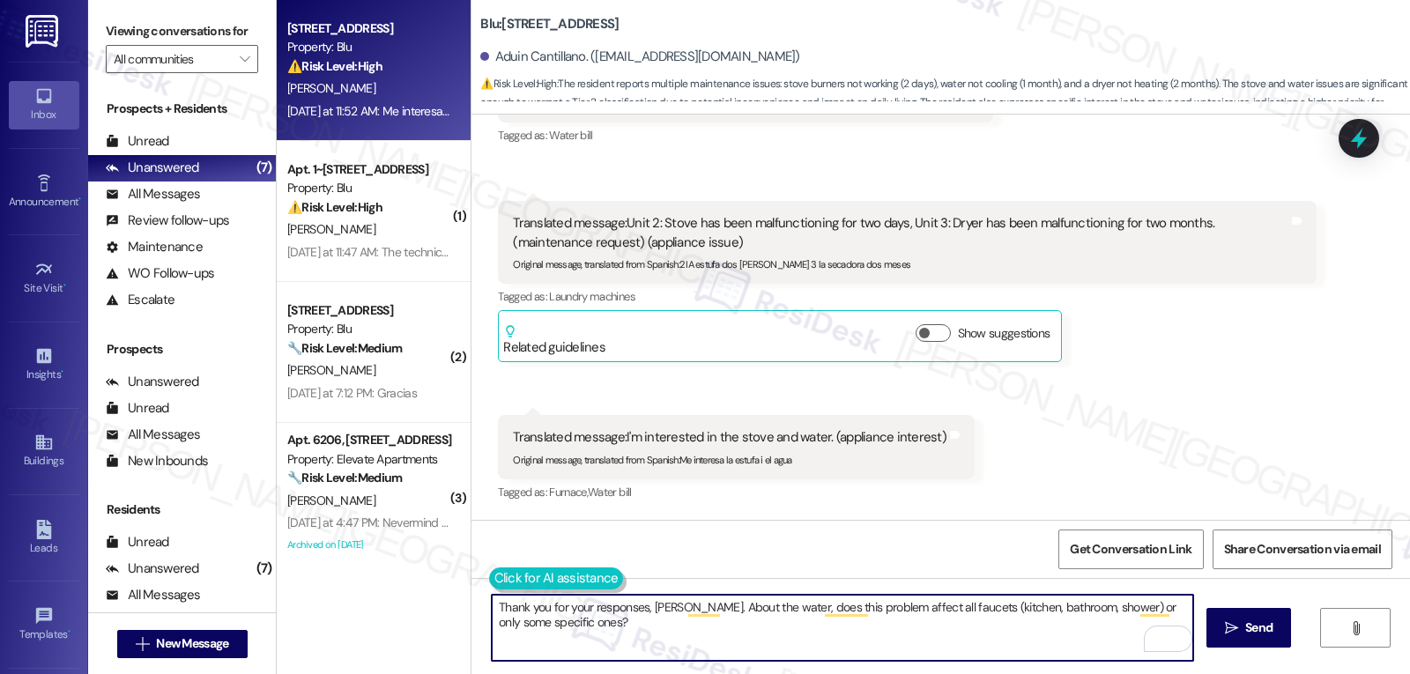
click at [489, 582] on button at bounding box center [556, 579] width 135 height 22
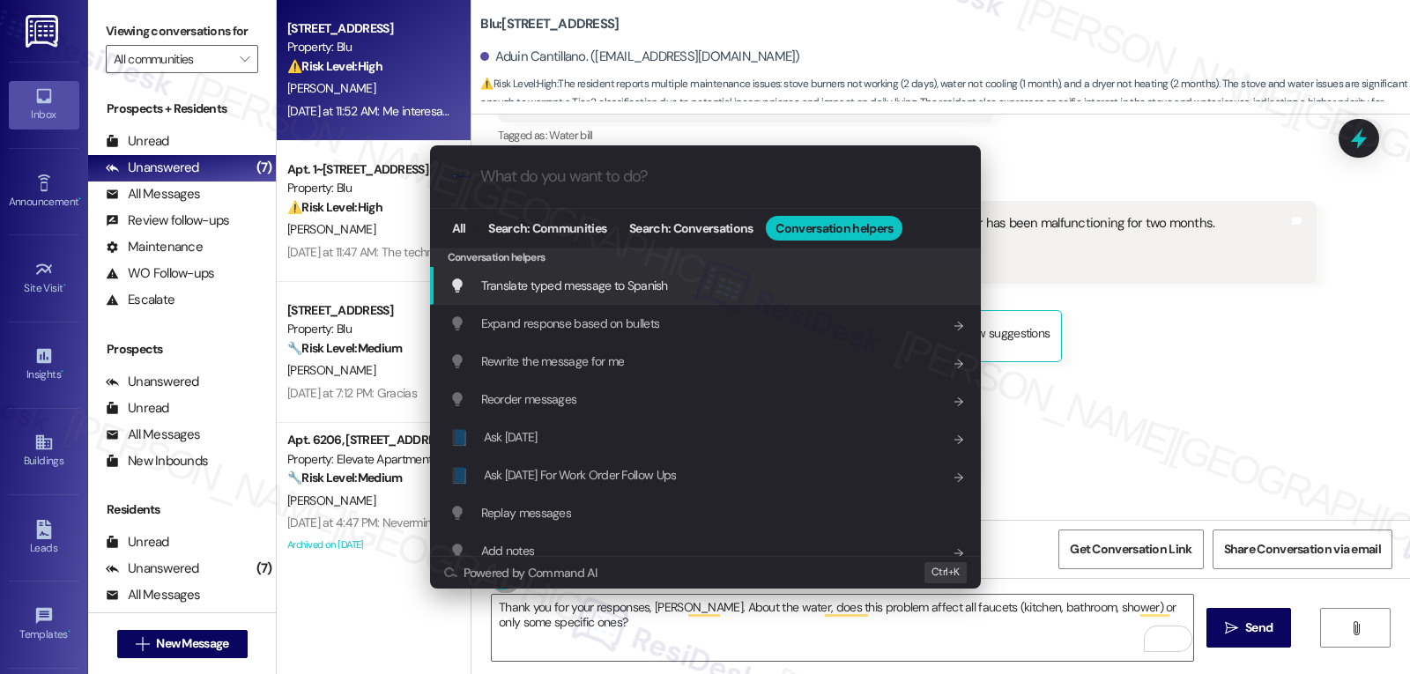
click at [629, 282] on span "Translate typed message to Spanish" at bounding box center [574, 286] width 187 height 16
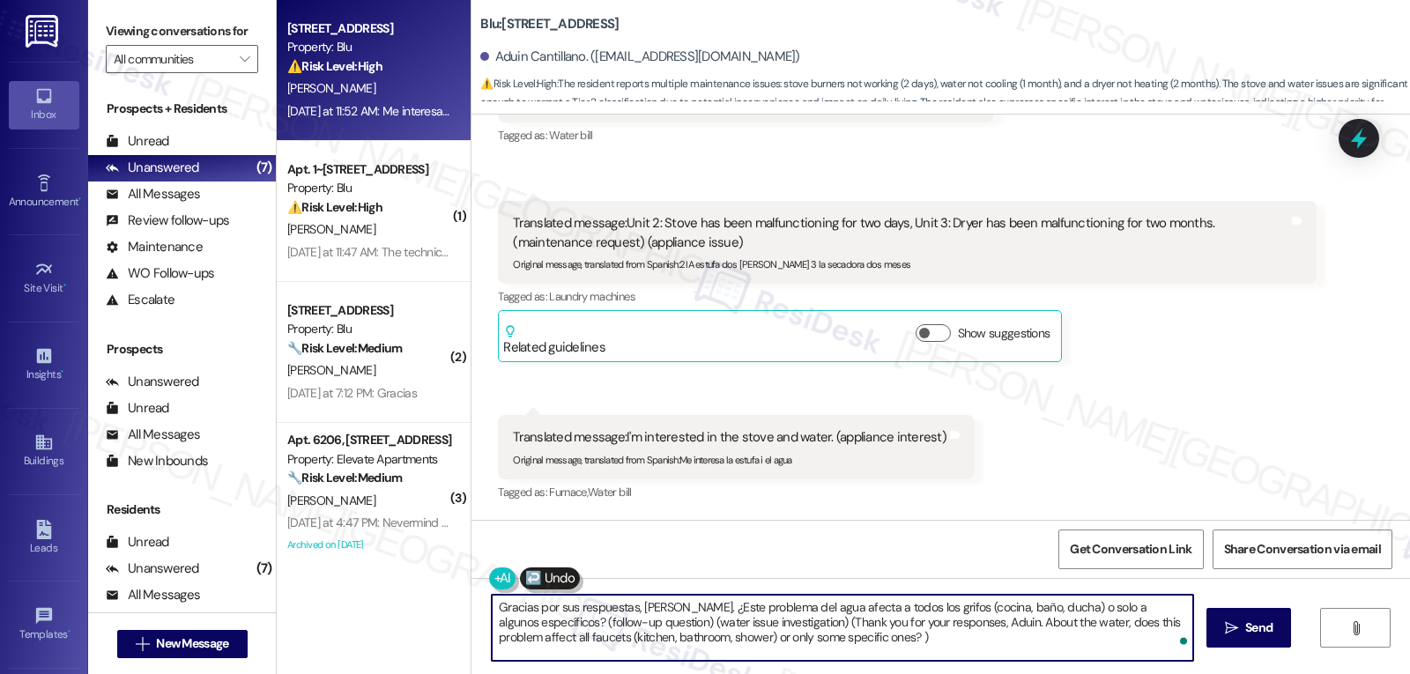
drag, startPoint x: 1179, startPoint y: 609, endPoint x: 1254, endPoint y: 716, distance: 130.3
click at [1254, 673] on html "Inbox Go to Inbox Announcement • Send A Text Announcement Site Visit • Go to Si…" at bounding box center [705, 337] width 1410 height 674
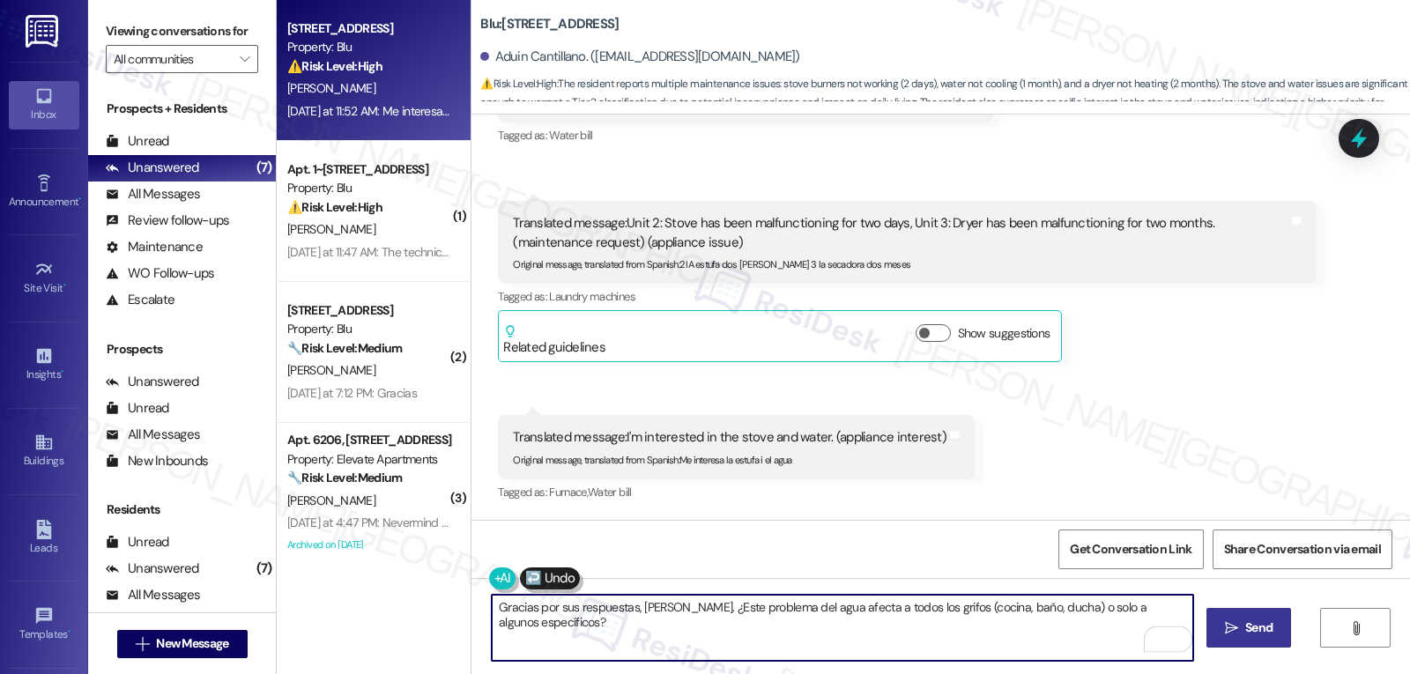
type textarea "Gracias por sus respuestas, [PERSON_NAME]. ¿Este problema del agua afecta a tod…"
click at [1266, 628] on span "Send" at bounding box center [1258, 628] width 27 height 19
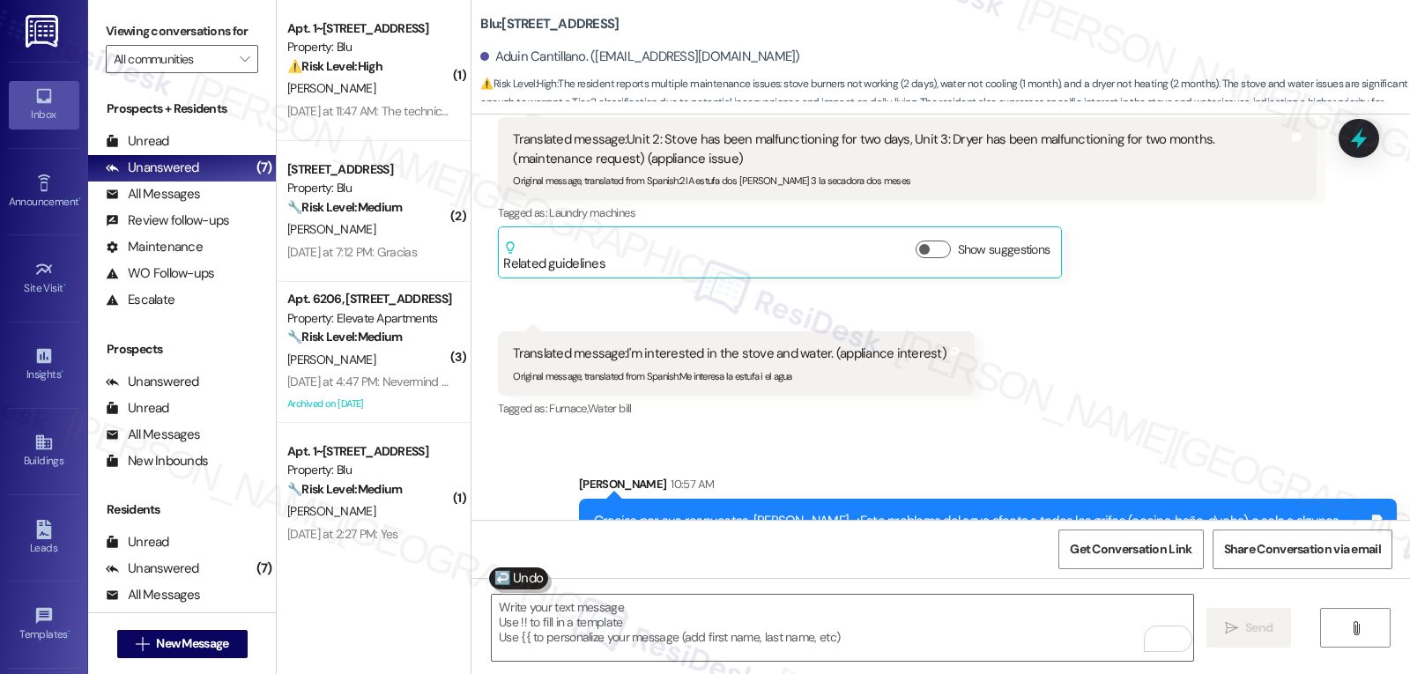
scroll to position [1435, 0]
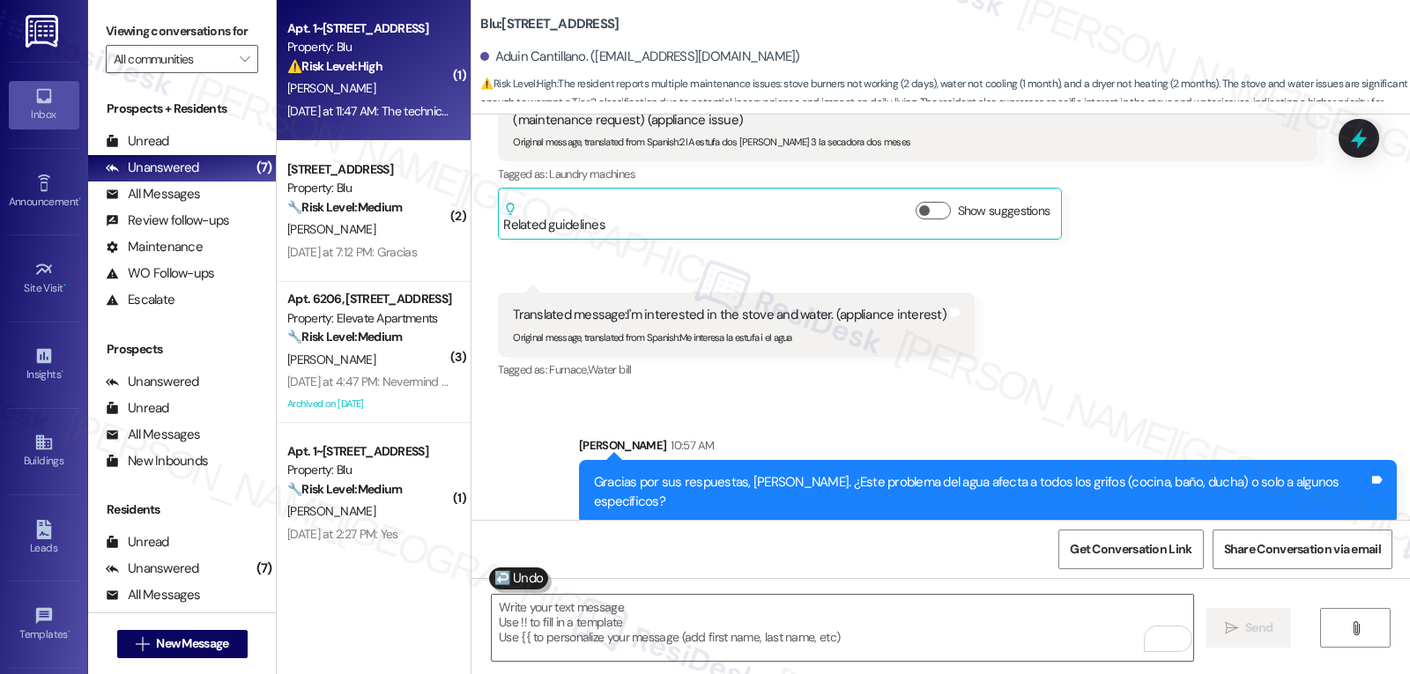
click at [393, 130] on div "Apt. 1~1525, [STREET_ADDRESS] Property: Blu ⚠️ Risk Level: High The resident in…" at bounding box center [374, 70] width 194 height 141
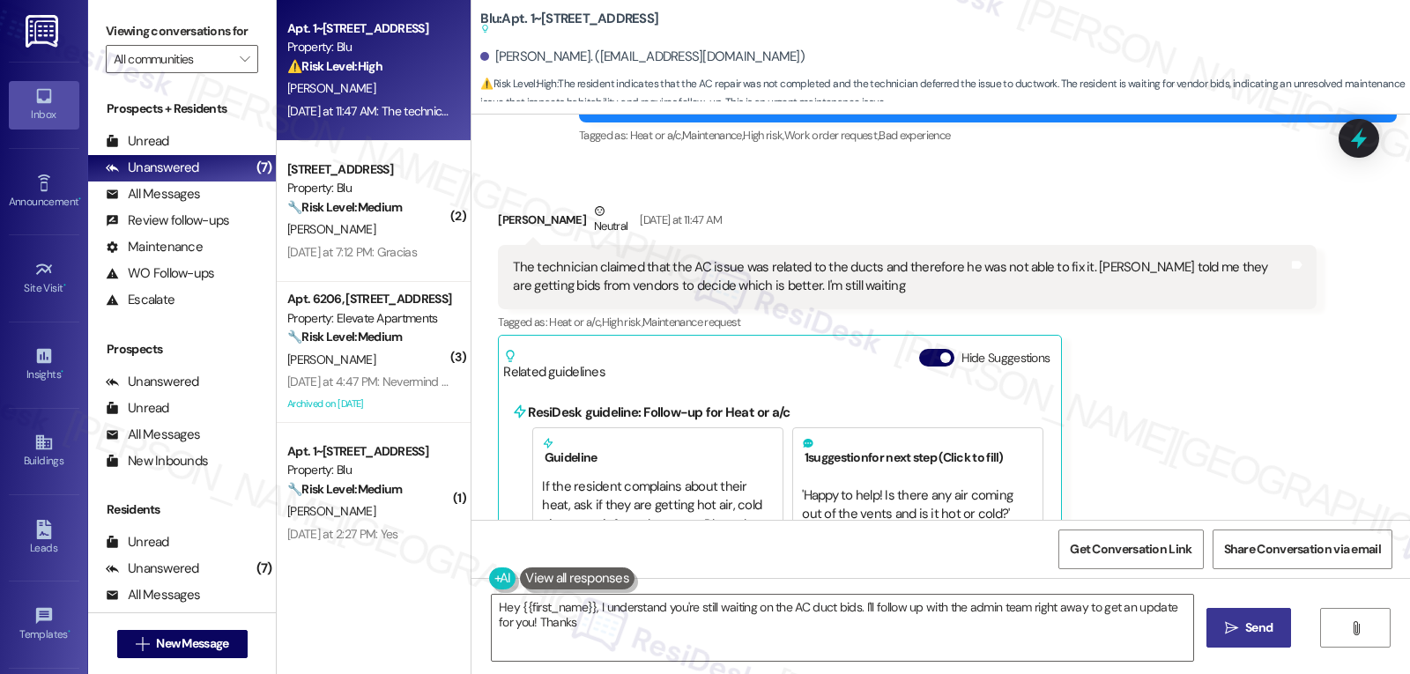
scroll to position [1135, 0]
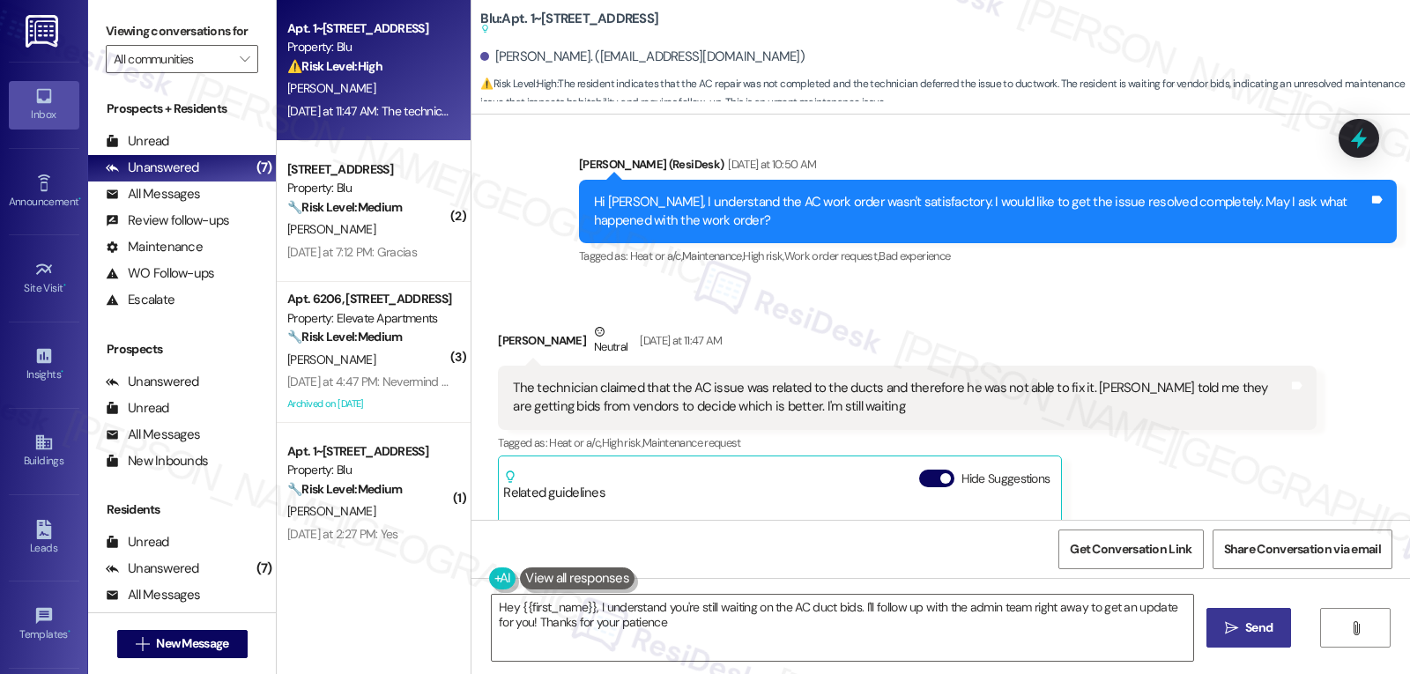
type textarea "Hey {{first_name}}, I understand you're still waiting on the AC duct bids. I'll…"
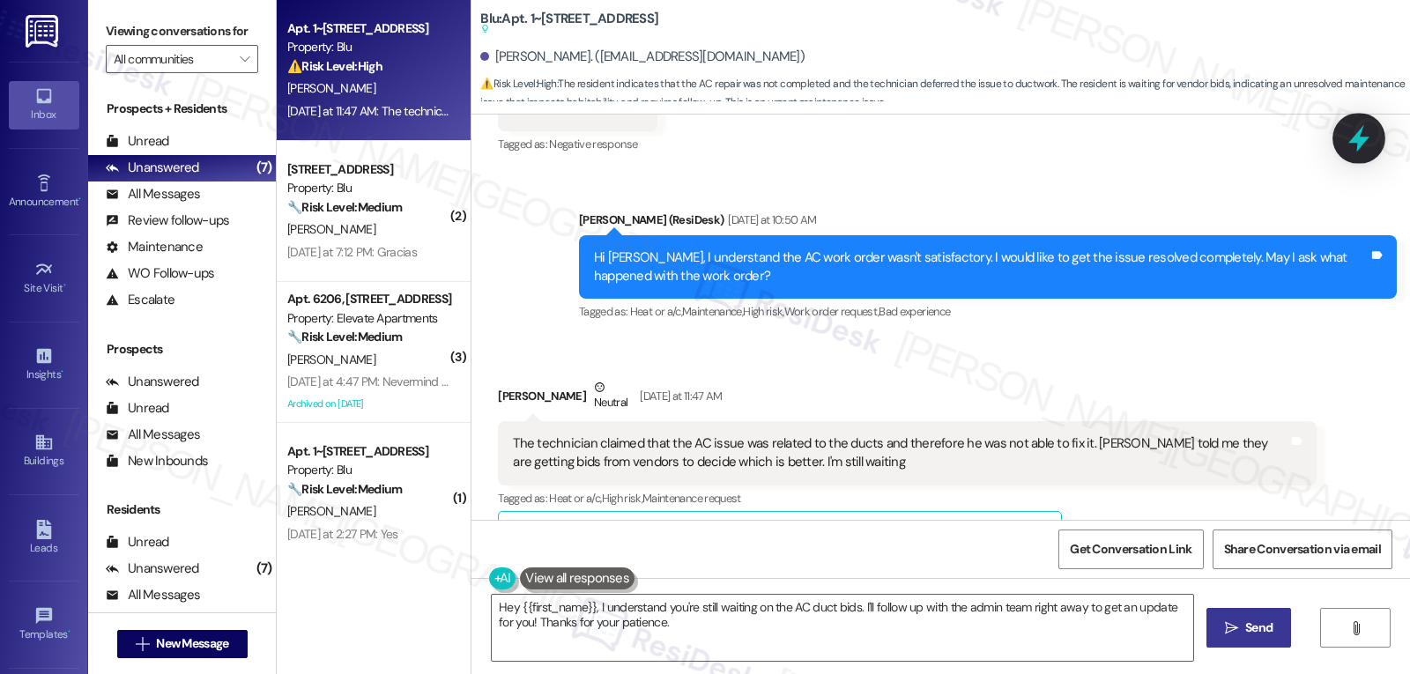
click at [1364, 127] on icon at bounding box center [1359, 138] width 30 height 30
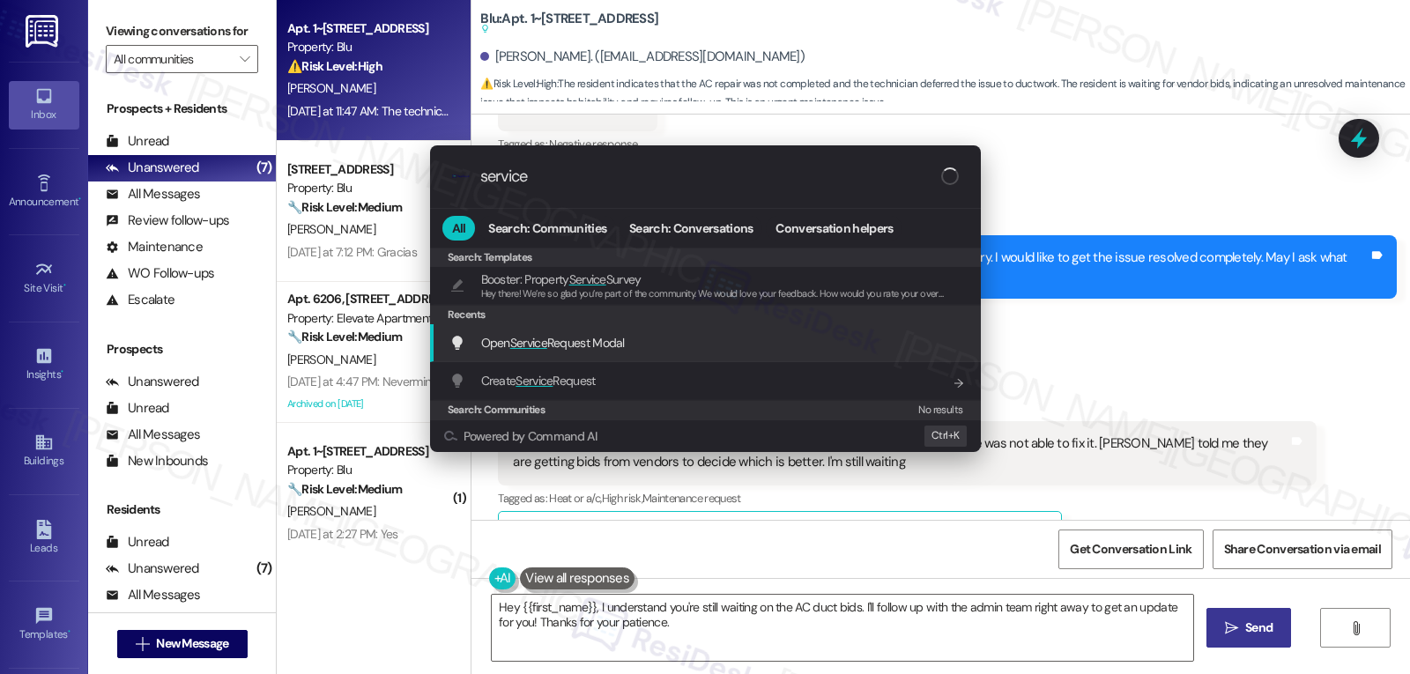
type input "service"
click at [602, 342] on span "Open Service Request Modal" at bounding box center [553, 343] width 144 height 16
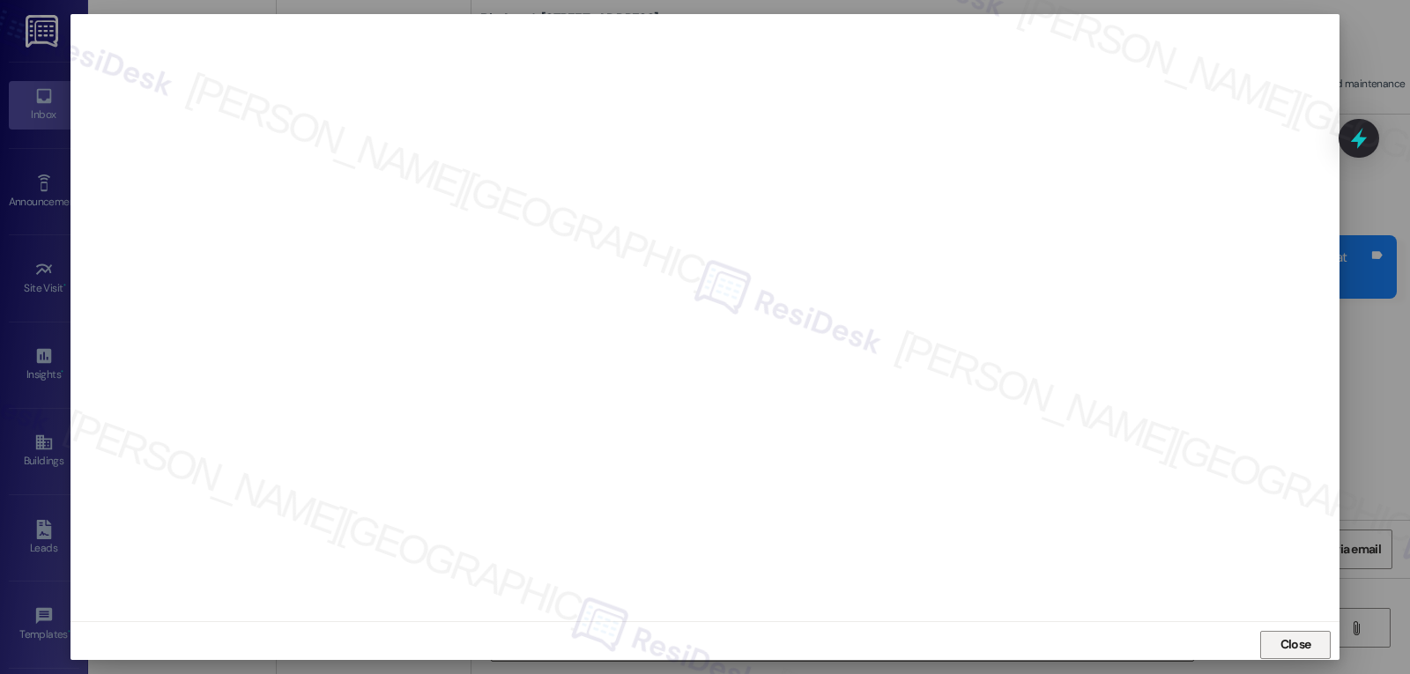
click at [1300, 645] on span "Close" at bounding box center [1296, 645] width 31 height 19
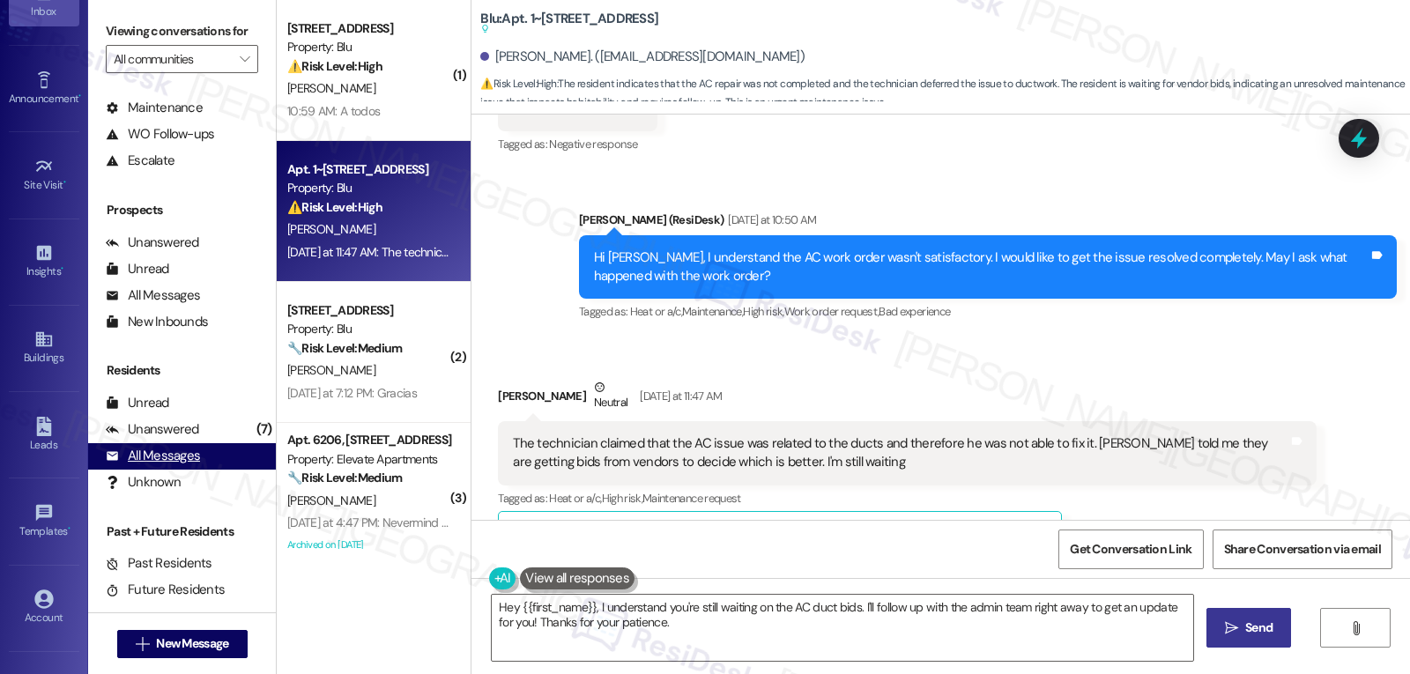
scroll to position [167, 0]
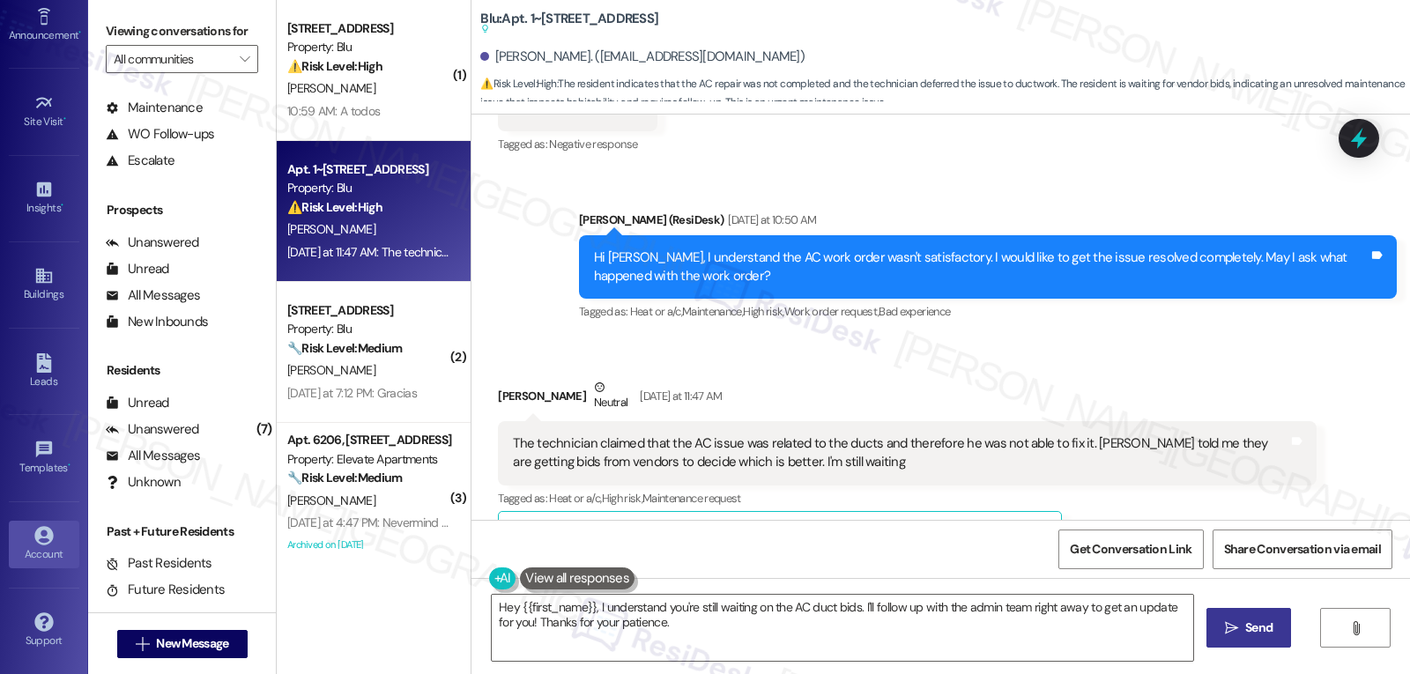
click at [28, 561] on div "Account" at bounding box center [44, 555] width 88 height 18
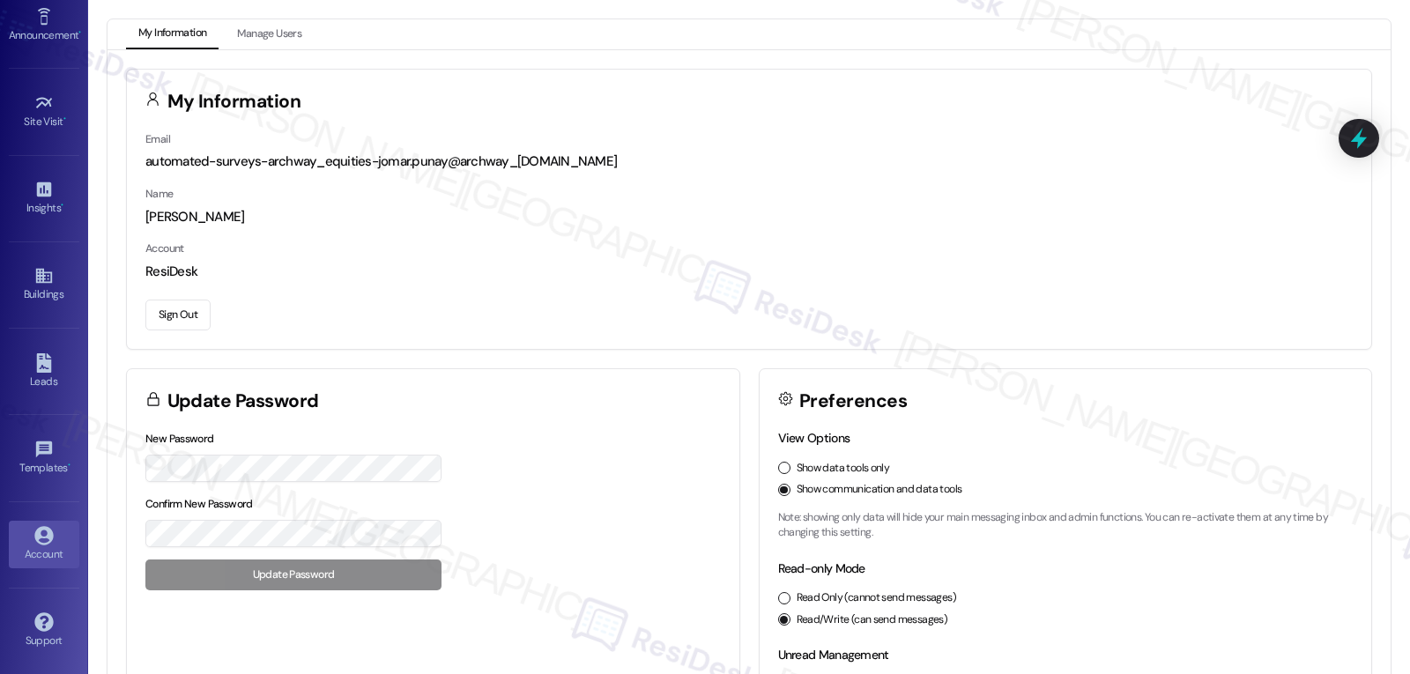
click at [186, 310] on button "Sign Out" at bounding box center [177, 315] width 65 height 31
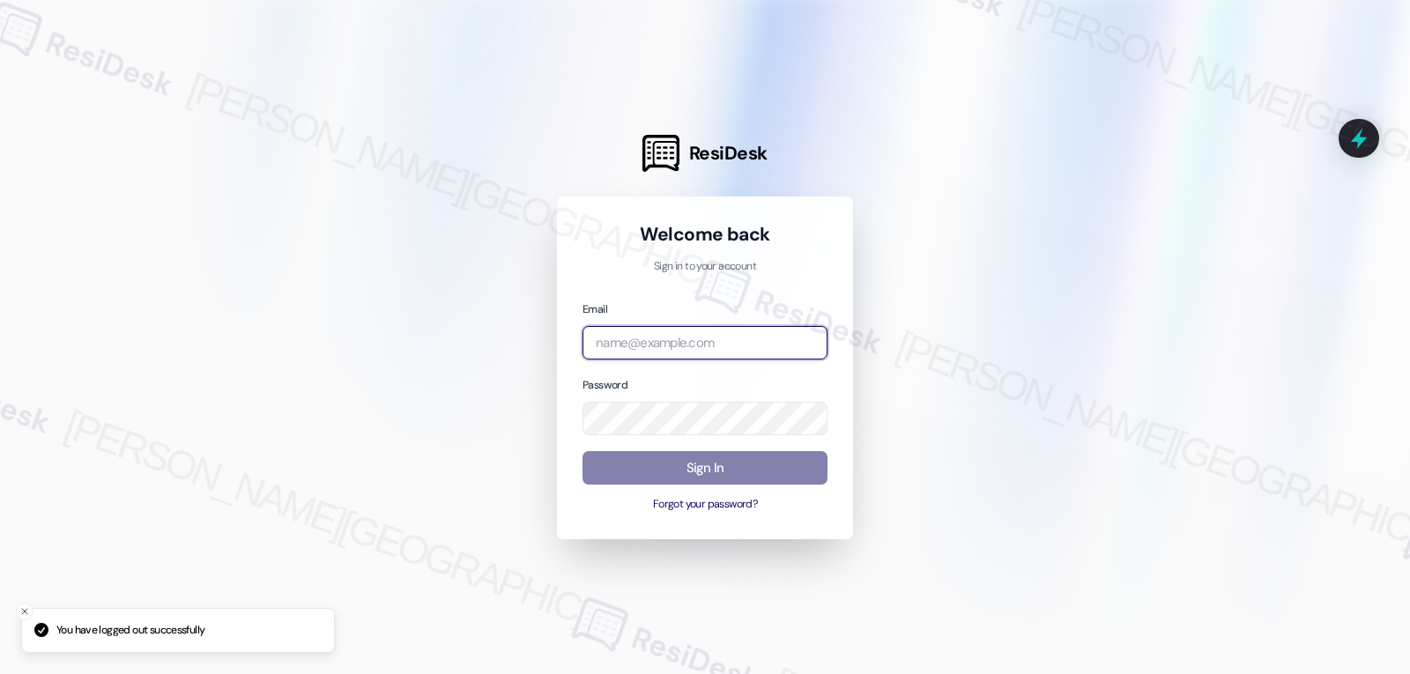
click at [733, 344] on input "email" at bounding box center [705, 343] width 245 height 34
click at [630, 338] on input "email" at bounding box center [705, 343] width 245 height 34
paste input "[EMAIL_ADDRESS][DOMAIN_NAME]"
type input "[EMAIL_ADDRESS][DOMAIN_NAME]"
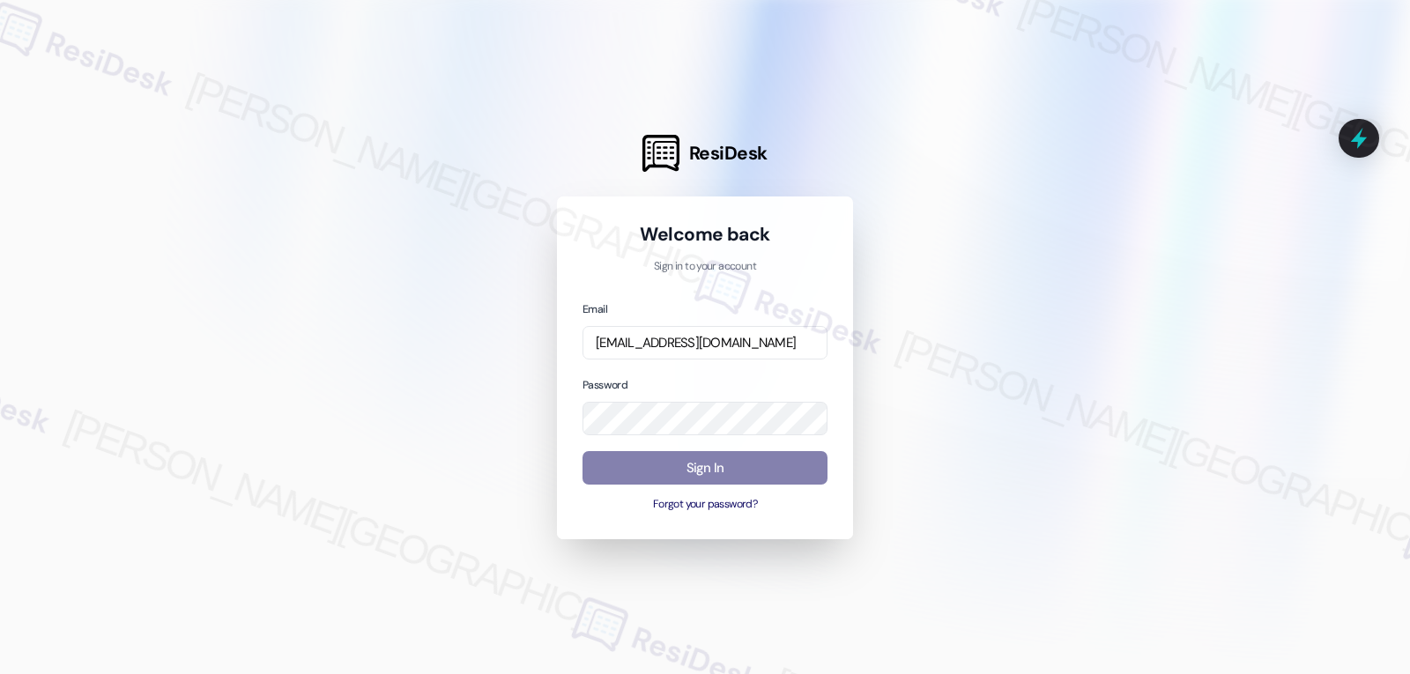
scroll to position [0, 0]
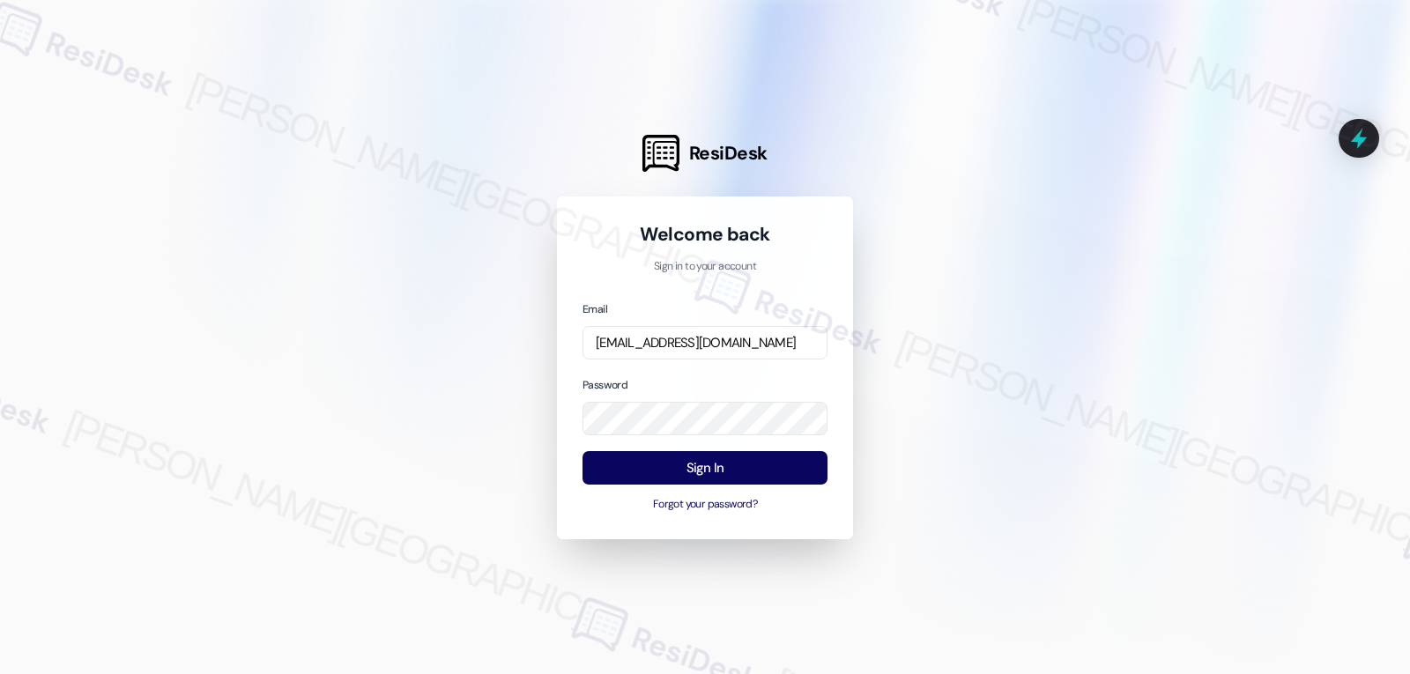
click at [720, 373] on div "Email [EMAIL_ADDRESS][DOMAIN_NAME] Password Sign In Forgot your password?" at bounding box center [705, 407] width 245 height 214
click at [732, 476] on button "Sign In" at bounding box center [705, 468] width 245 height 34
